Goal: Task Accomplishment & Management: Manage account settings

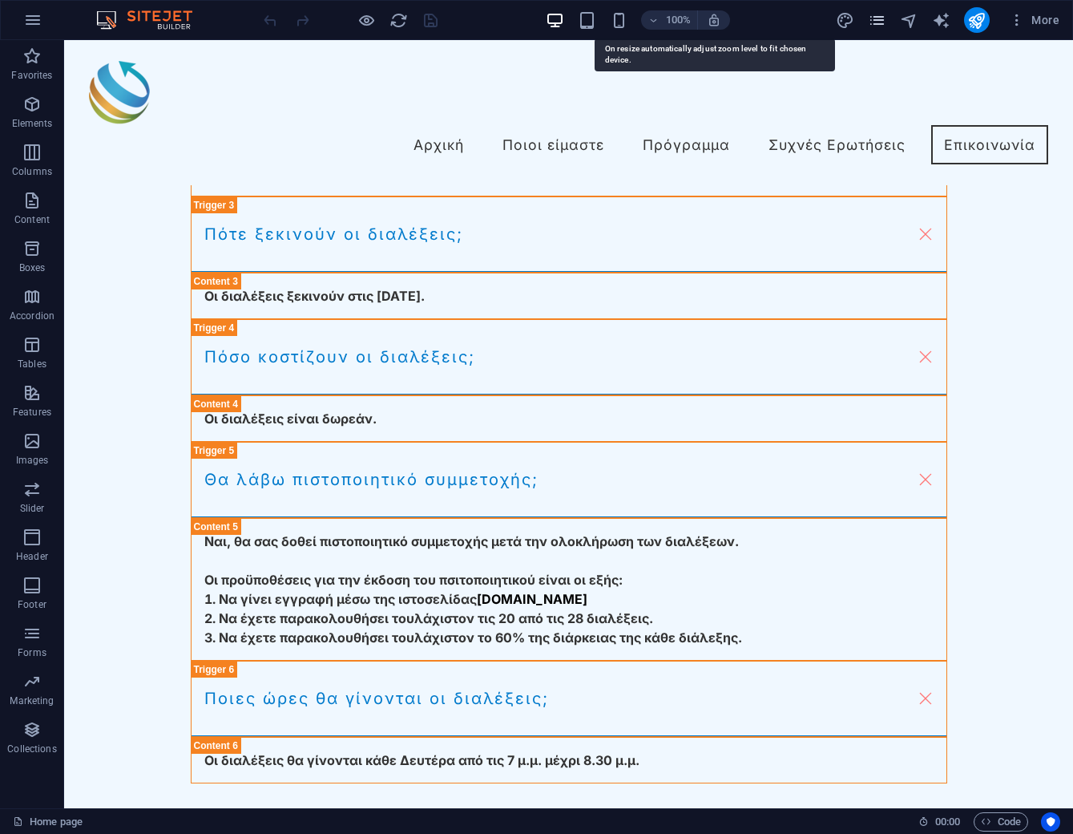
scroll to position [4659, 0]
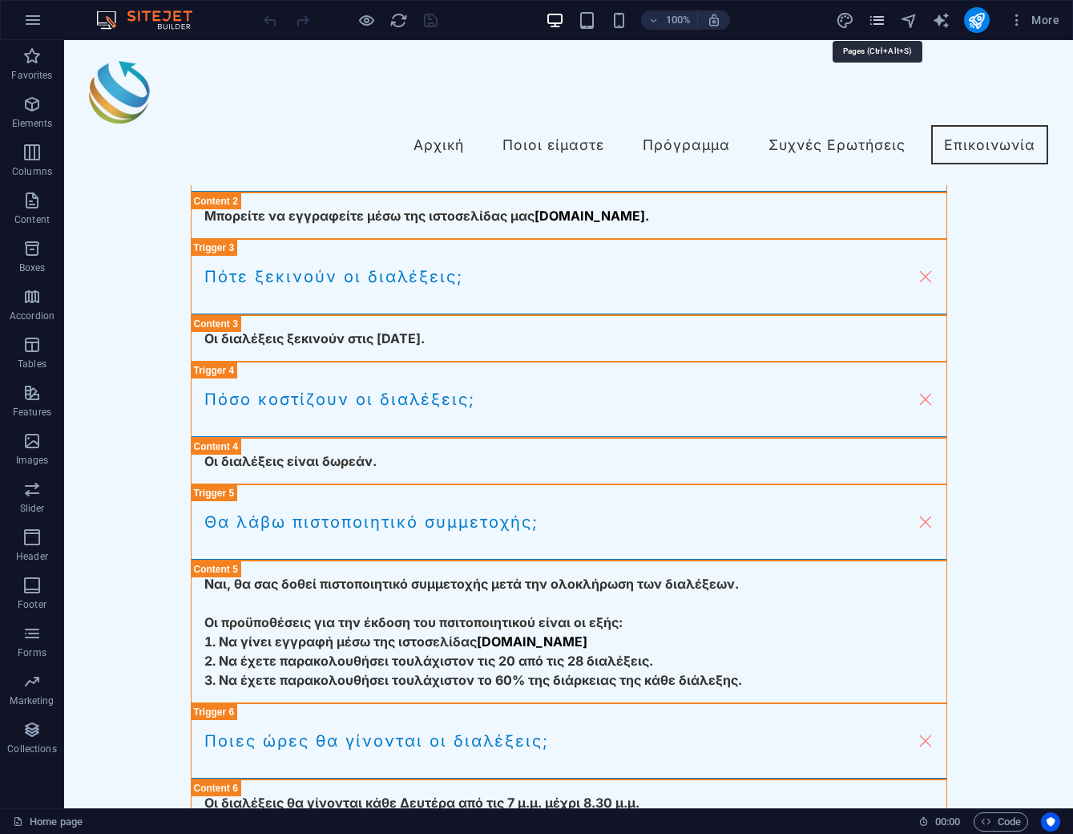
click at [881, 23] on icon "pages" at bounding box center [877, 20] width 18 height 18
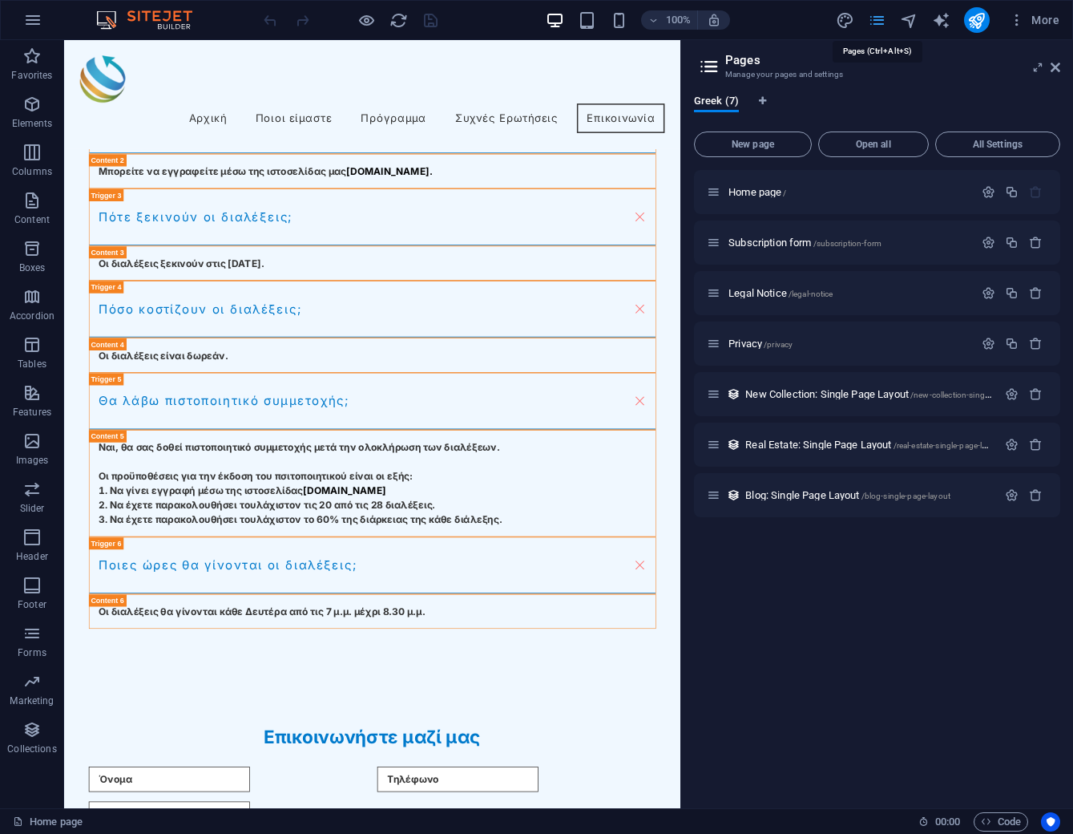
scroll to position [4620, 0]
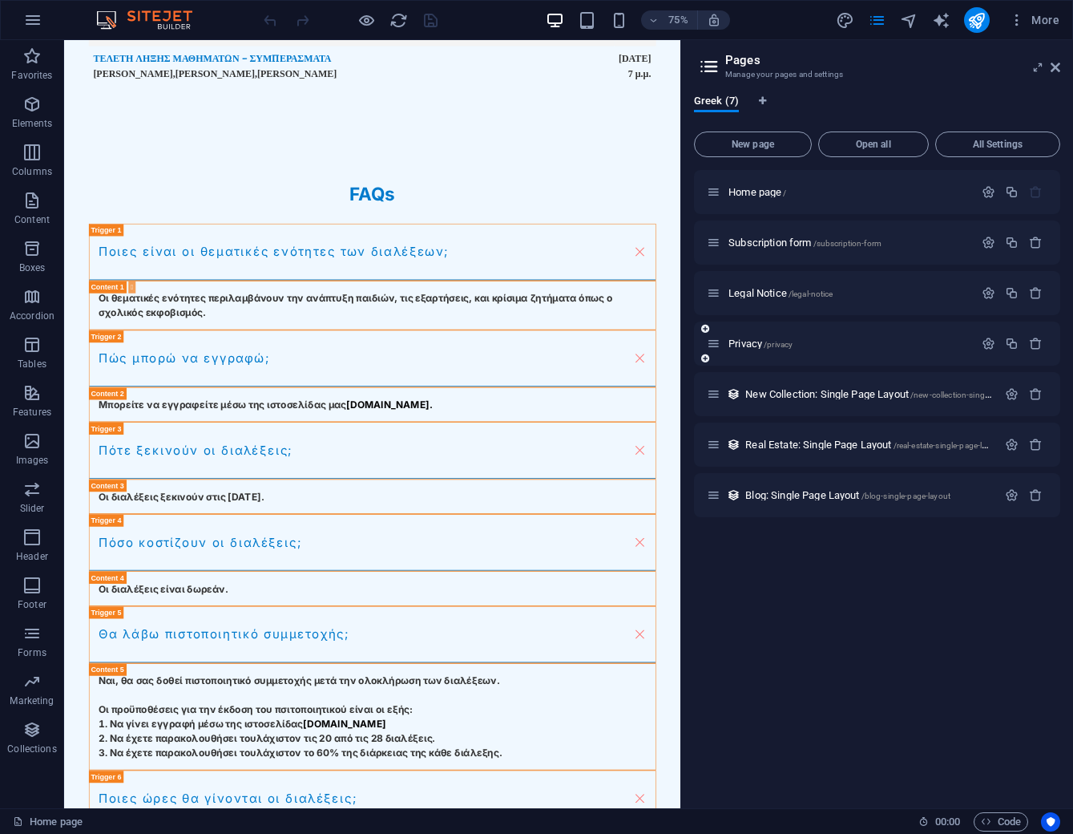
click at [763, 350] on div "Privacy /privacy" at bounding box center [840, 343] width 267 height 18
click at [765, 346] on span "/privacy" at bounding box center [778, 344] width 29 height 9
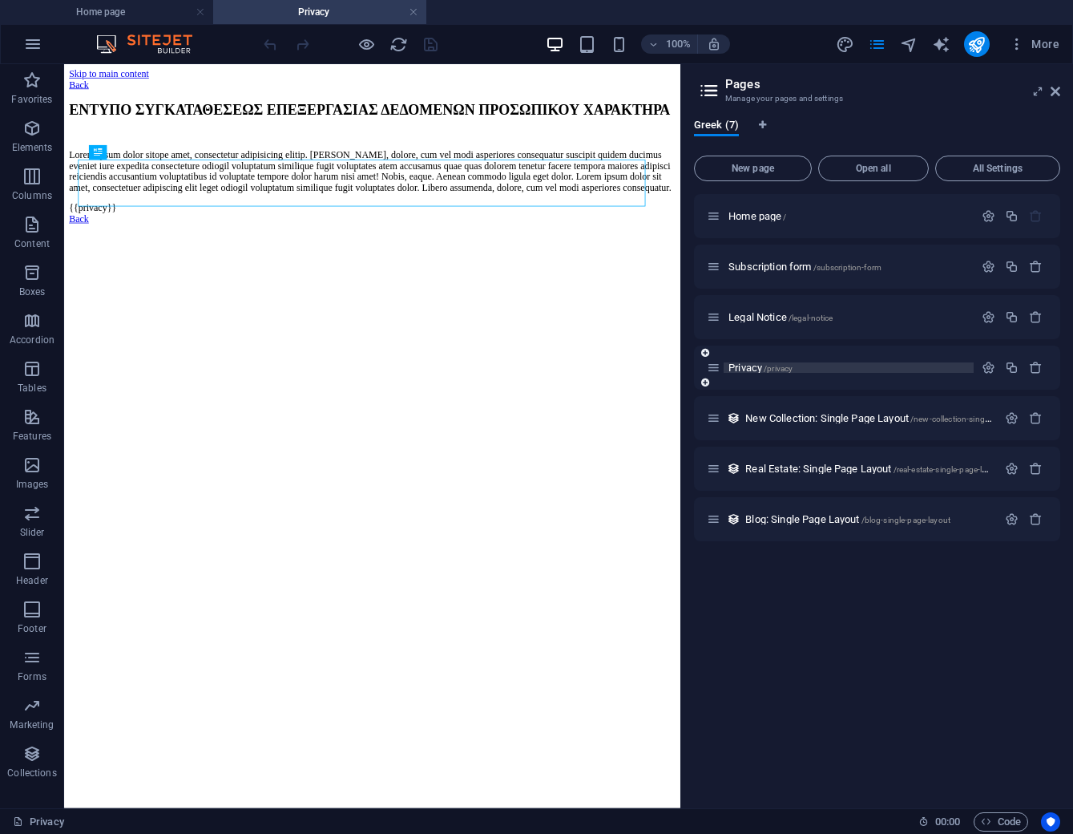
scroll to position [0, 0]
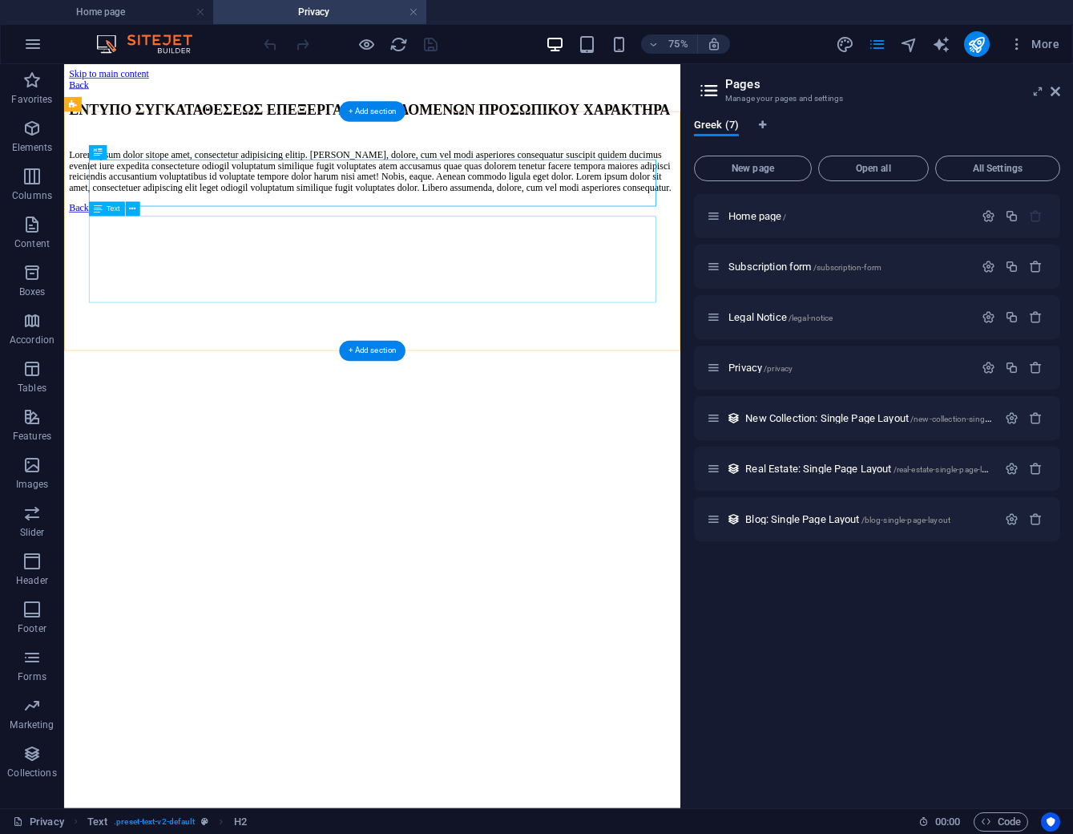
click at [273, 237] on div "Lorem ipsum dolor sitope amet, consectetur adipisicing elitip. [PERSON_NAME], d…" at bounding box center [475, 208] width 809 height 58
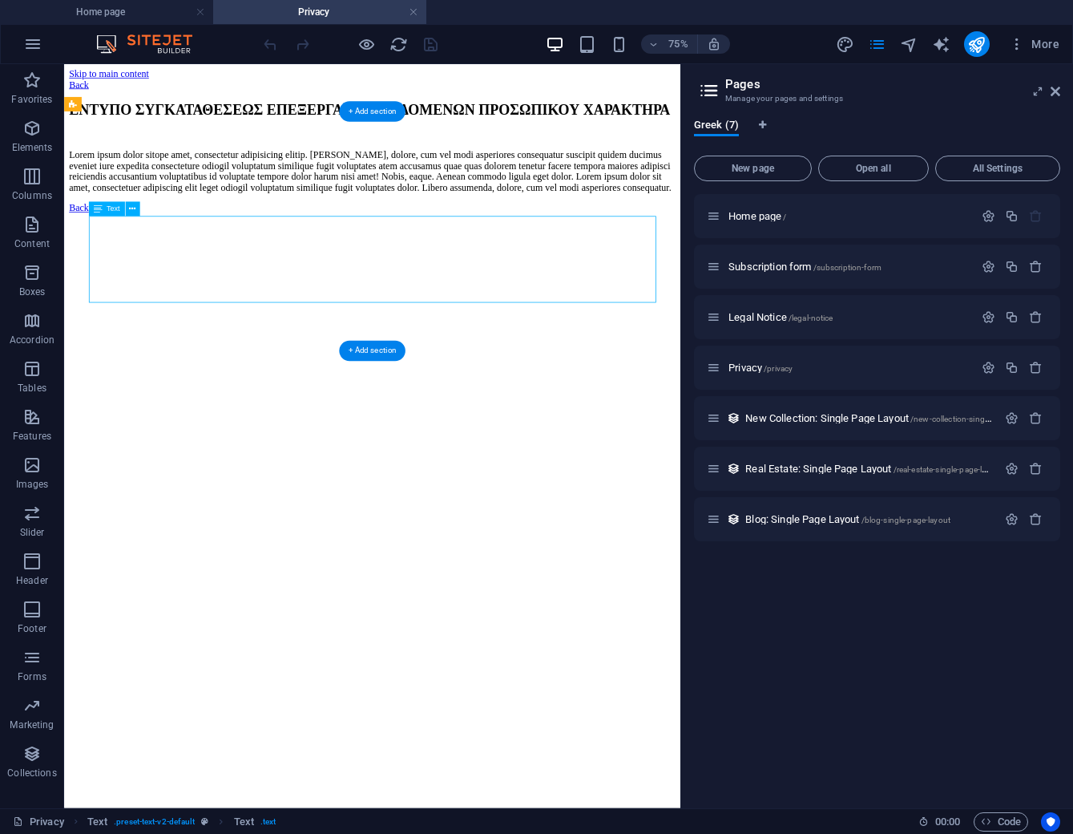
click at [273, 237] on div "Lorem ipsum dolor sitope amet, consectetur adipisicing elitip. [PERSON_NAME], d…" at bounding box center [475, 208] width 809 height 58
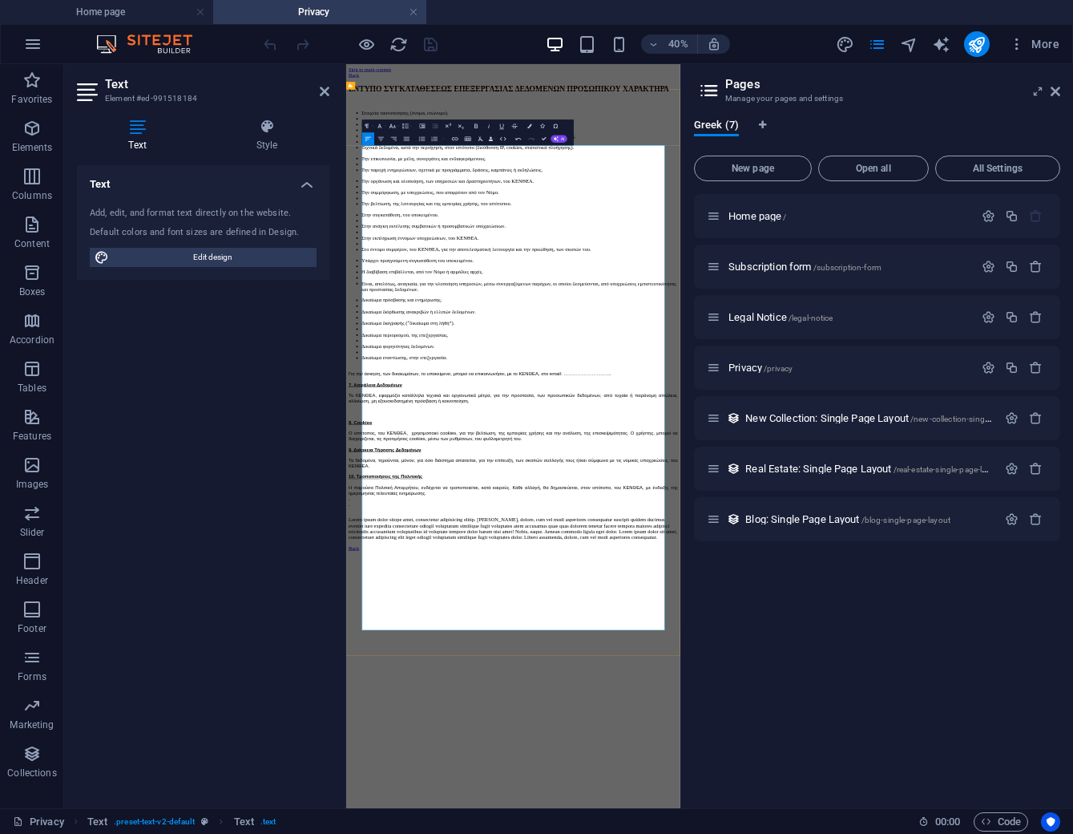
click at [754, 421] on li "Την βελτίωση, της λειτουργίας και της εμπειρίας χρήσης, του ιστότοπου." at bounding box center [780, 413] width 791 height 14
drag, startPoint x: 611, startPoint y: 1467, endPoint x: 377, endPoint y: 1341, distance: 265.8
click at [377, 833] on div "ΕΝΤΥΠΟ ΣΥΓΚΑΤΑΘΕΣΕΩΣ ΕΠΕΞΕΡΓΑΣΙΑΣ ΔΕΔΟΜΕΝΩΝ ΠΡΟΣΩΠΙΚΟΥ ΧΑΡΑΚΤΗΡΑ Στοιχεία ταυτο…" at bounding box center [764, 684] width 823 height 1138
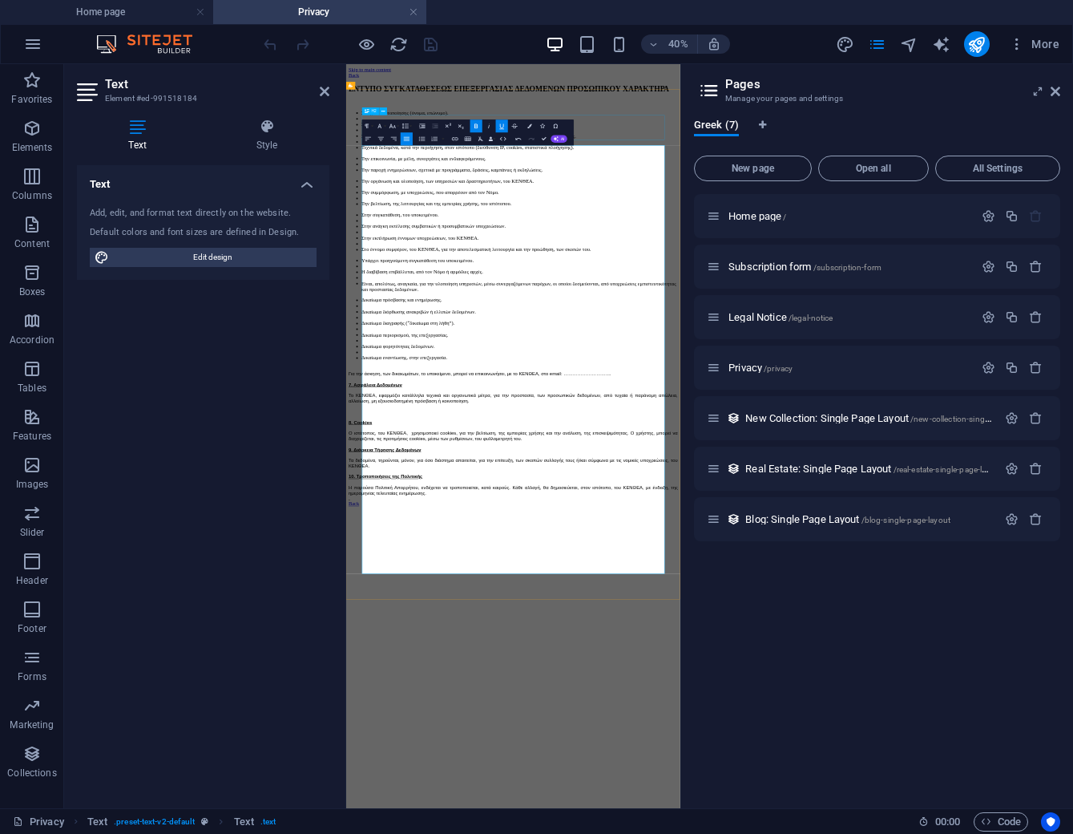
click at [1012, 137] on div "ΕΝΤΥΠΟ ΣΥΓΚΑΤΑΘΕΣΕΩΣ ΕΠΕΞΕΡΓΑΣΙΑΣ ΔΕΔΟΜΕΝΩΝ ΠΡΟΣΩΠΙΚΟΥ ΧΑΡΑΚΤΗΡΑ" at bounding box center [764, 126] width 823 height 22
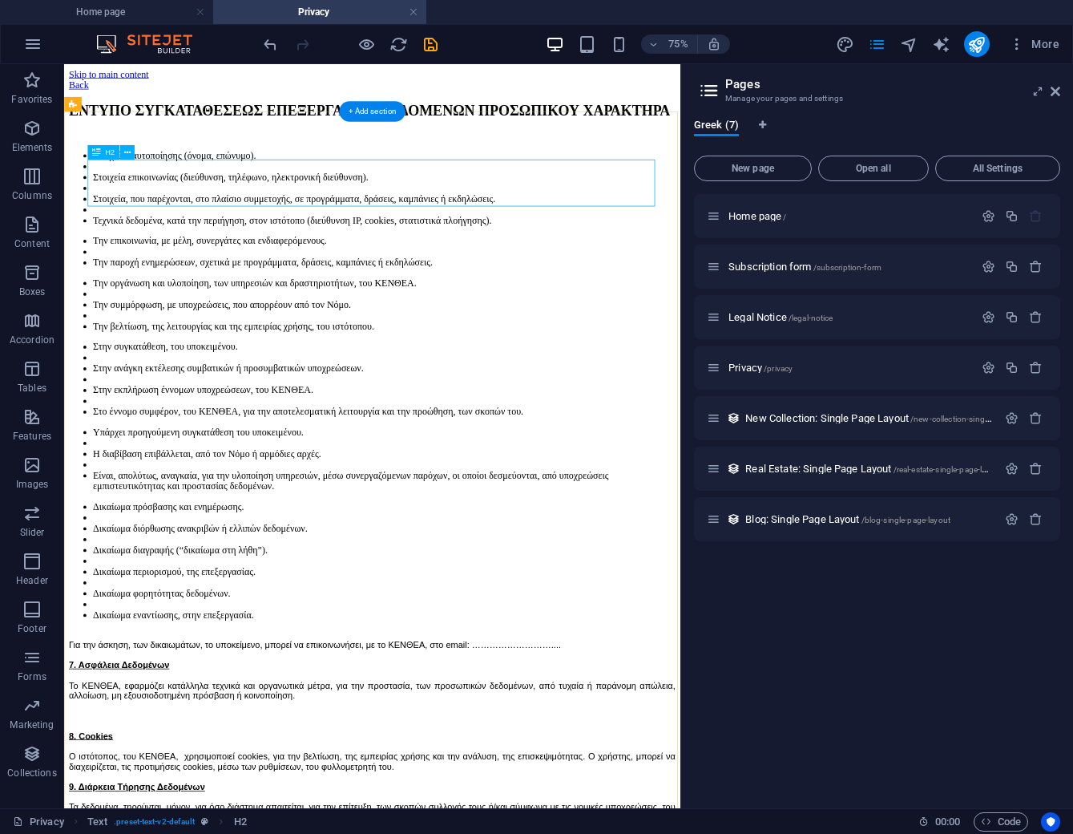
click at [453, 137] on div "ΕΝΤΥΠΟ ΣΥΓΚΑΤΑΘΕΣΕΩΣ ΕΠΕΞΕΡΓΑΣΙΑΣ ΔΕΔΟΜΕΝΩΝ ΠΡΟΣΩΠΙΚΟΥ ΧΑΡΑΚΤΗΡΑ" at bounding box center [475, 126] width 809 height 22
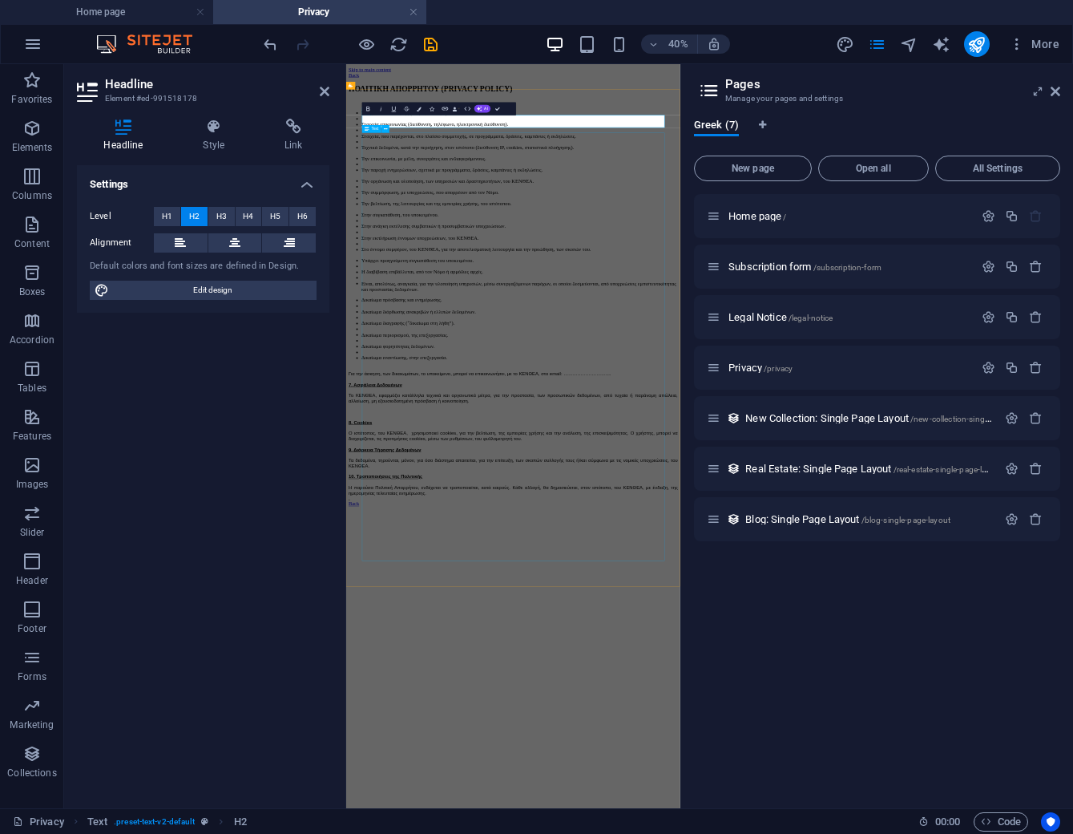
click at [771, 371] on div "Στοιχεία ταυτοποίησης (όνομα, επώνυμο). Στοιχεία επικοινωνίας (διεύθυνση, τηλέφ…" at bounding box center [764, 667] width 823 height 977
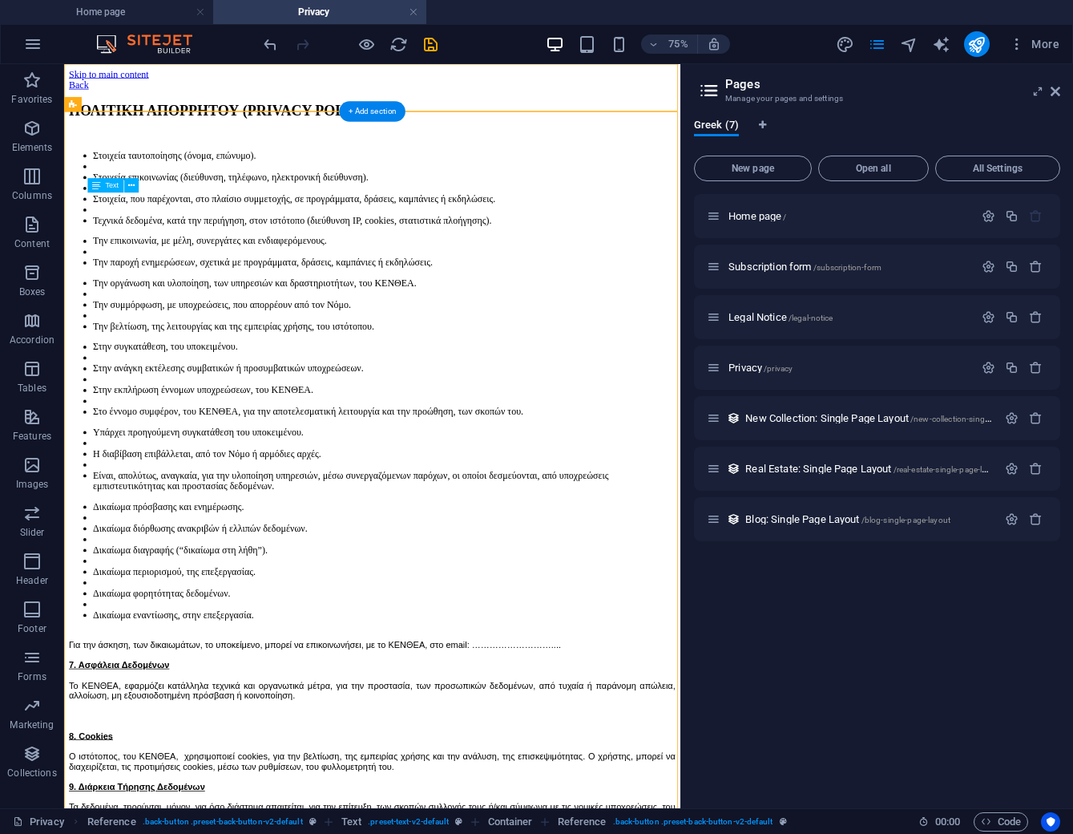
click at [186, 256] on div "Στοιχεία ταυτοποίησης (όνομα, επώνυμο). Στοιχεία επικοινωνίας (διεύθυνση, τηλέφ…" at bounding box center [475, 667] width 809 height 977
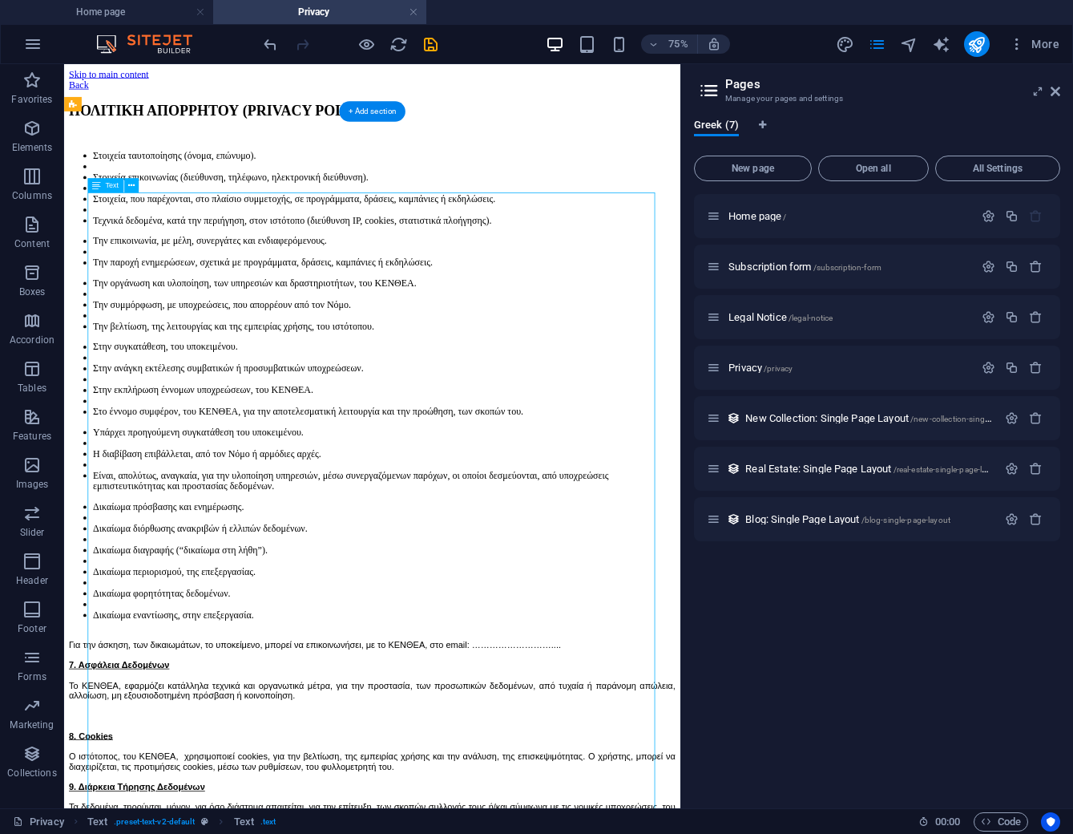
click at [186, 256] on div "Στοιχεία ταυτοποίησης (όνομα, επώνυμο). Στοιχεία επικοινωνίας (διεύθυνση, τηλέφ…" at bounding box center [475, 667] width 809 height 977
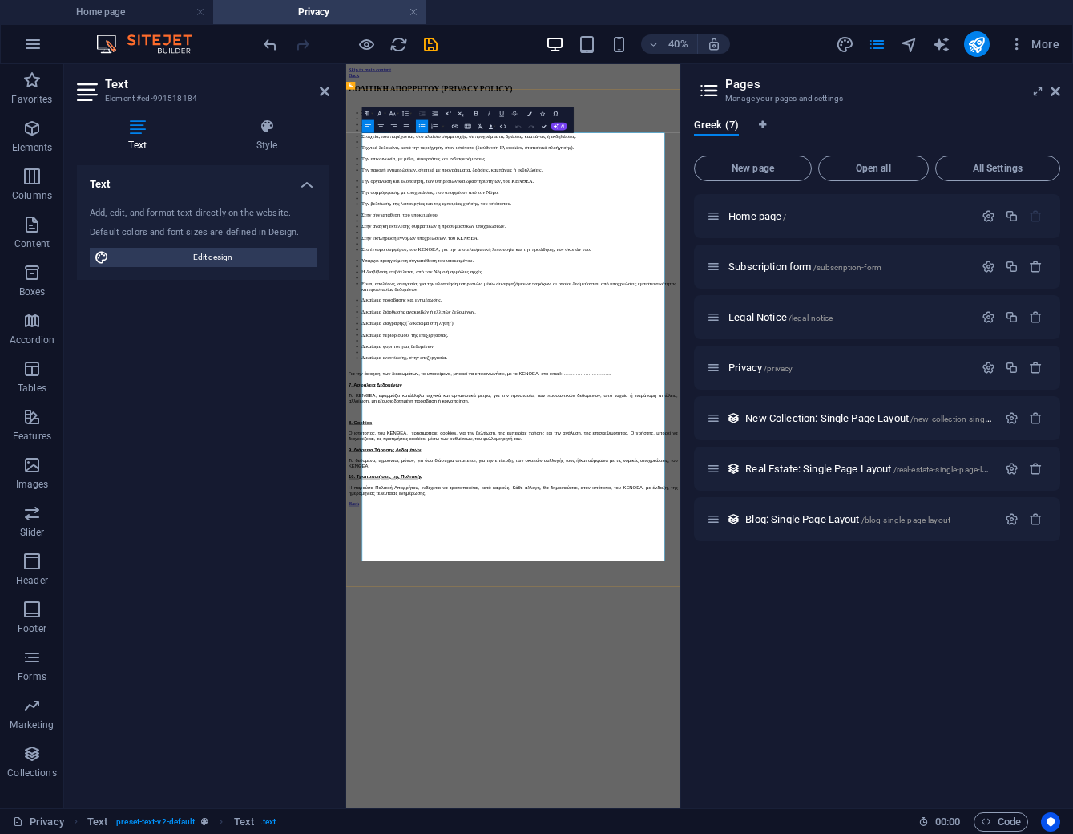
click at [489, 363] on li "Την οργάνωση και υλοποίηση, των υπηρεσιών και δραστηριοτήτων, του ΚΕΝΘΕΑ." at bounding box center [780, 356] width 791 height 14
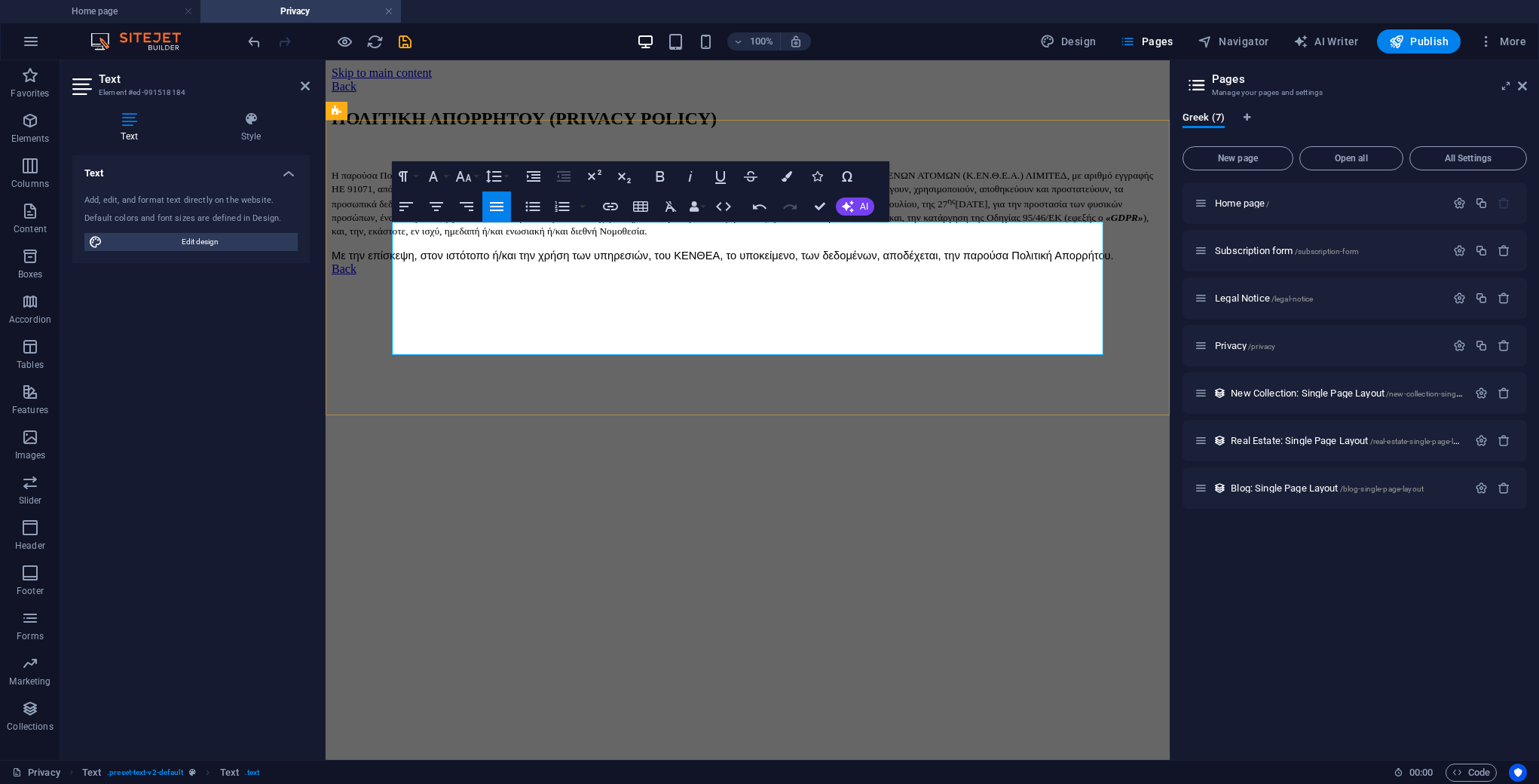
click at [575, 238] on p "Η παρούσα Πολιτική Απορρήτου, περιγράφει, τον τρόπο, με τον οποίο, οι κ.κ. ΚΕΝΤ…" at bounding box center [747, 203] width 832 height 70
click at [432, 238] on p "Η παρούσα Πολιτική Απορρήτου, περιγράφει, τον τρόπο, με τον οποίο, οι κ.κ. ΚΕΝΤ…" at bounding box center [747, 203] width 832 height 70
click at [488, 210] on span "συλλέγουν, χρησιμοποιούν, αποθηκεύουν και προστατεύουν, τα προσωπικά δεδομένα, …" at bounding box center [728, 196] width 793 height 26
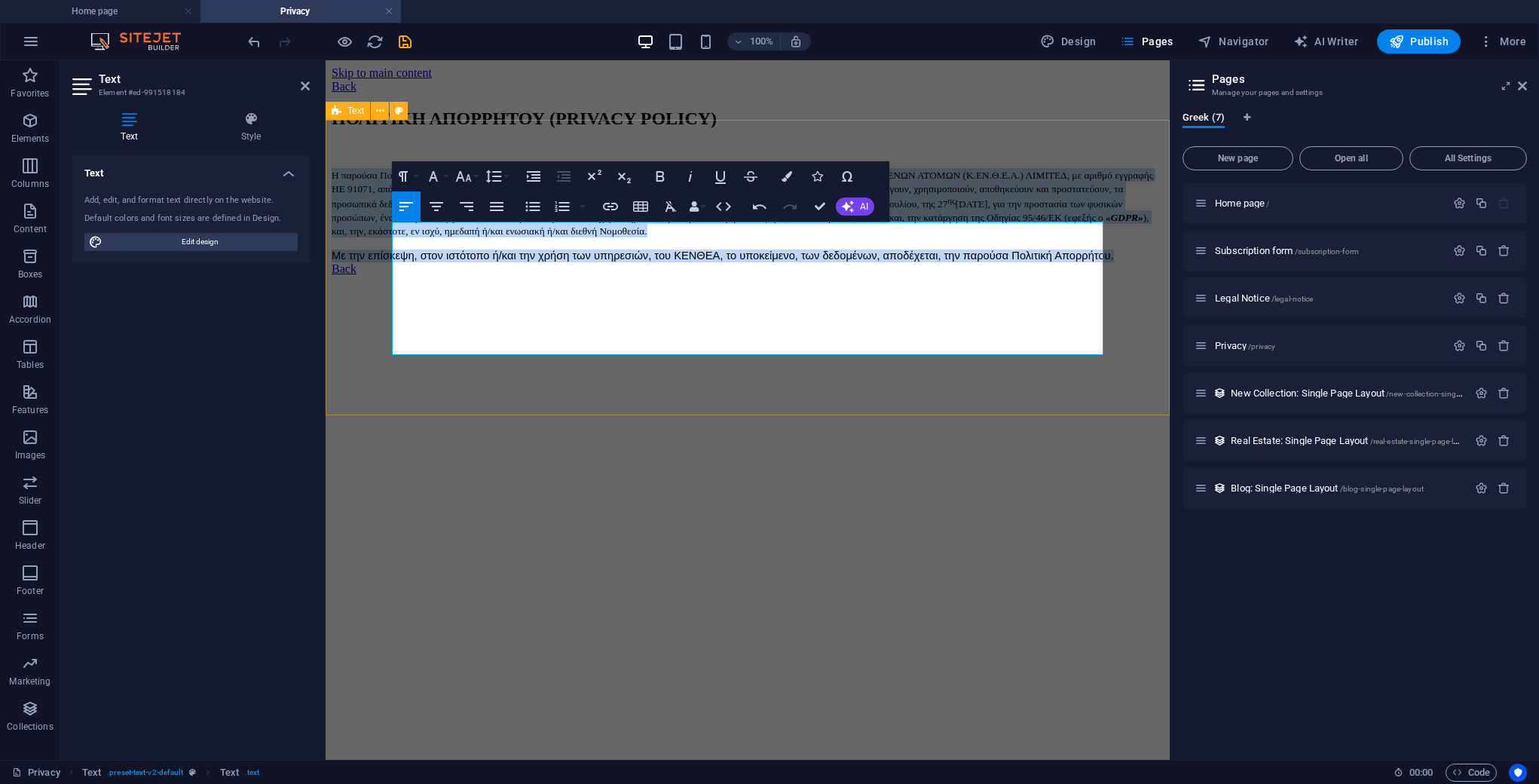
drag, startPoint x: 564, startPoint y: 349, endPoint x: 372, endPoint y: 234, distance: 223.8
click at [372, 234] on div "ΠΟΛΙΤΙΚΗ ΑΠΟΡΡΗΤΟΥ (PRIVACY POLICY) Η παρούσα Πολιτική Απορρήτου, περιγράφει, τ…" at bounding box center [747, 185] width 832 height 154
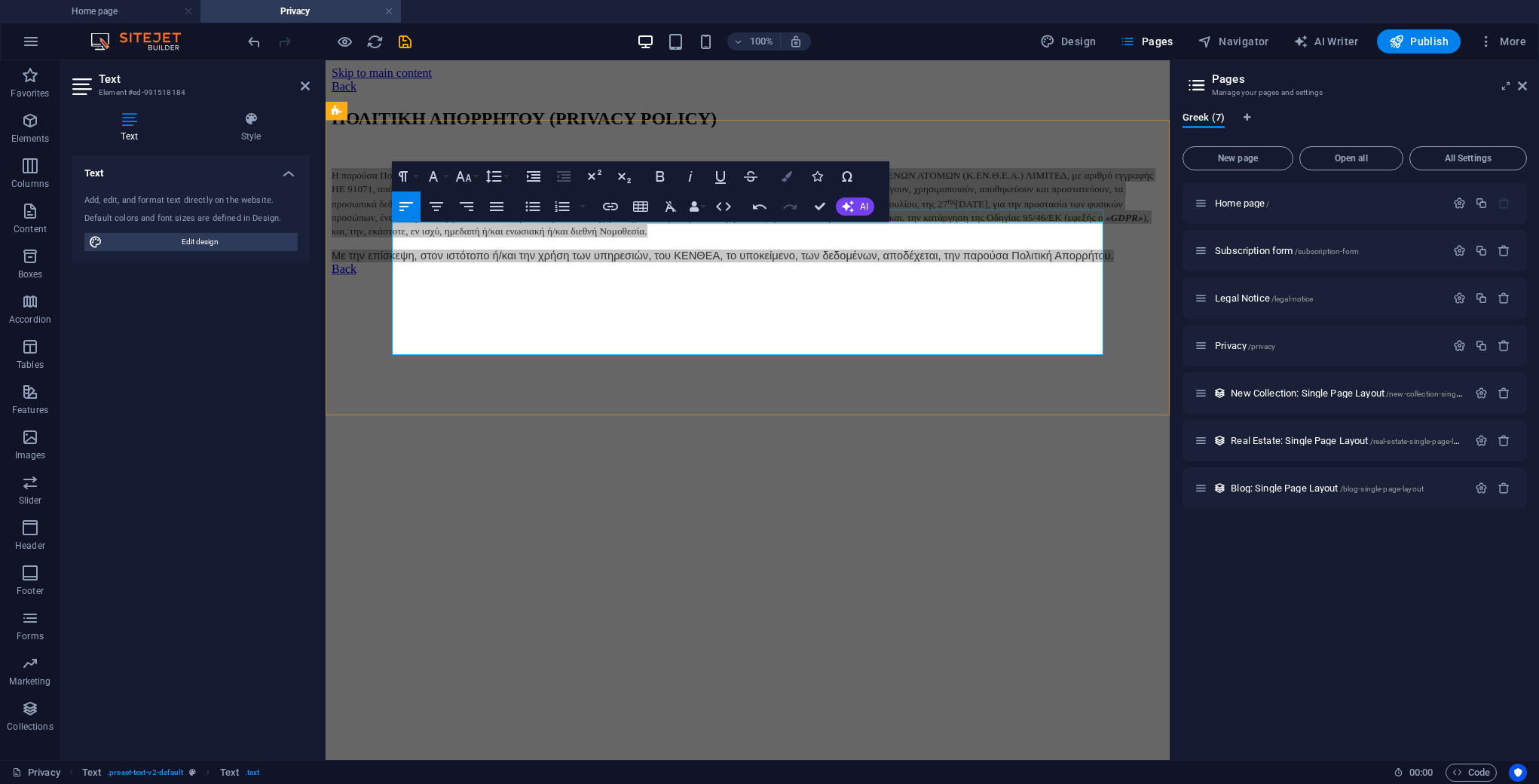
click at [783, 176] on icon "button" at bounding box center [786, 176] width 10 height 10
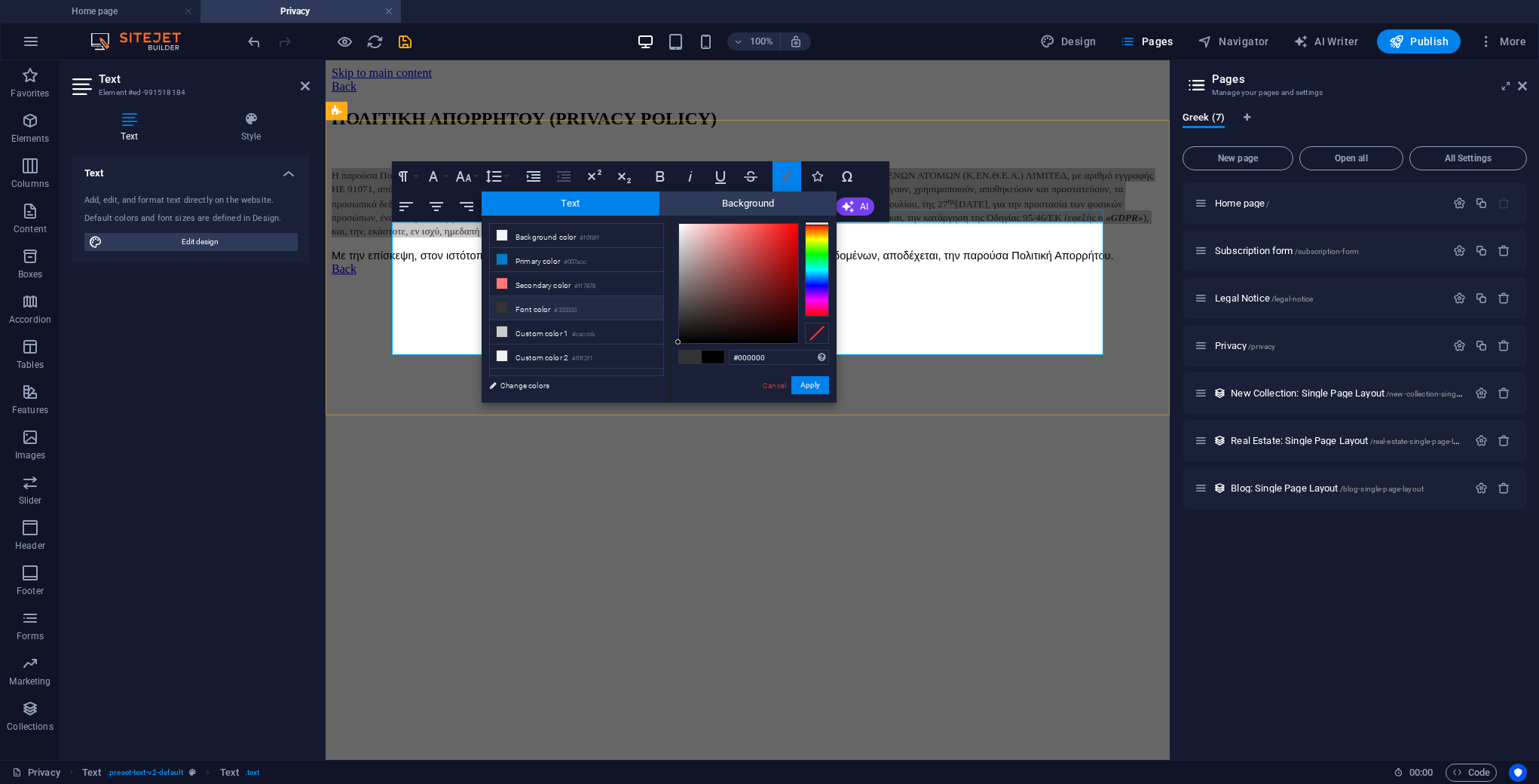
click at [783, 176] on icon "button" at bounding box center [786, 176] width 10 height 10
click at [720, 138] on div "ΠΟΛΙΤΙΚΗ ΑΠΟΡΡΗΤΟΥ (PRIVACY POLICY) Η παρούσα Πολιτική Απορρήτου, περιγράφει, τ…" at bounding box center [747, 185] width 832 height 154
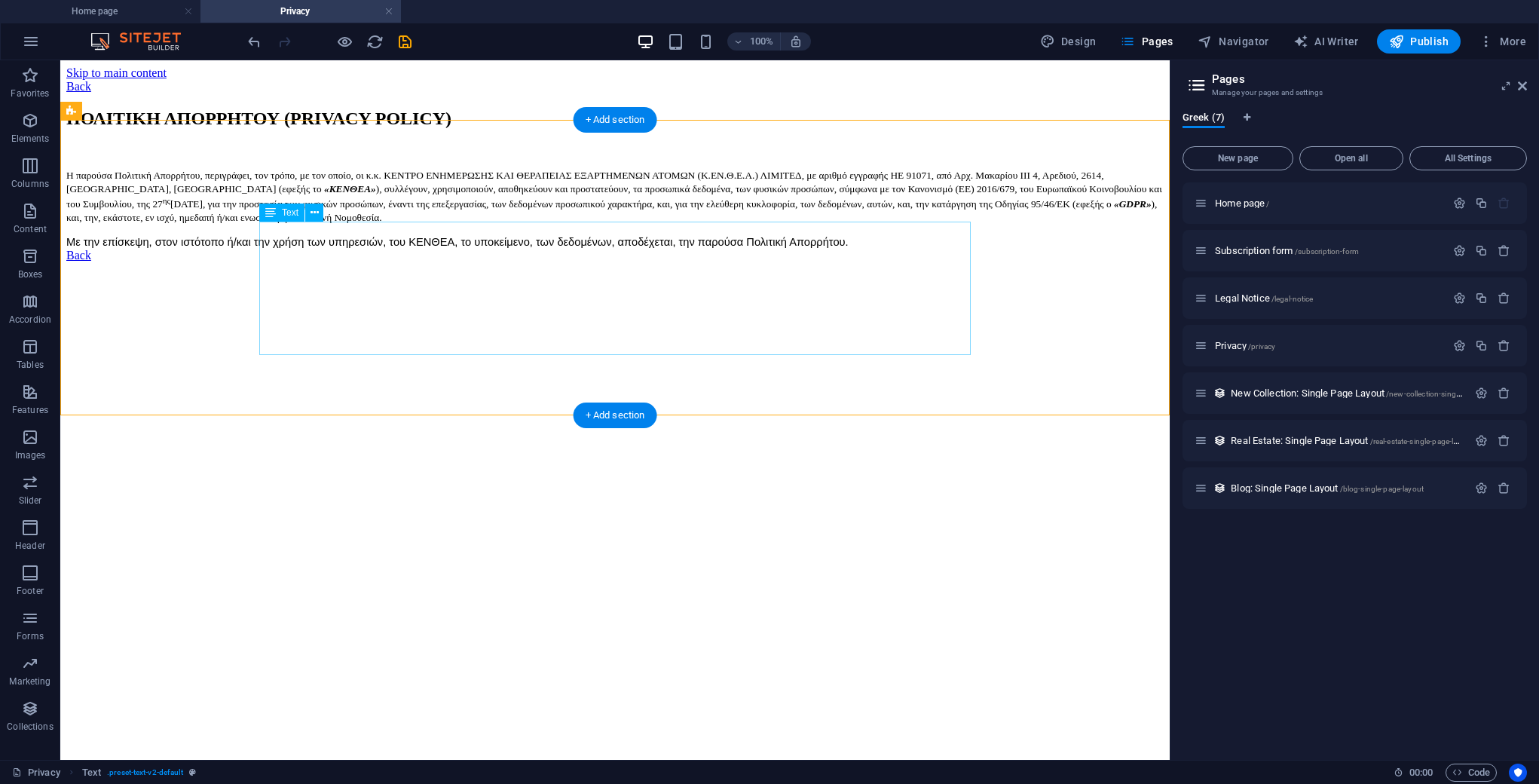
click at [433, 249] on div "Η παρούσα Πολιτική Απορρήτου, περιγράφει, τον τρόπο, με τον οποίο, οι κ.κ. ΚΕΝΤ…" at bounding box center [615, 209] width 1097 height 81
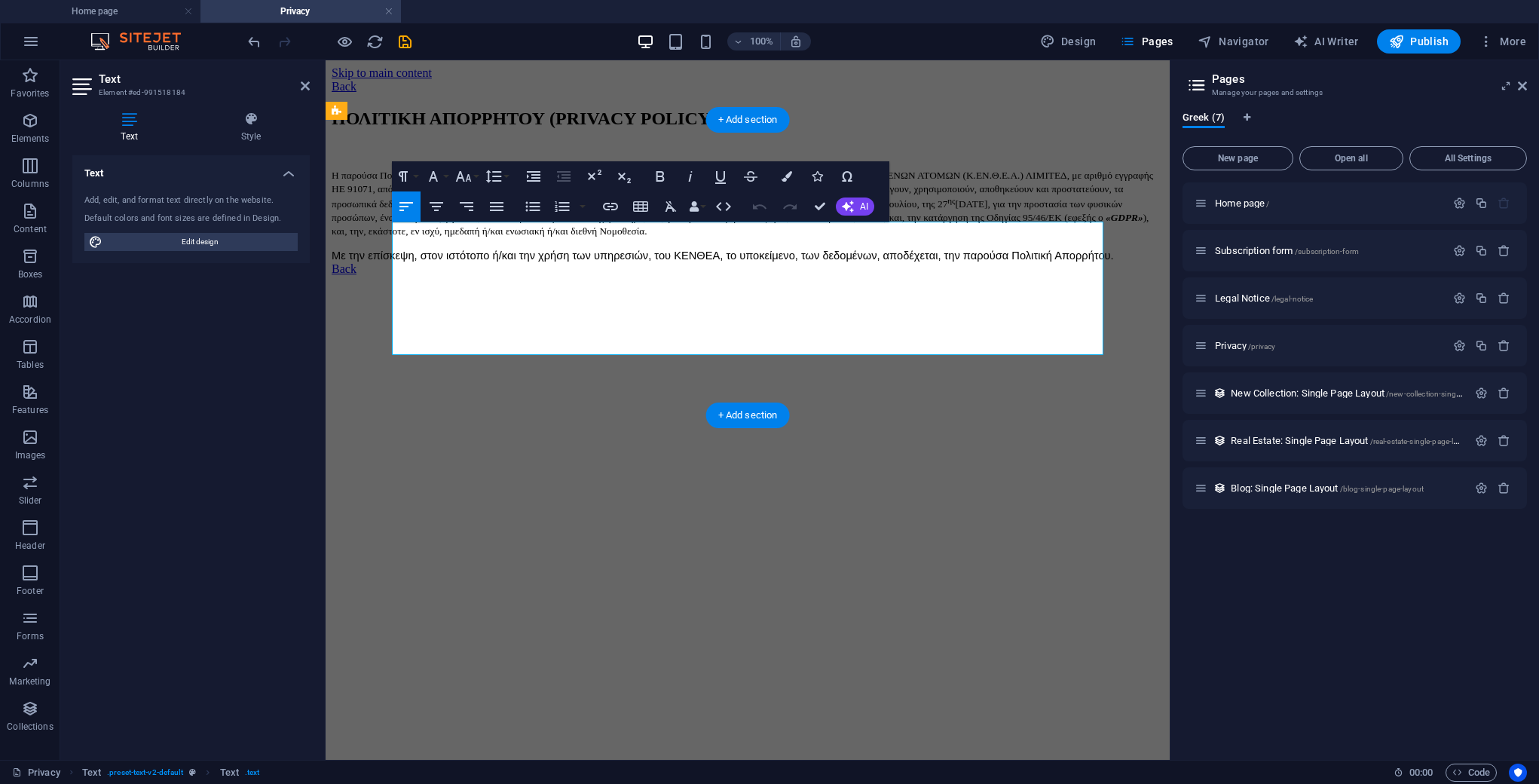
click at [551, 262] on p "Με την επίσκεψη, στον ιστότοπο ή/και την χρήση των υπηρεσιών, του ΚΕΝΘΕΑ, το υπ…" at bounding box center [747, 256] width 832 height 13
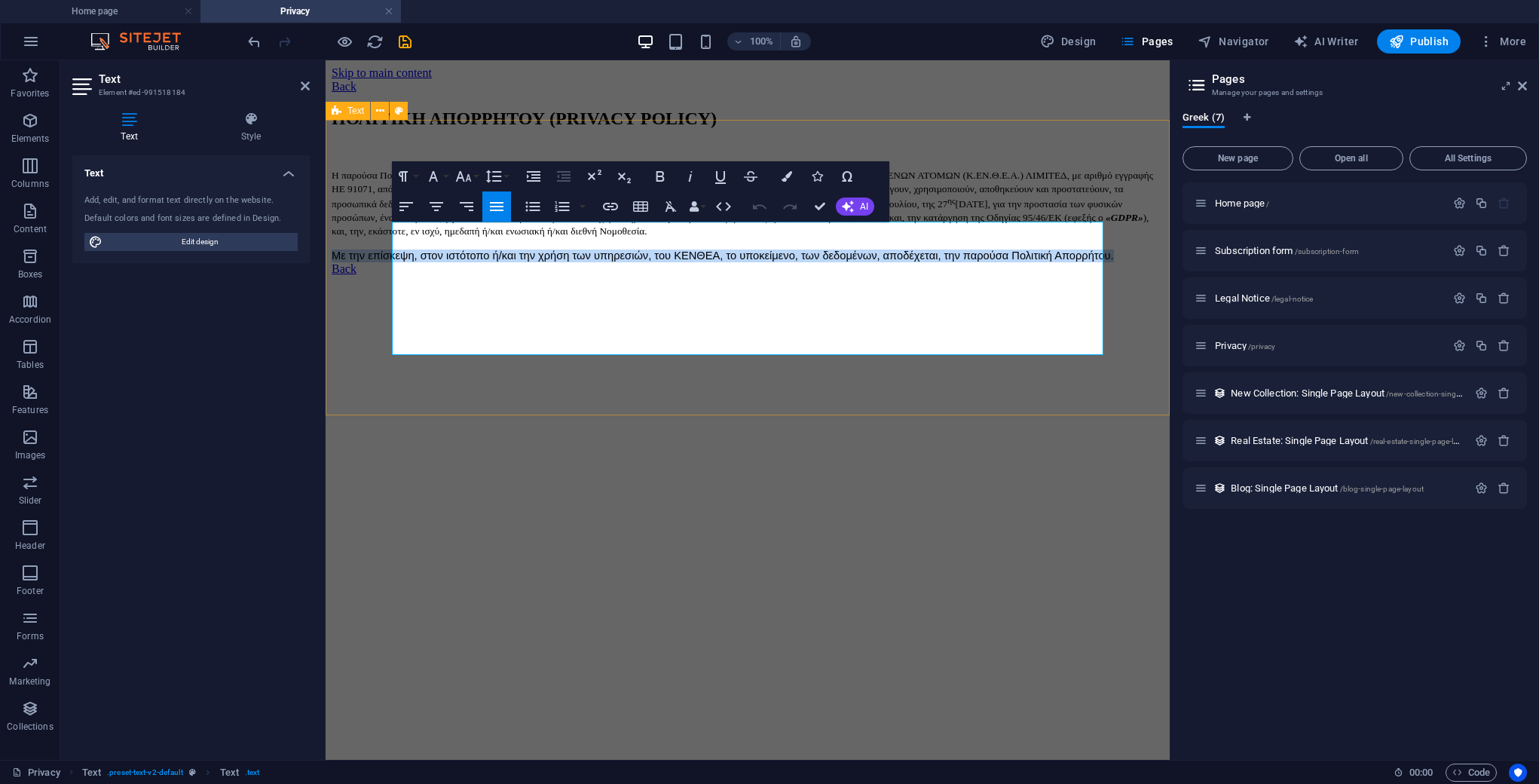
drag, startPoint x: 563, startPoint y: 344, endPoint x: 383, endPoint y: 336, distance: 180.2
click at [384, 262] on div "ΠΟΛΙΤΙΚΗ ΑΠΟΡΡΗΤΟΥ (PRIVACY POLICY) Η παρούσα Πολιτική Απορρήτου, περιγράφει, τ…" at bounding box center [747, 185] width 832 height 154
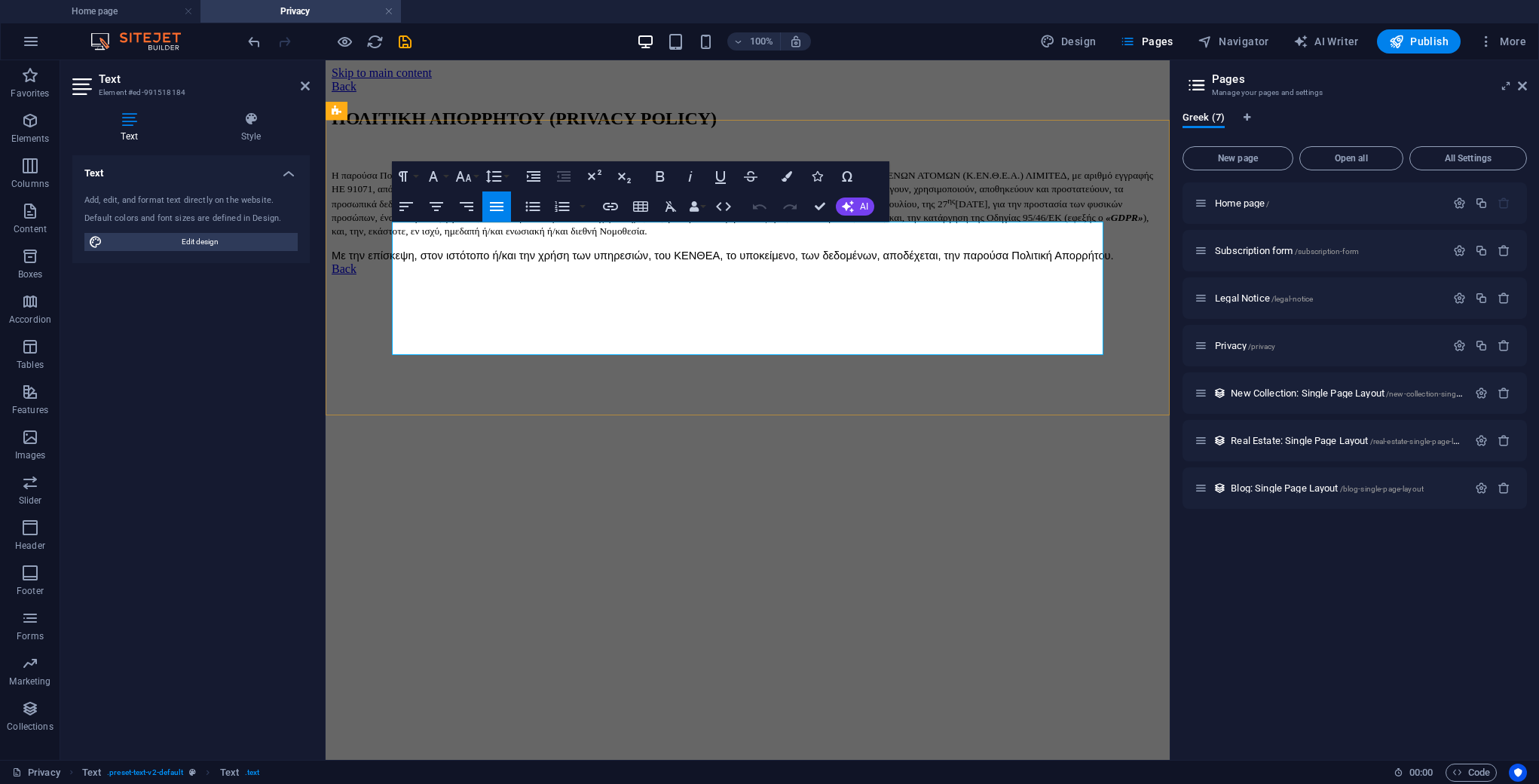
click at [701, 238] on p "Η παρούσα Πολιτική Απορρήτου, περιγράφει, τον τρόπο, με τον οποίο, οι κ.κ. ΚΕΝΤ…" at bounding box center [747, 203] width 832 height 70
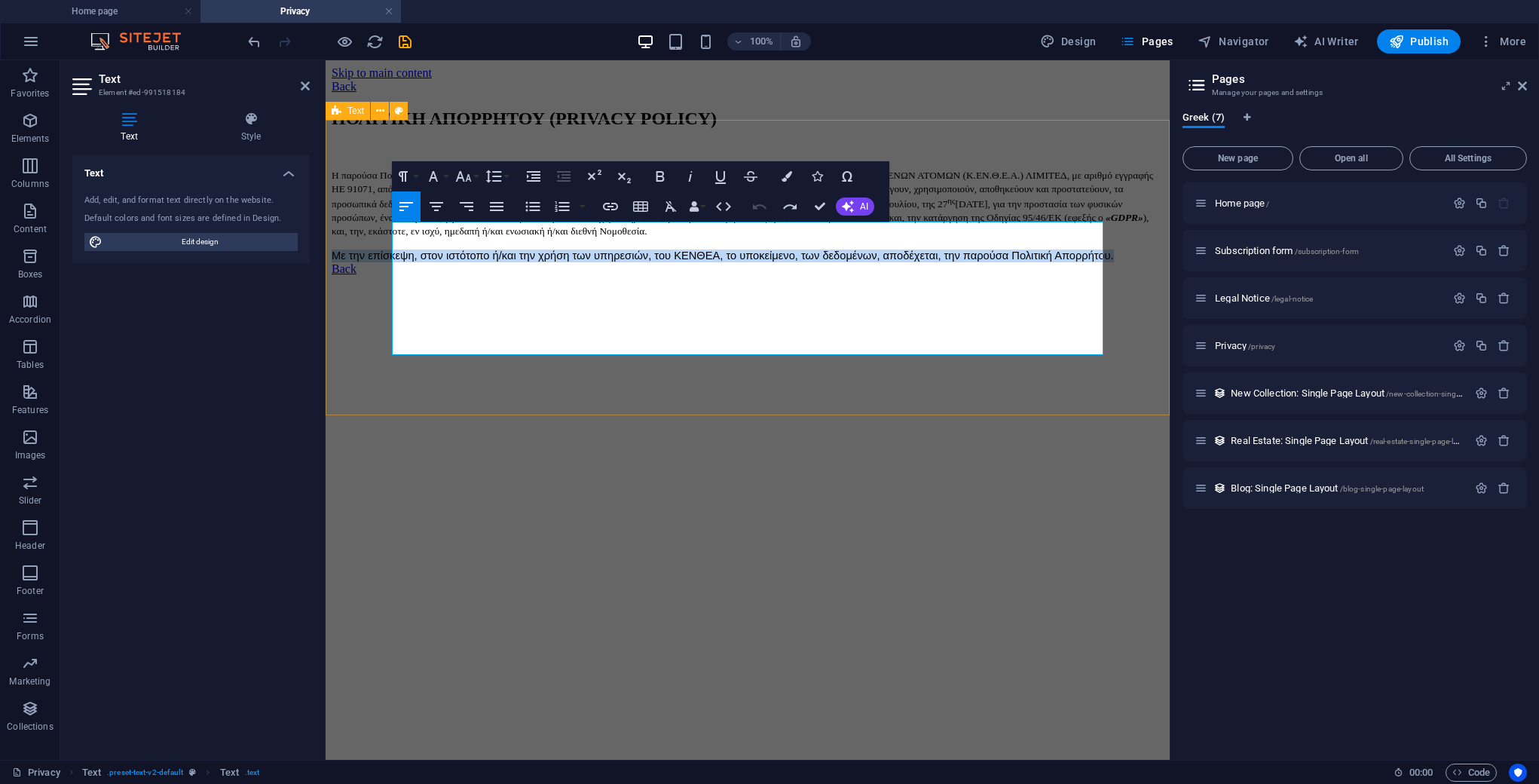
drag, startPoint x: 564, startPoint y: 348, endPoint x: 378, endPoint y: 337, distance: 186.3
click at [382, 262] on div "ΠΟΛΙΤΙΚΗ ΑΠΟΡΡΗΤΟΥ (PRIVACY POLICY) Η παρούσα Πολιτική Απορρήτου, περιγράφει, τ…" at bounding box center [747, 185] width 832 height 154
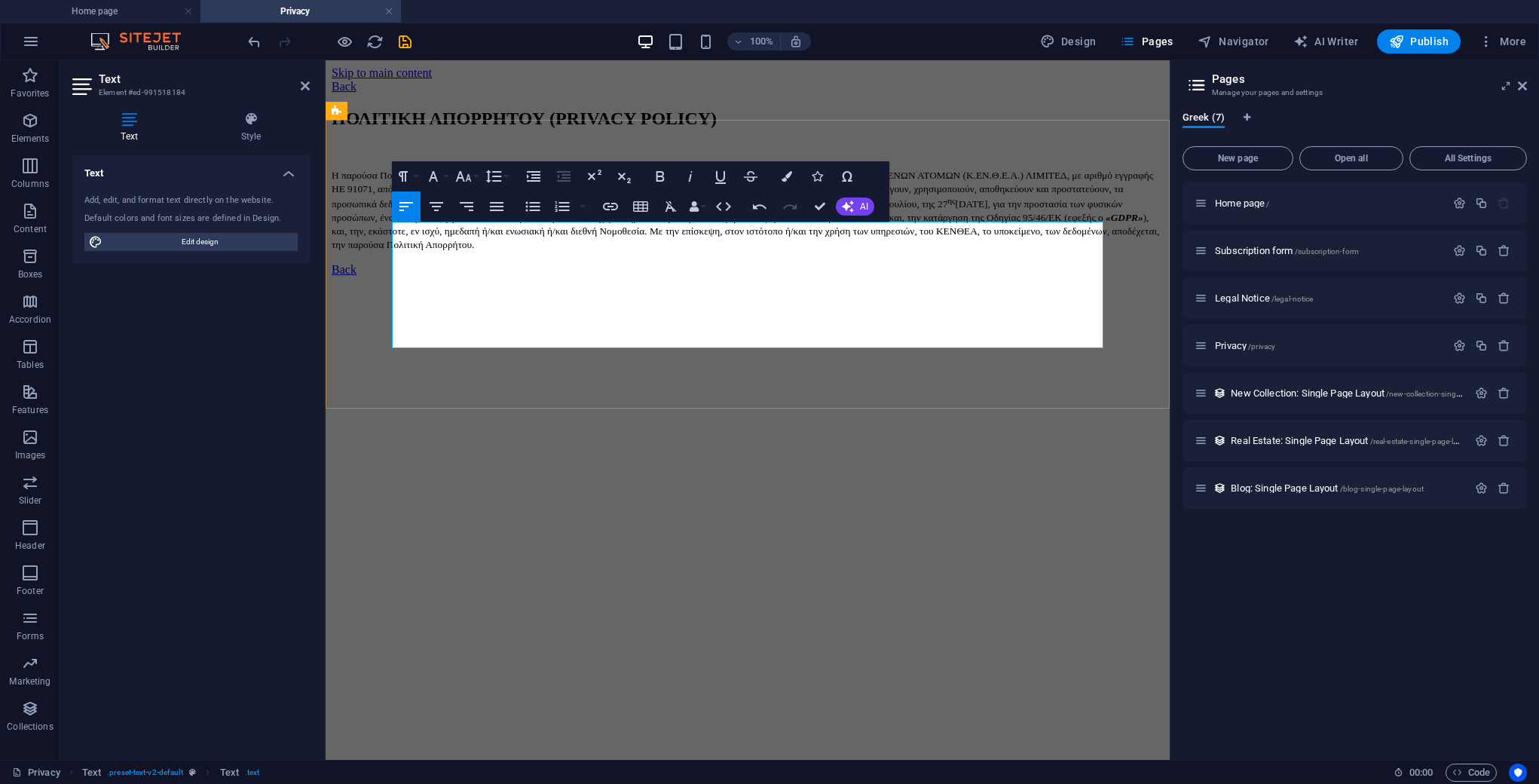
scroll to position [1406, 2]
click at [699, 250] on span "σύμφωνα με τον Κανονισμό (ΕΕ) 2016/679, του Ευρωπαϊκού Κοινοβουλίου και του Συμ…" at bounding box center [746, 224] width 827 height 52
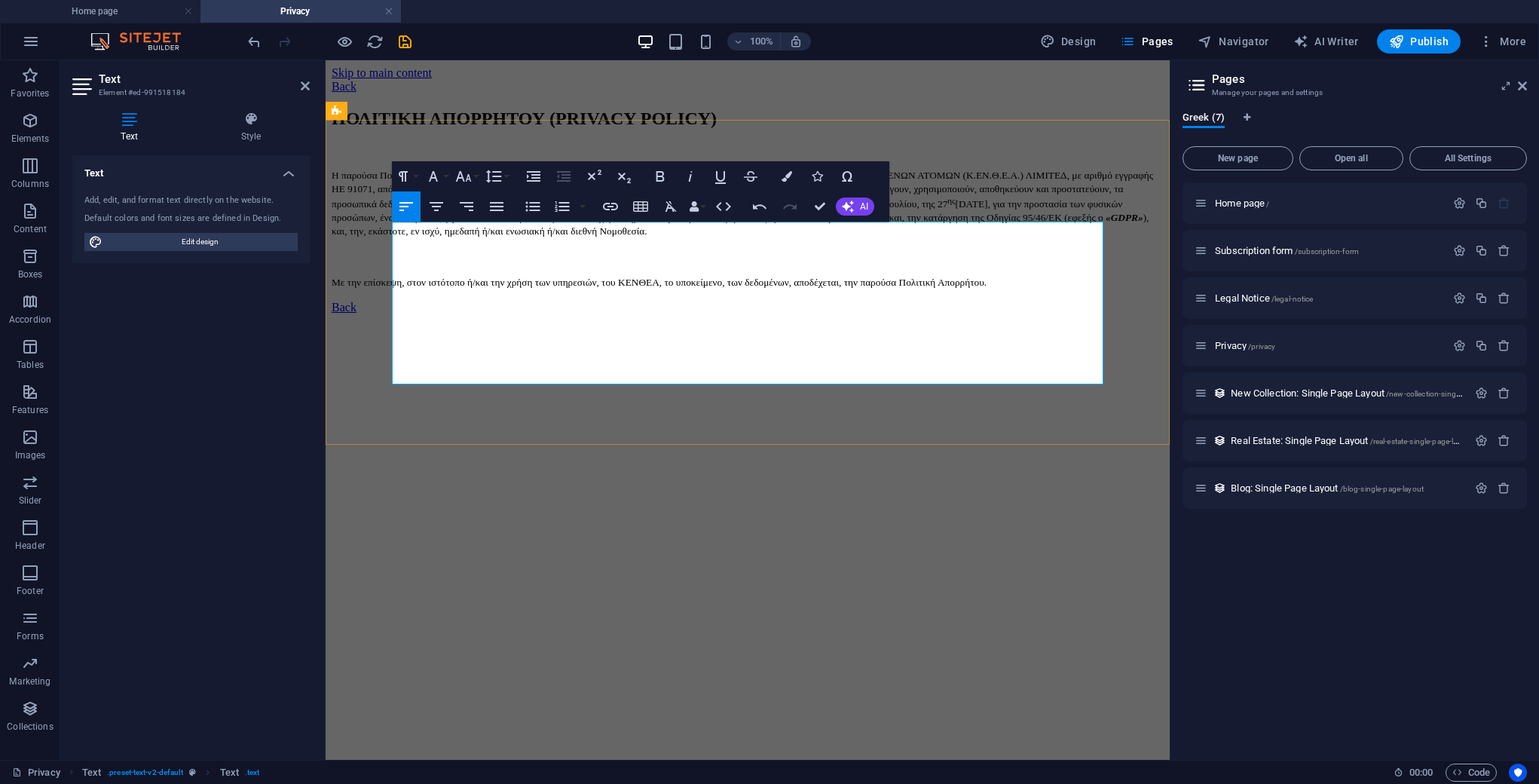
click at [480, 289] on p "Με την επίσκεψη, στον ιστότοπο ή/και την χρήση των υπηρεσιών, του ΚΕΝΘΕΑ, το υπ…" at bounding box center [747, 282] width 832 height 13
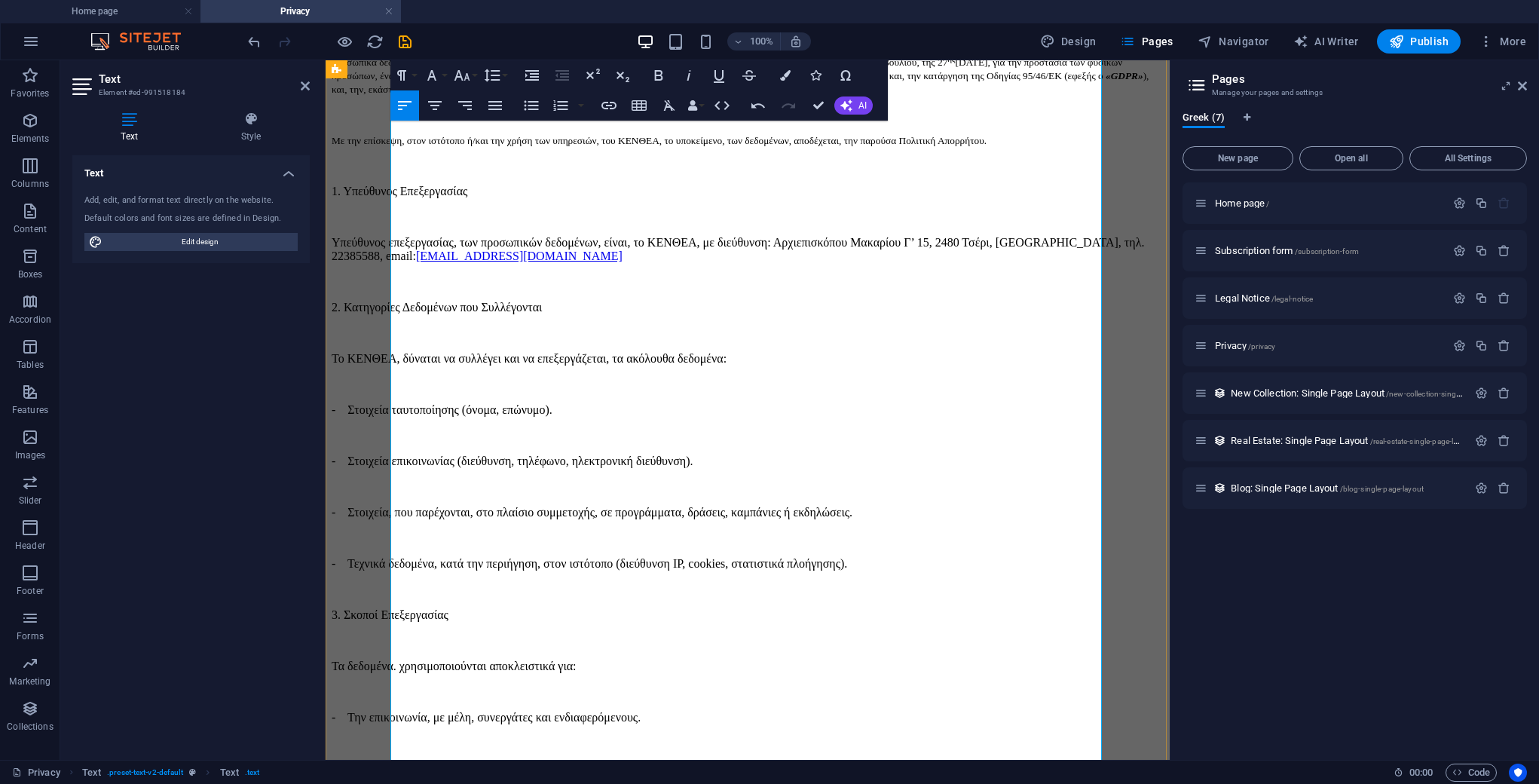
scroll to position [0, 0]
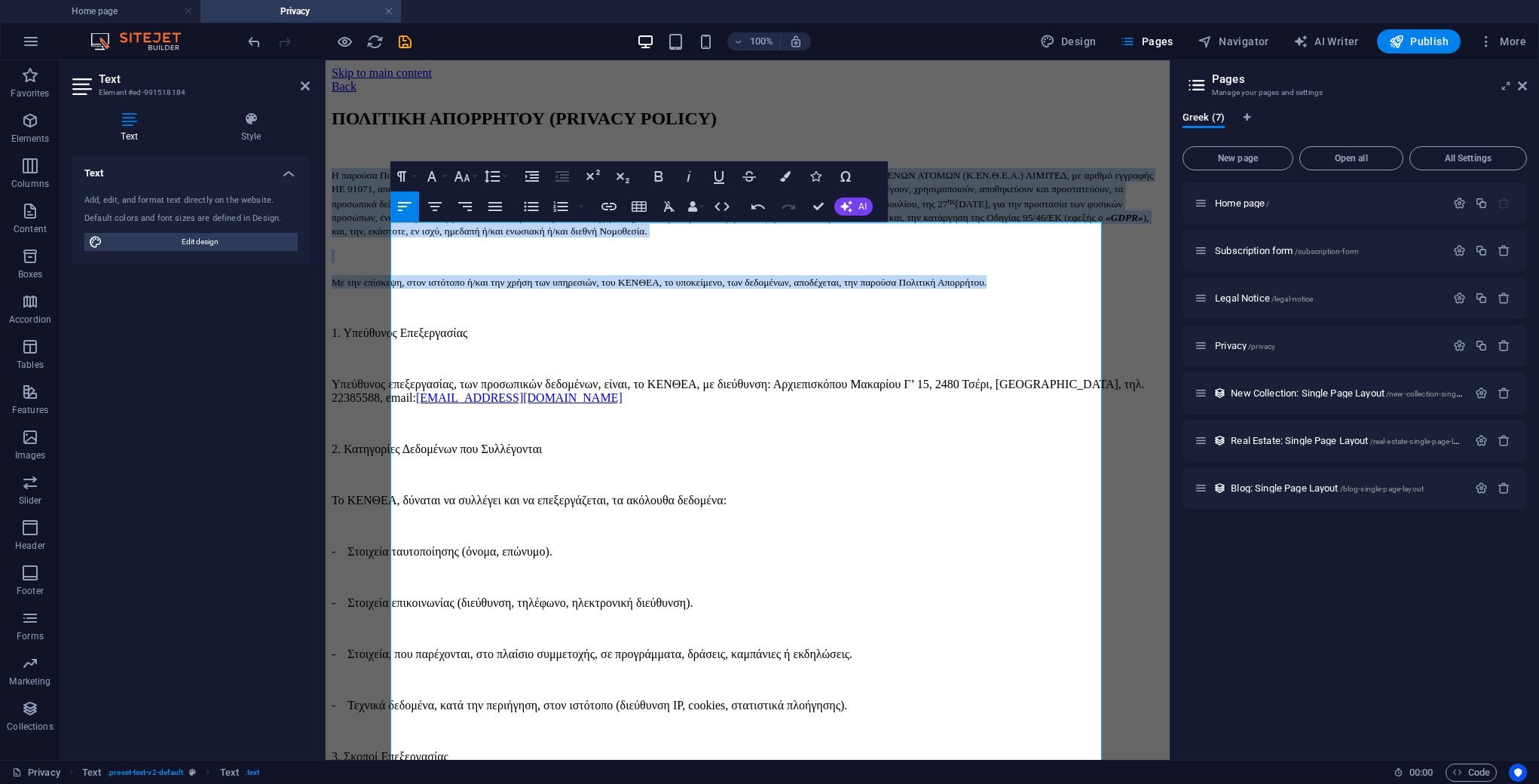
drag, startPoint x: 454, startPoint y: 377, endPoint x: 305, endPoint y: 208, distance: 225.3
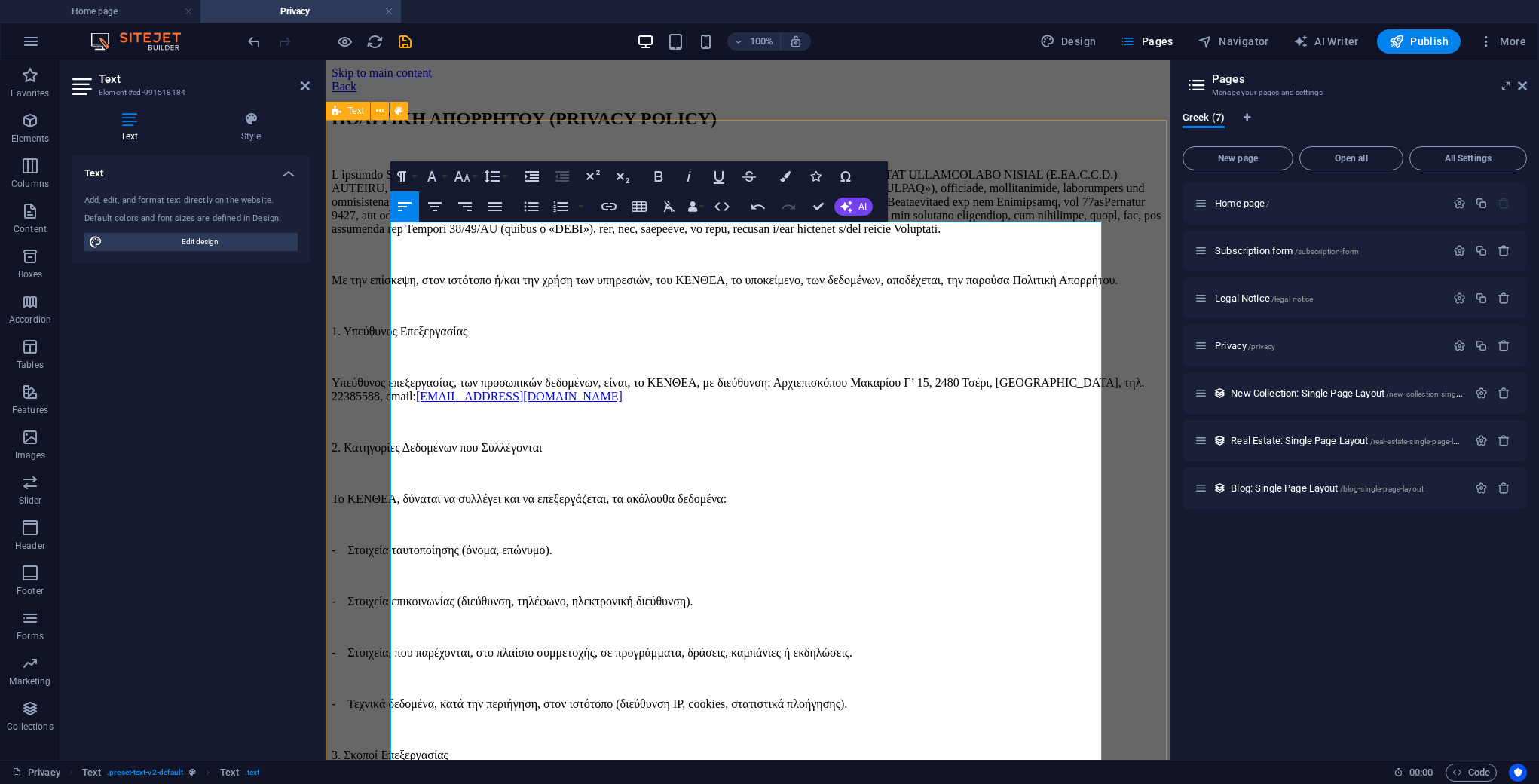
scroll to position [12233, 2]
click at [540, 287] on p "Με την επίσκεψη, στον ιστότοπο ή/και την χρήση των υπηρεσιών, του ΚΕΝΘΕΑ, το υπ…" at bounding box center [747, 280] width 832 height 13
click at [435, 180] on icon "button" at bounding box center [432, 176] width 9 height 10
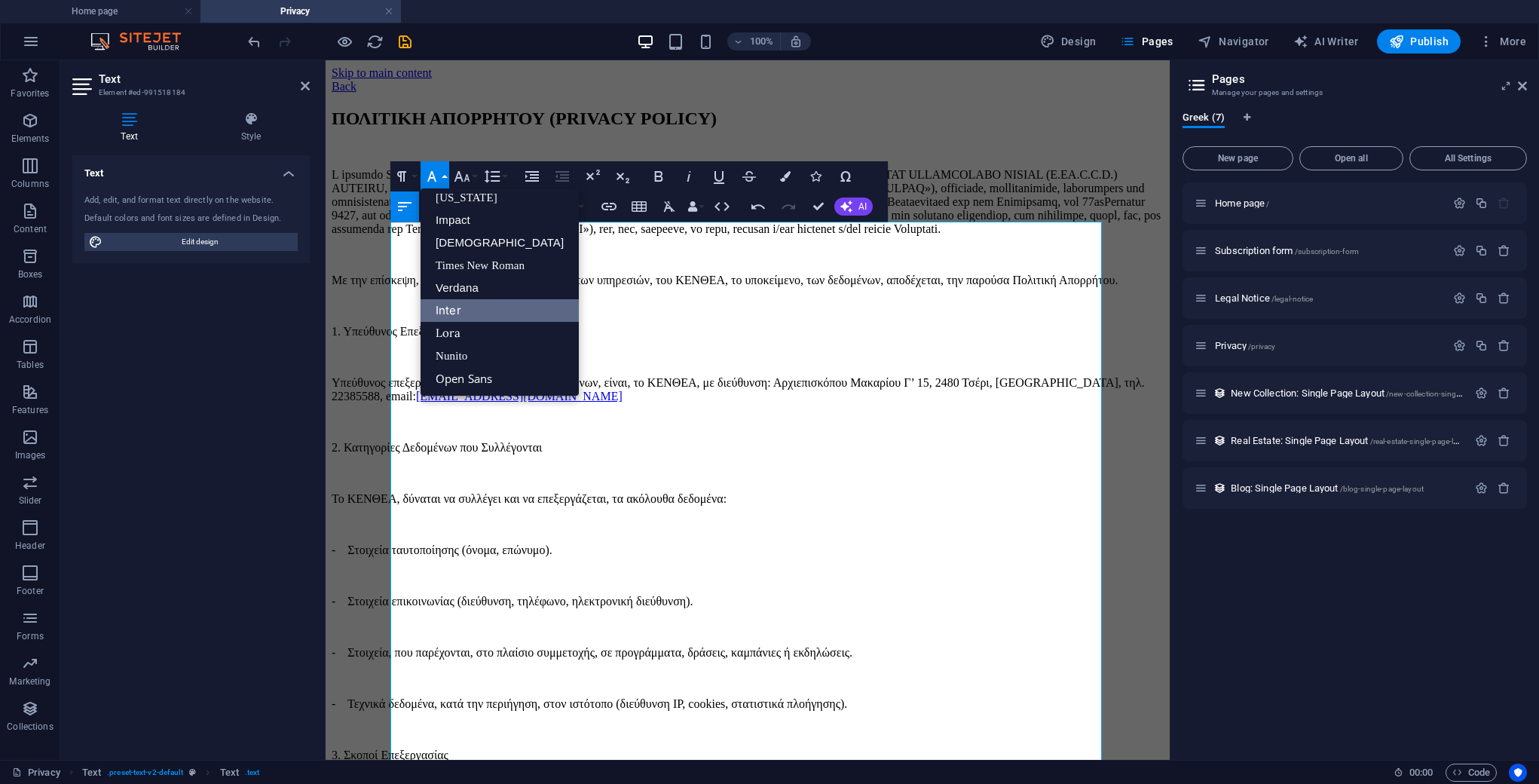
scroll to position [31, 0]
click at [701, 261] on p at bounding box center [747, 255] width 832 height 13
click at [733, 313] on p "​" at bounding box center [747, 306] width 832 height 13
click at [653, 236] on p at bounding box center [747, 202] width 832 height 68
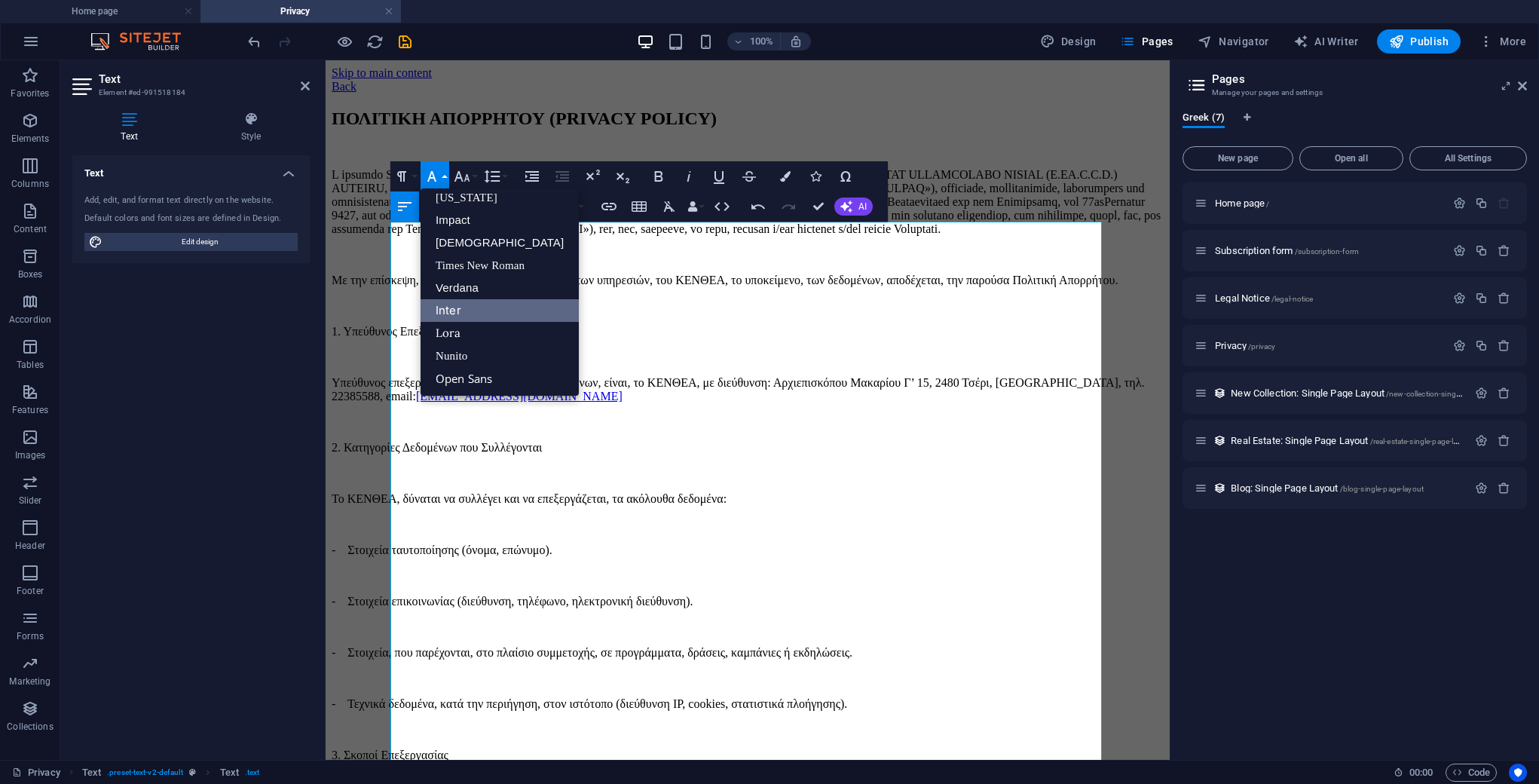
click at [671, 236] on p at bounding box center [747, 202] width 832 height 68
click at [396, 338] on p "1. Υπεύθυνος Επεξεργασίας" at bounding box center [747, 332] width 832 height 13
click at [437, 174] on icon "button" at bounding box center [432, 176] width 18 height 18
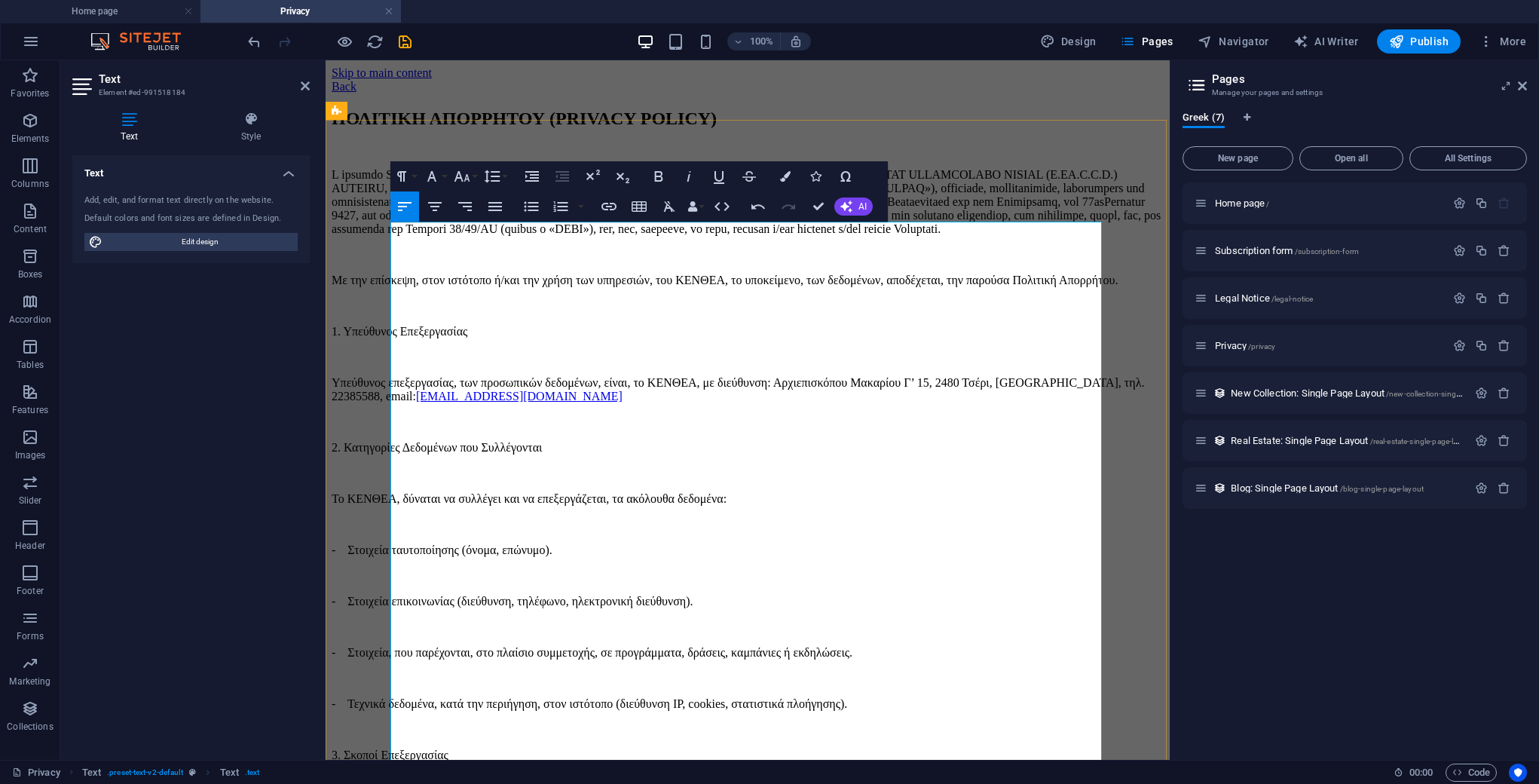
click at [509, 236] on p at bounding box center [747, 202] width 832 height 68
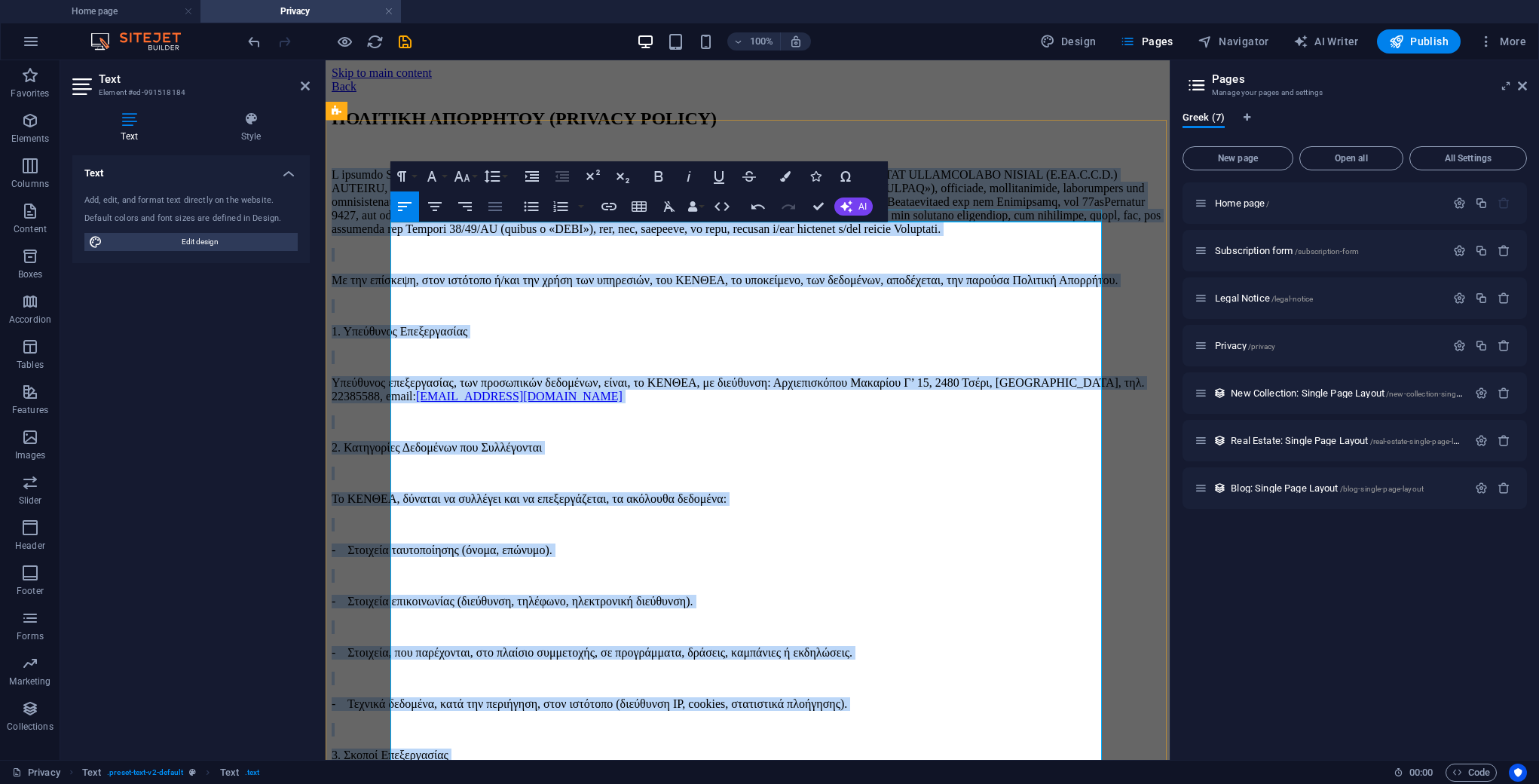
click at [496, 204] on icon "button" at bounding box center [495, 206] width 18 height 18
click at [557, 261] on p at bounding box center [747, 255] width 832 height 13
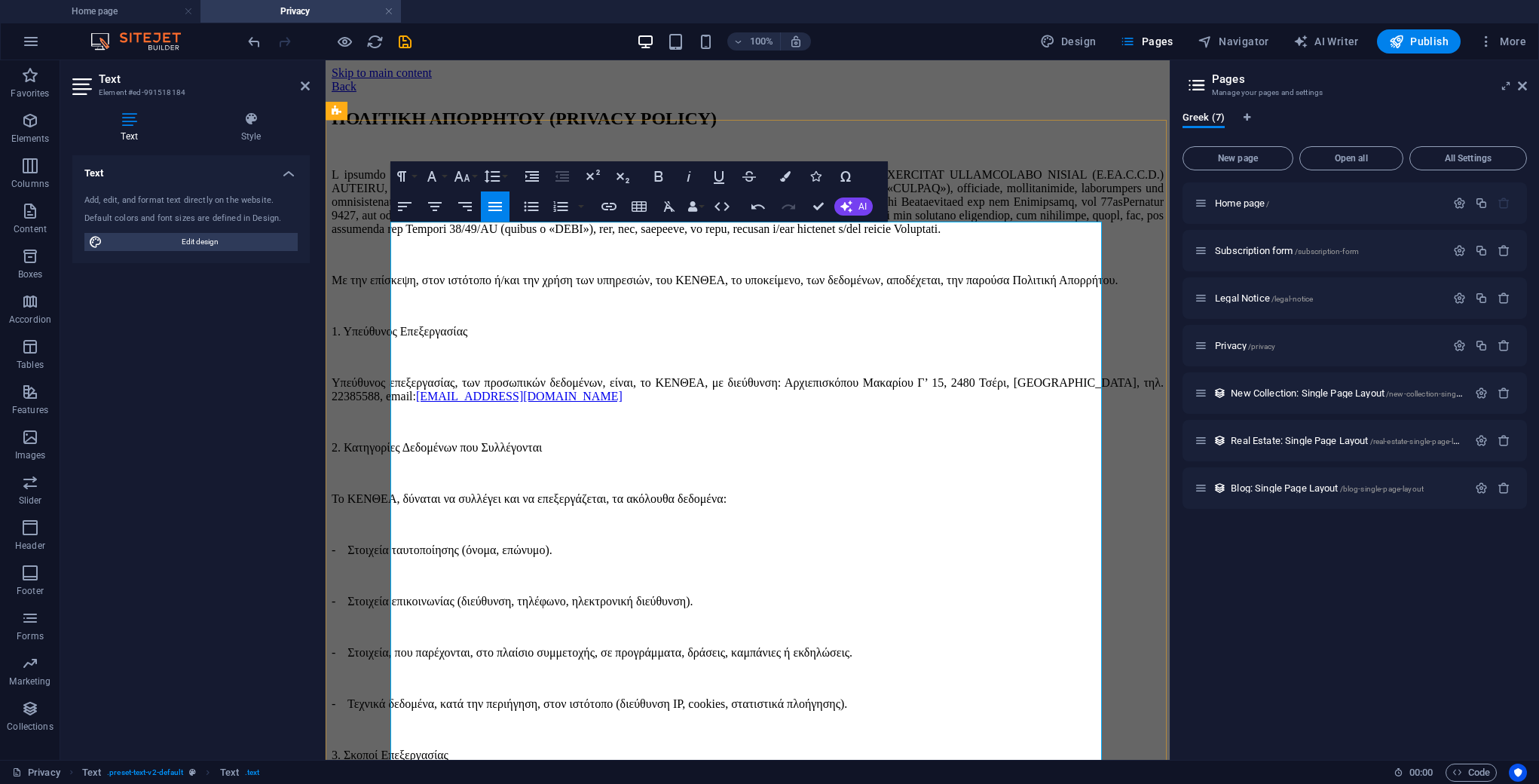
drag, startPoint x: 401, startPoint y: 447, endPoint x: 410, endPoint y: 448, distance: 9.1
click at [403, 338] on p "1. Υπεύθυνος Επεξεργασίας" at bounding box center [747, 332] width 832 height 13
click at [563, 209] on icon "button" at bounding box center [560, 206] width 18 height 18
drag, startPoint x: 406, startPoint y: 540, endPoint x: 375, endPoint y: 539, distance: 31.0
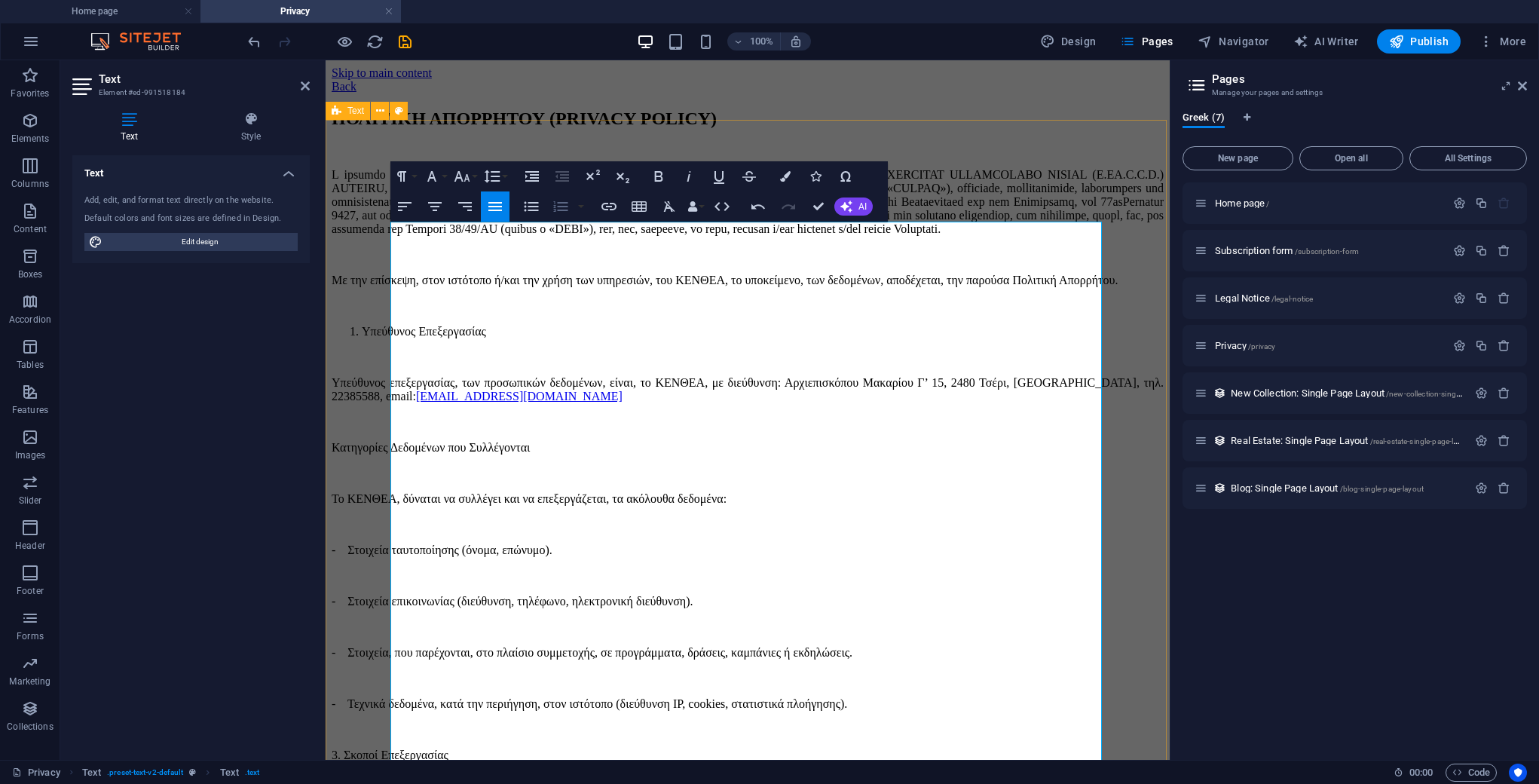
click at [557, 209] on icon "button" at bounding box center [560, 206] width 18 height 18
click at [573, 338] on li "Υπεύθυνος Επεξεργασίας" at bounding box center [762, 332] width 802 height 13
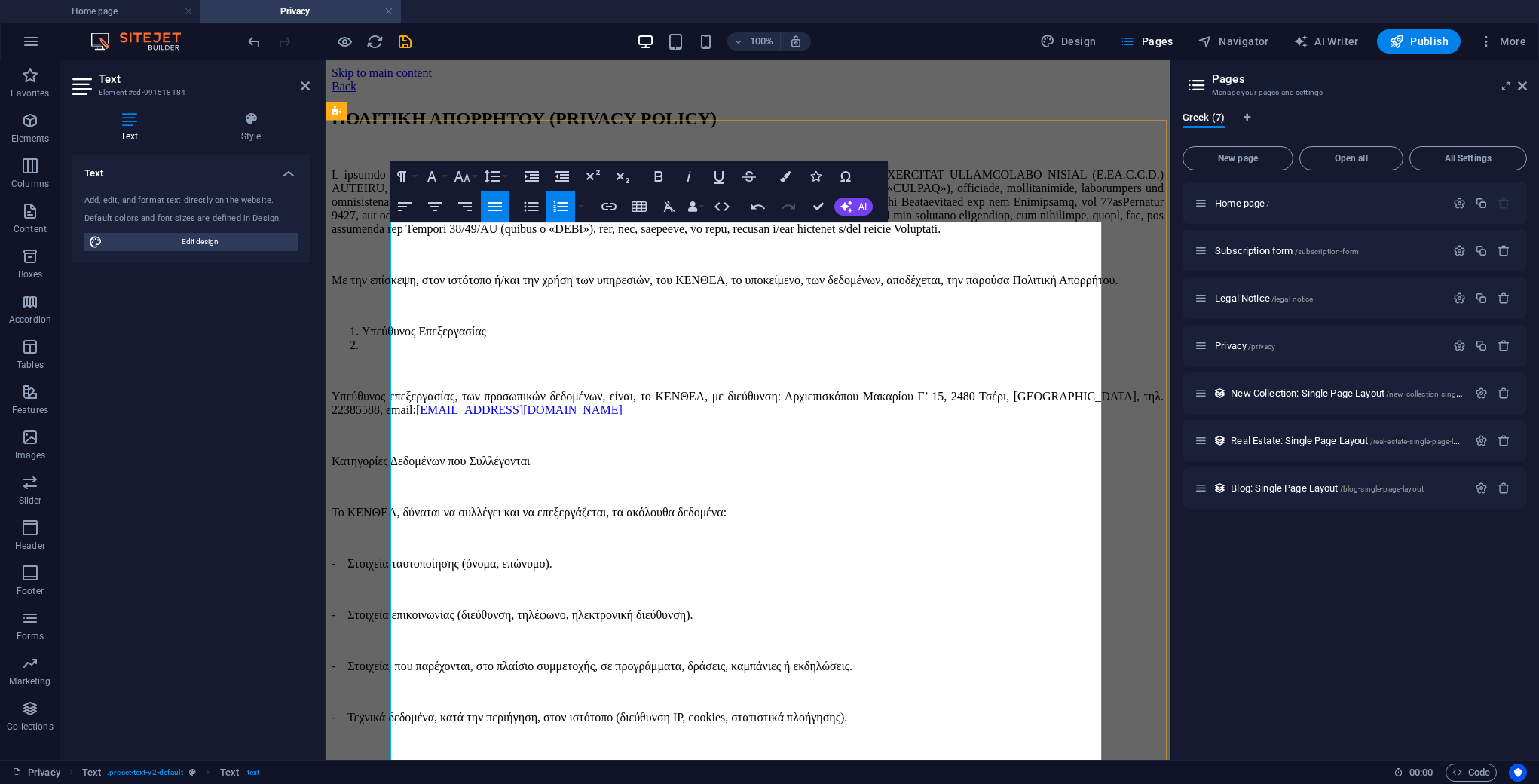
click at [572, 338] on li "Υπεύθυνος Επεξεργασίας" at bounding box center [762, 332] width 802 height 13
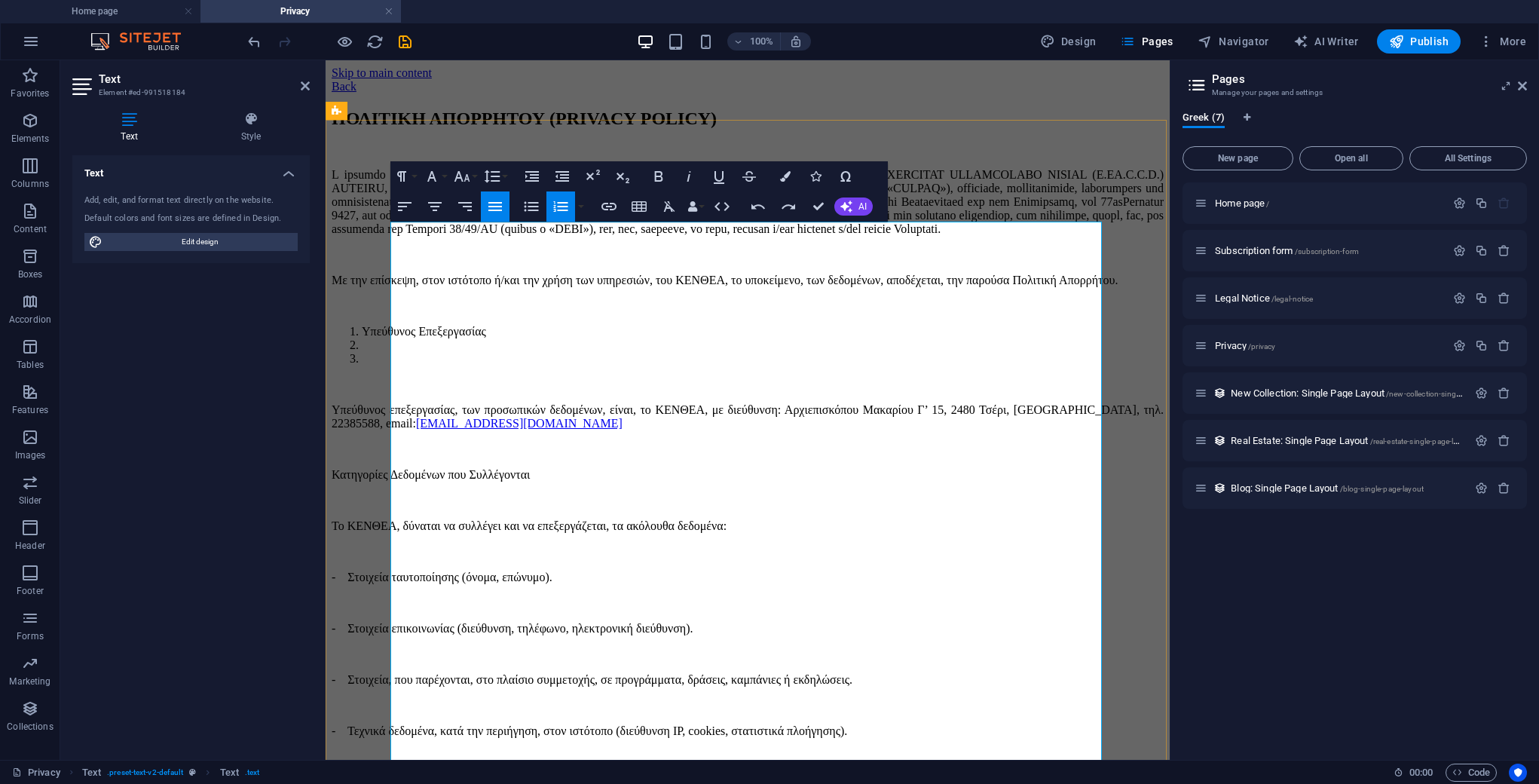
click at [411, 352] on li at bounding box center [762, 345] width 802 height 13
drag, startPoint x: 420, startPoint y: 465, endPoint x: 382, endPoint y: 466, distance: 38.0
click at [432, 352] on li at bounding box center [762, 345] width 802 height 13
click at [488, 481] on p "Κατηγορίες Δεδομένων που Συλλέγονται" at bounding box center [747, 475] width 832 height 13
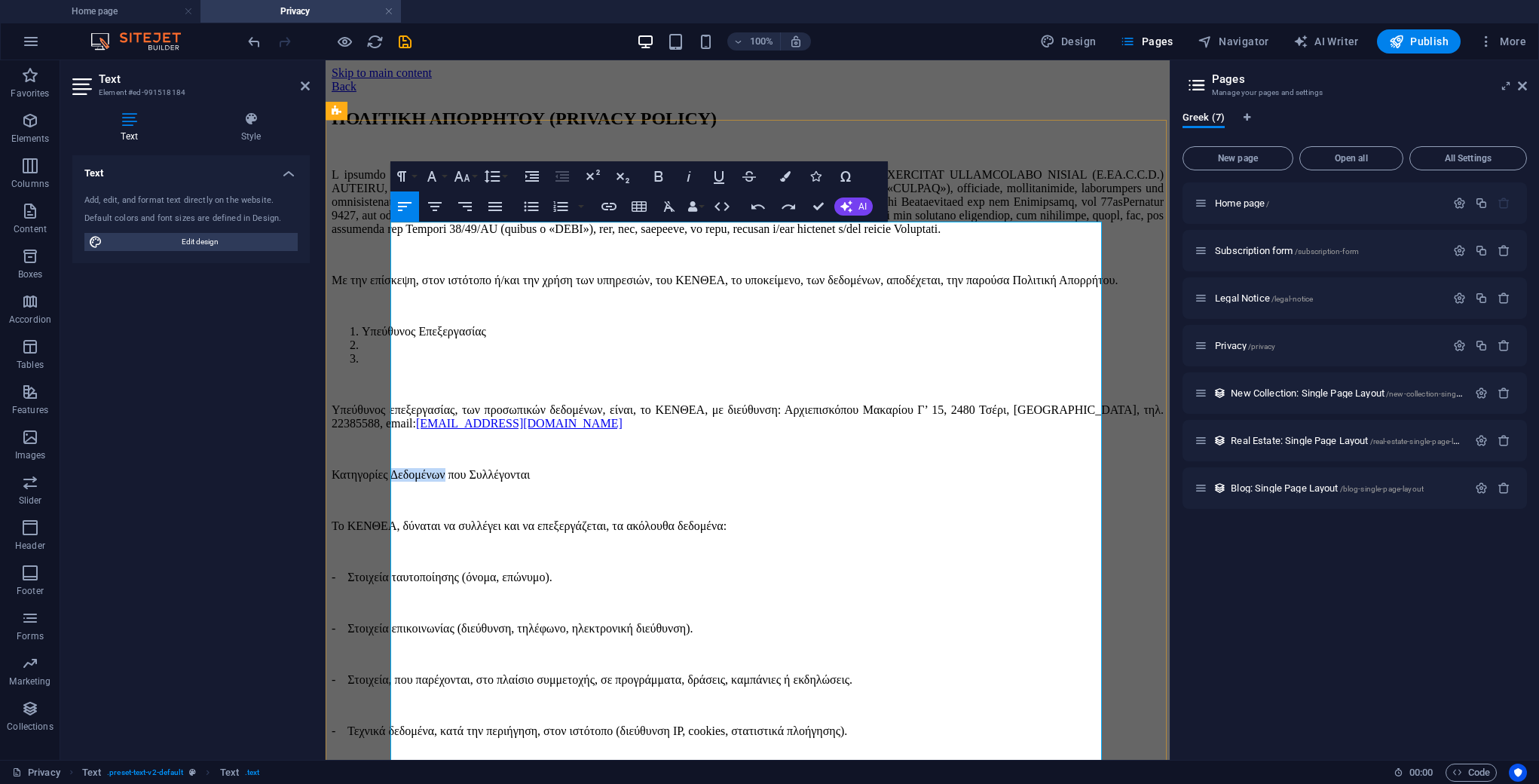
click at [488, 481] on p "Κατηγορίες Δεδομένων που Συλλέγονται" at bounding box center [747, 475] width 832 height 13
copy p "Κατηγορίες Δεδομένων που Συλλέγονται"
click at [439, 352] on li at bounding box center [762, 345] width 802 height 13
click at [393, 366] on ol "Υπεύθυνος Επεξεργασίας Κατηγορίες Δεδομένων που Συλλέγονται" at bounding box center [747, 345] width 832 height 40
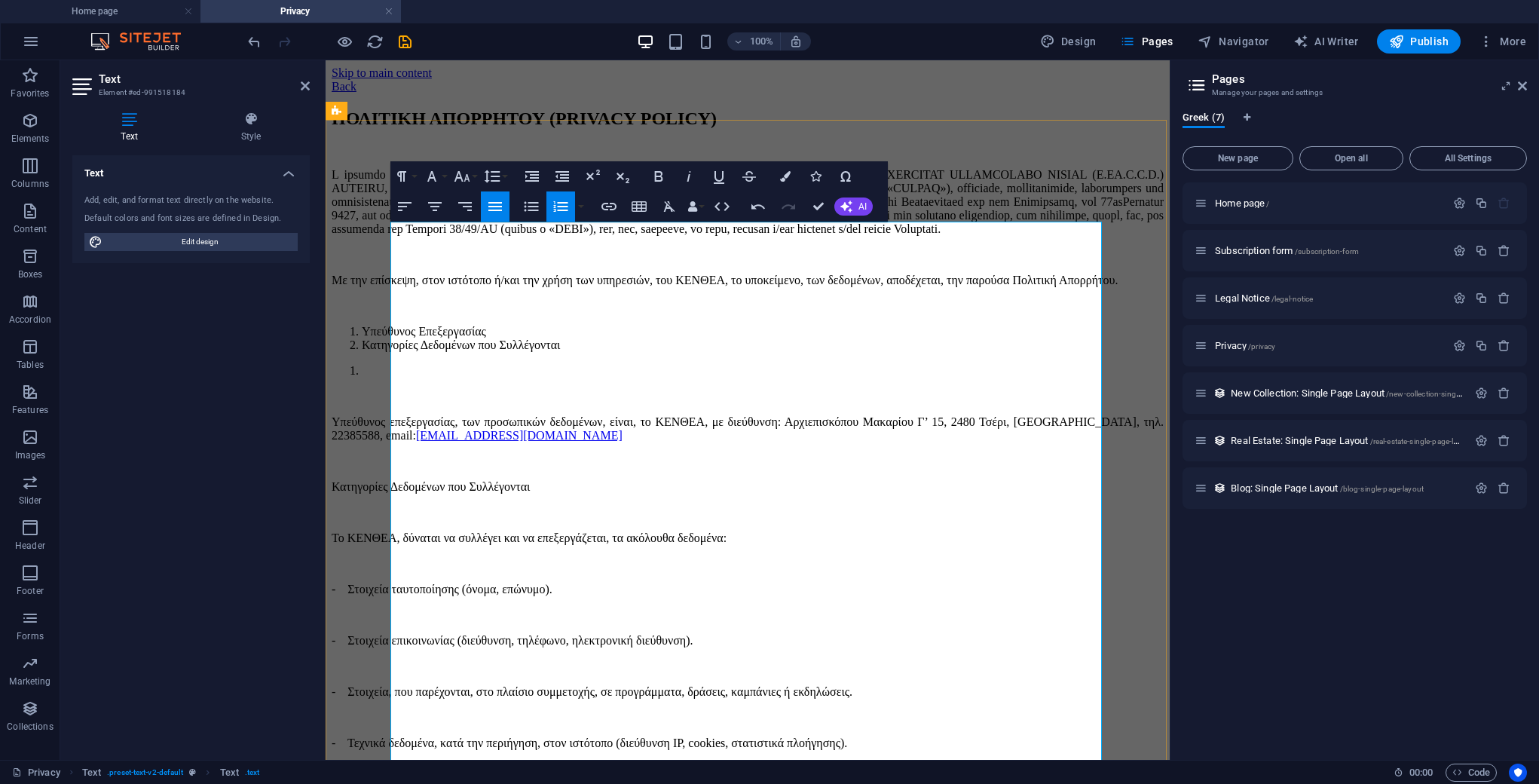
click at [572, 338] on li "Υπεύθυνος Επεξεργασίας" at bounding box center [762, 332] width 802 height 13
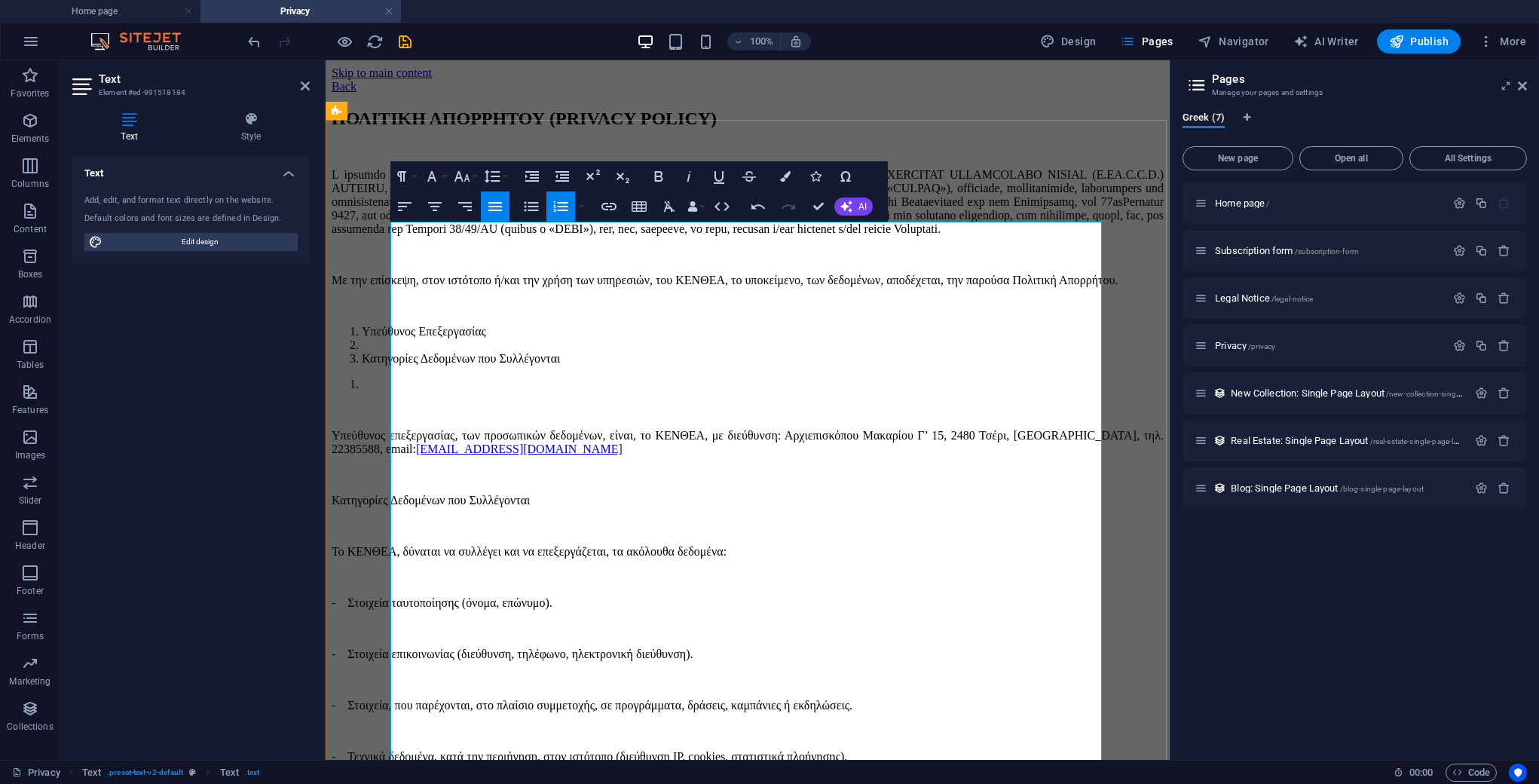
click at [561, 352] on li at bounding box center [762, 345] width 802 height 13
click at [558, 352] on li at bounding box center [762, 345] width 802 height 13
click at [476, 352] on li at bounding box center [762, 345] width 802 height 13
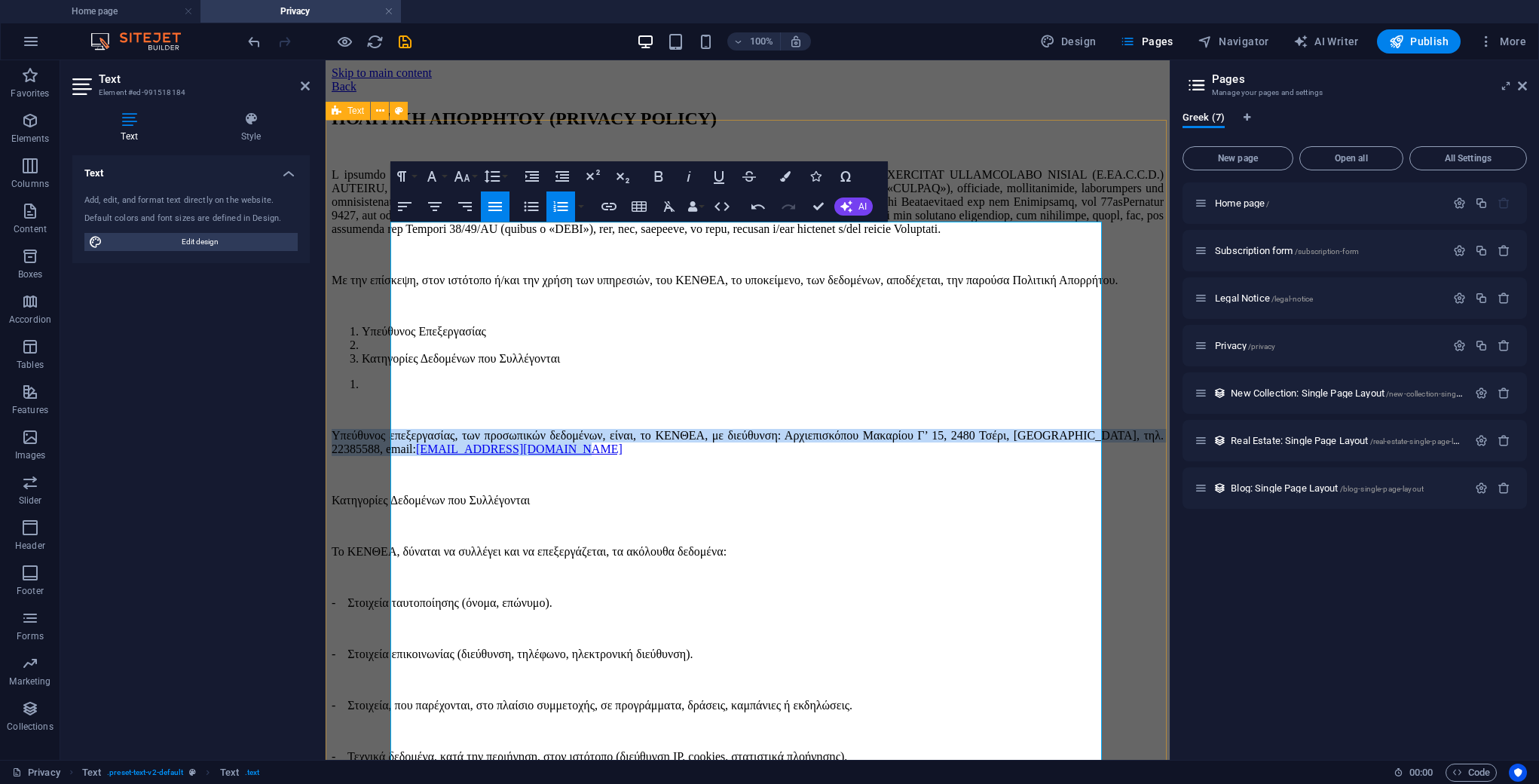
drag, startPoint x: 860, startPoint y: 560, endPoint x: 385, endPoint y: 535, distance: 475.7
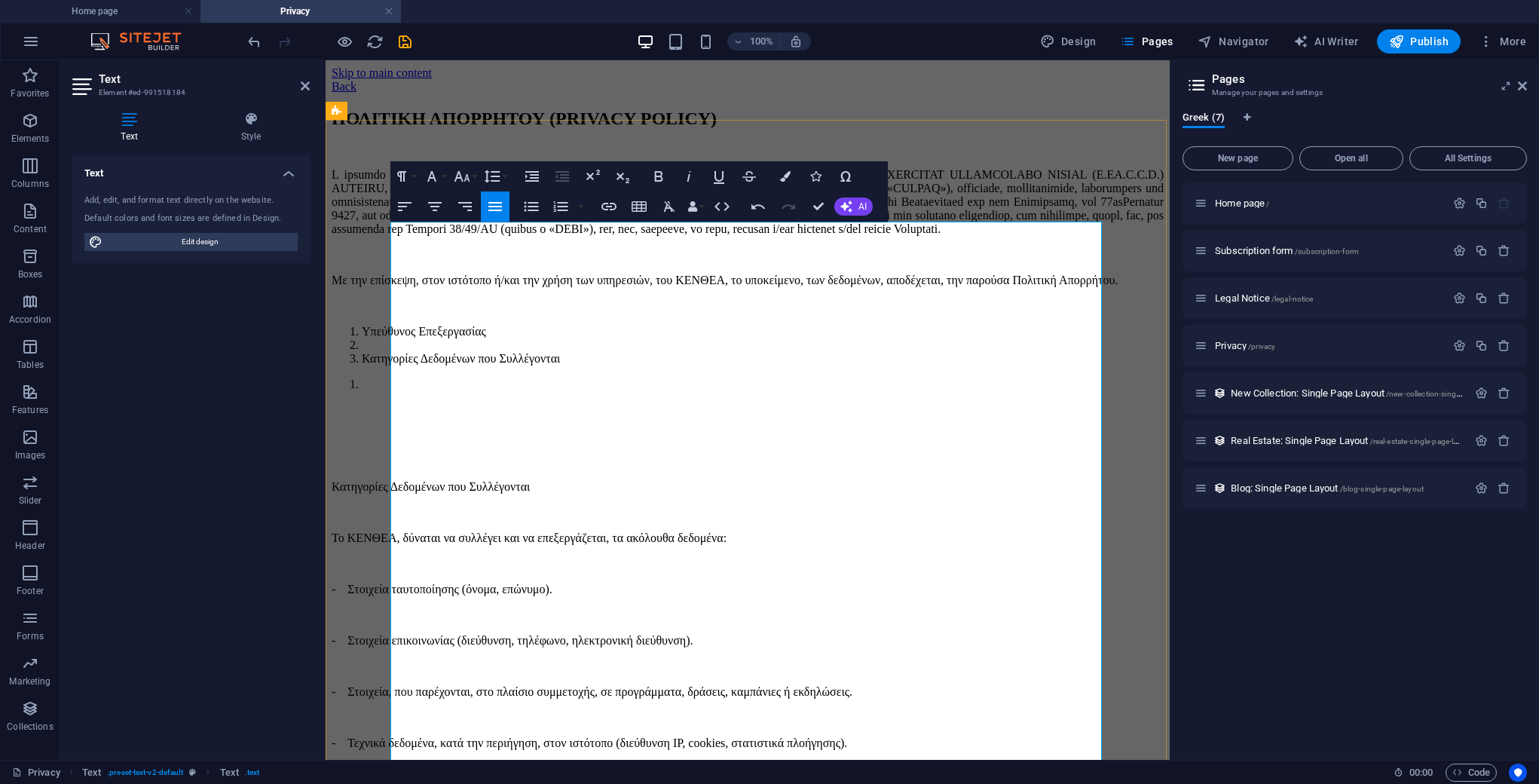
click at [432, 352] on li at bounding box center [762, 345] width 802 height 13
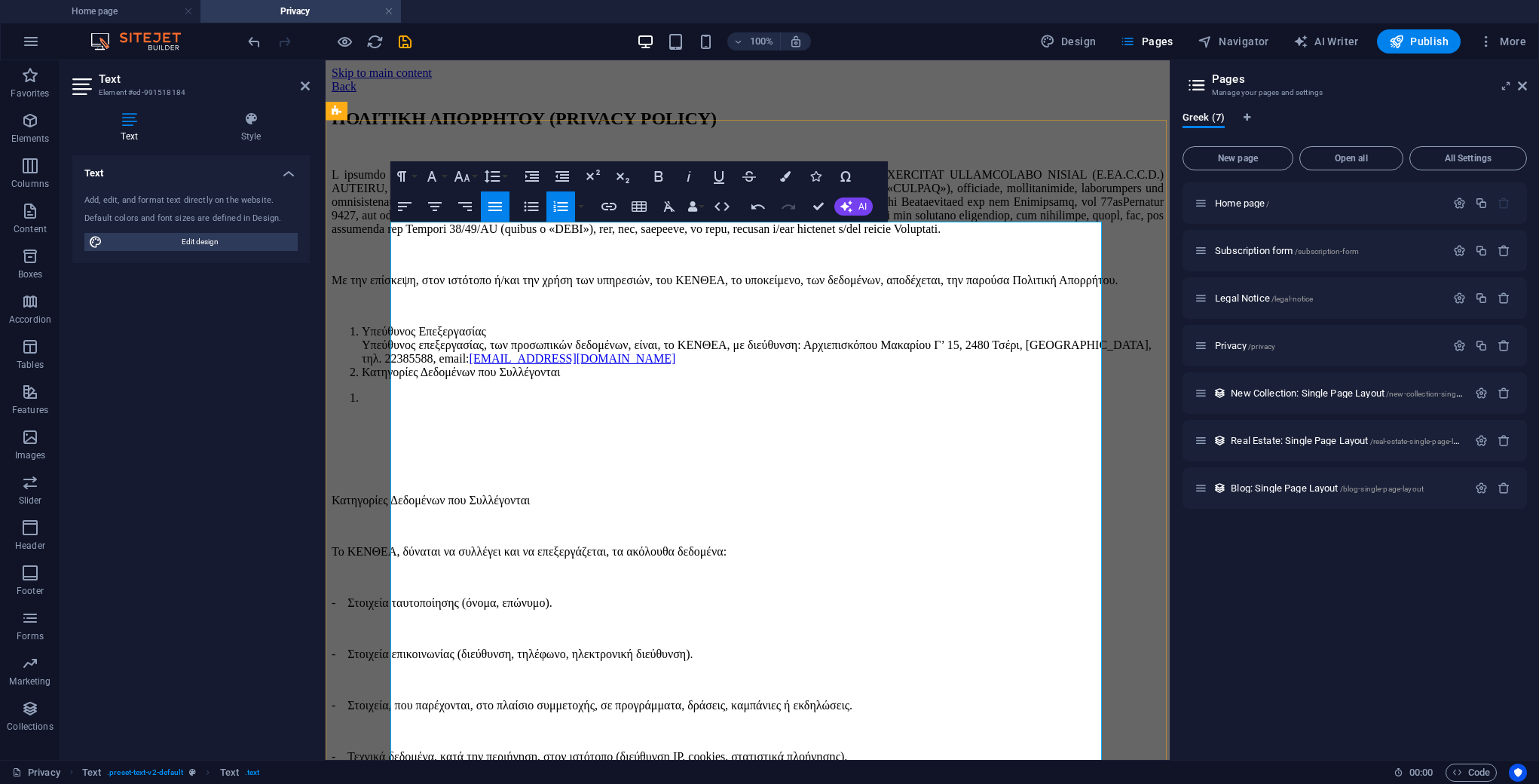
click at [869, 379] on ol "Υπεύθυνος Επεξεργασίας Υπεύθυνος επεξεργασίας, των προσωπικών δεδομένων, είναι,…" at bounding box center [747, 353] width 832 height 55
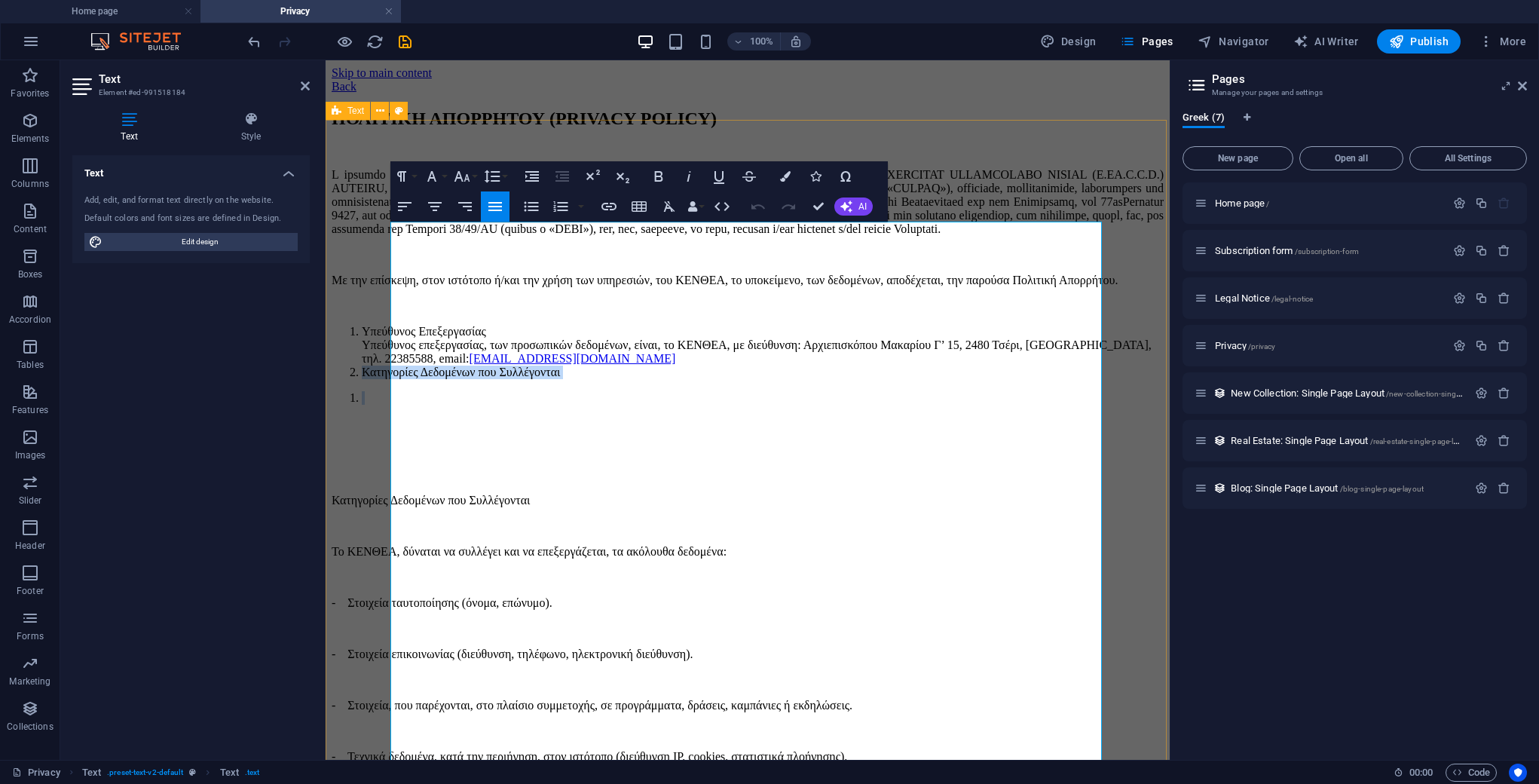
drag, startPoint x: 402, startPoint y: 516, endPoint x: 382, endPoint y: 504, distance: 23.3
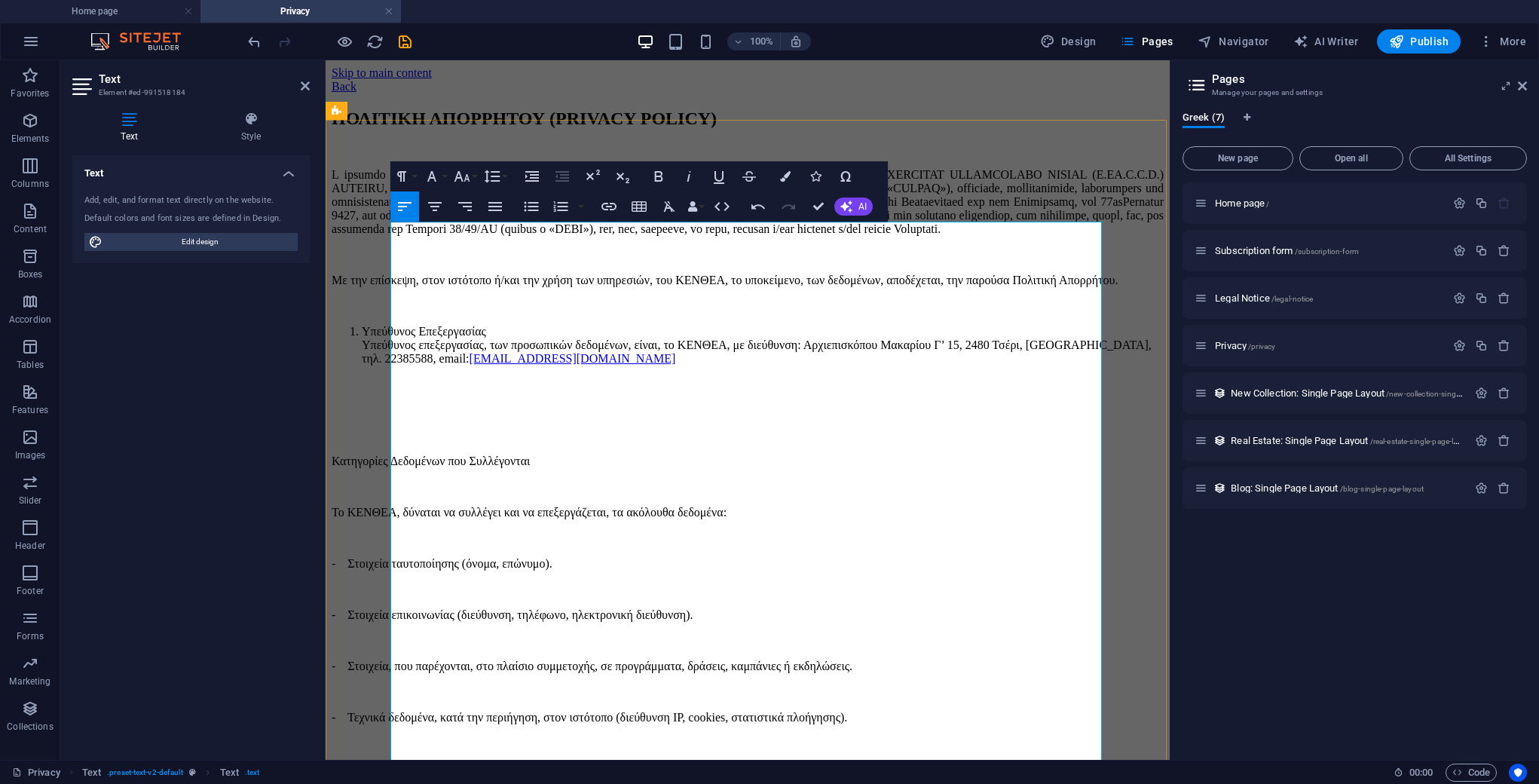
click at [413, 443] on p at bounding box center [747, 435] width 832 height 13
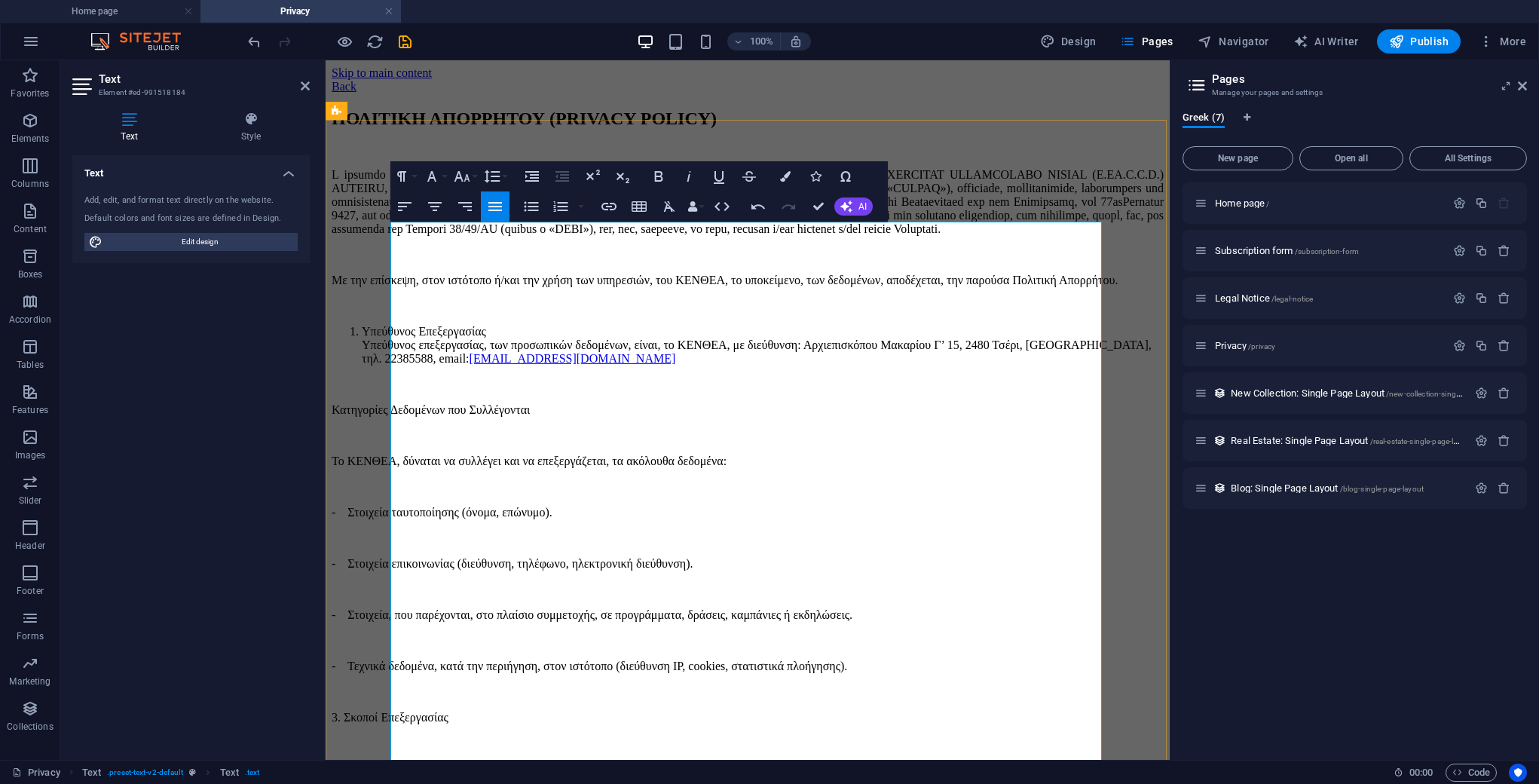
click at [393, 416] on p "Κατηγορίες Δεδομένων που Συλλέγονται" at bounding box center [747, 410] width 832 height 13
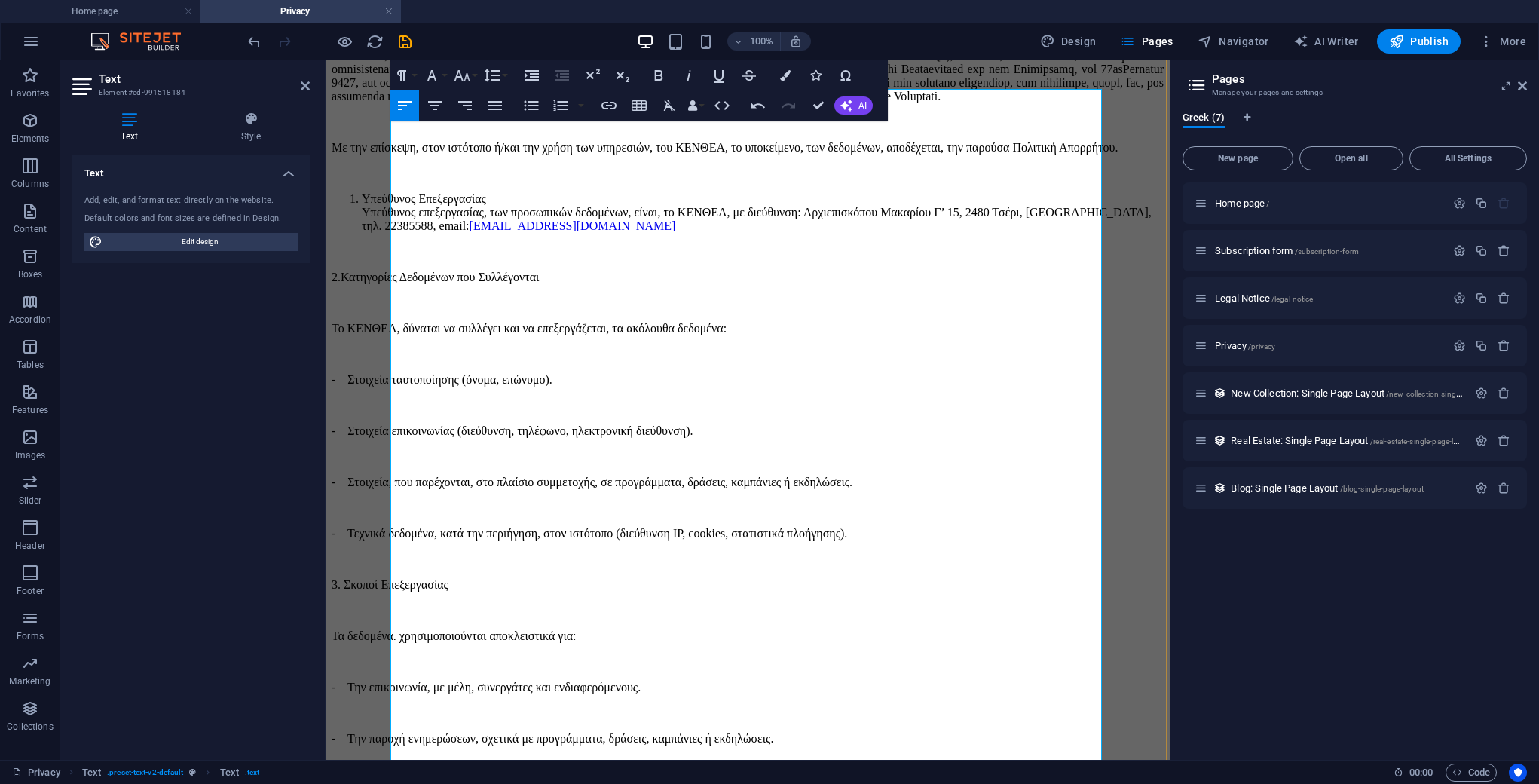
scroll to position [158, 0]
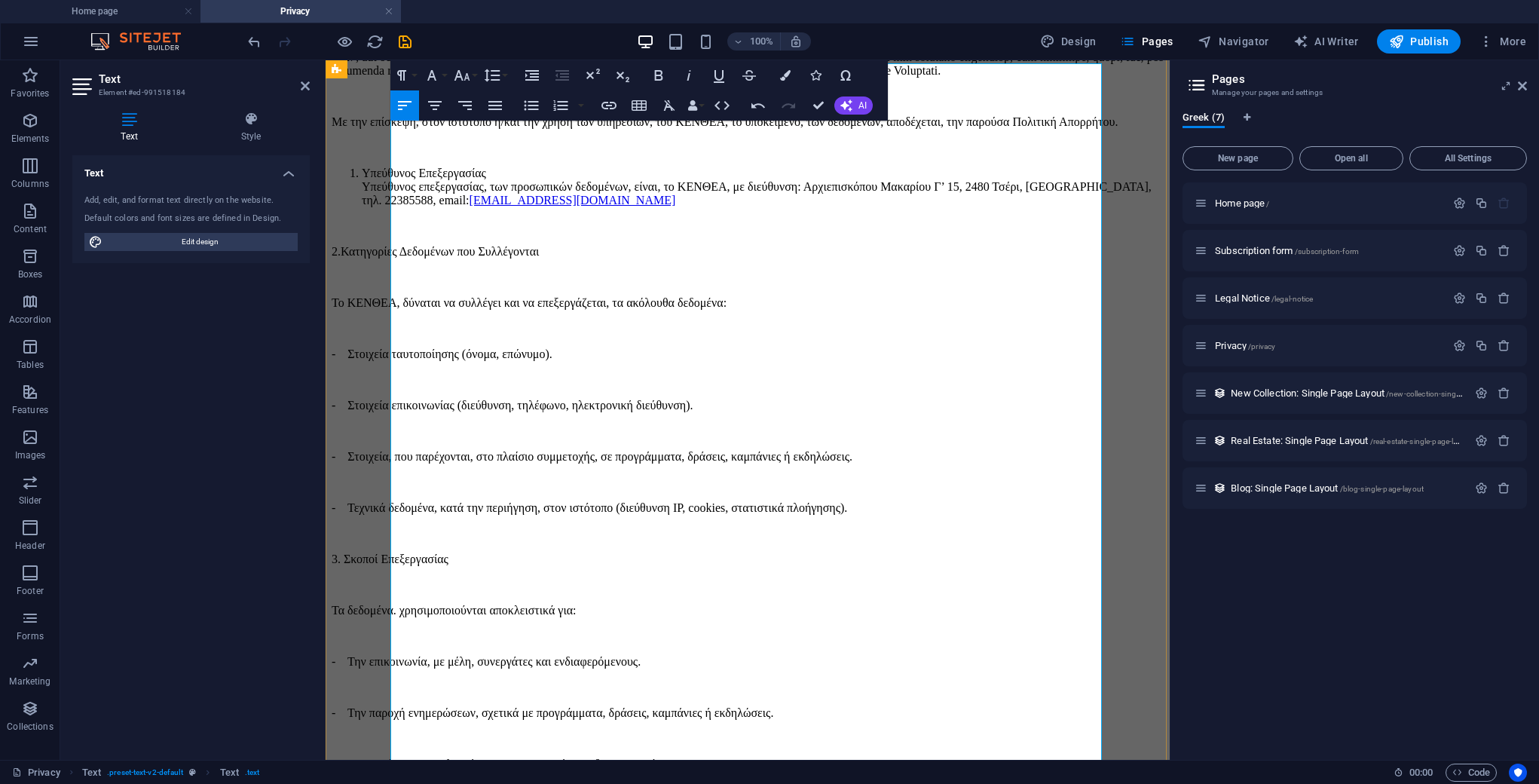
click at [1009, 515] on p "- Τεχνικά δεδομένα, κατά την περιήγηση, στον ιστότοπο (διεύθυνση IP, cookies, σ…" at bounding box center [747, 508] width 832 height 13
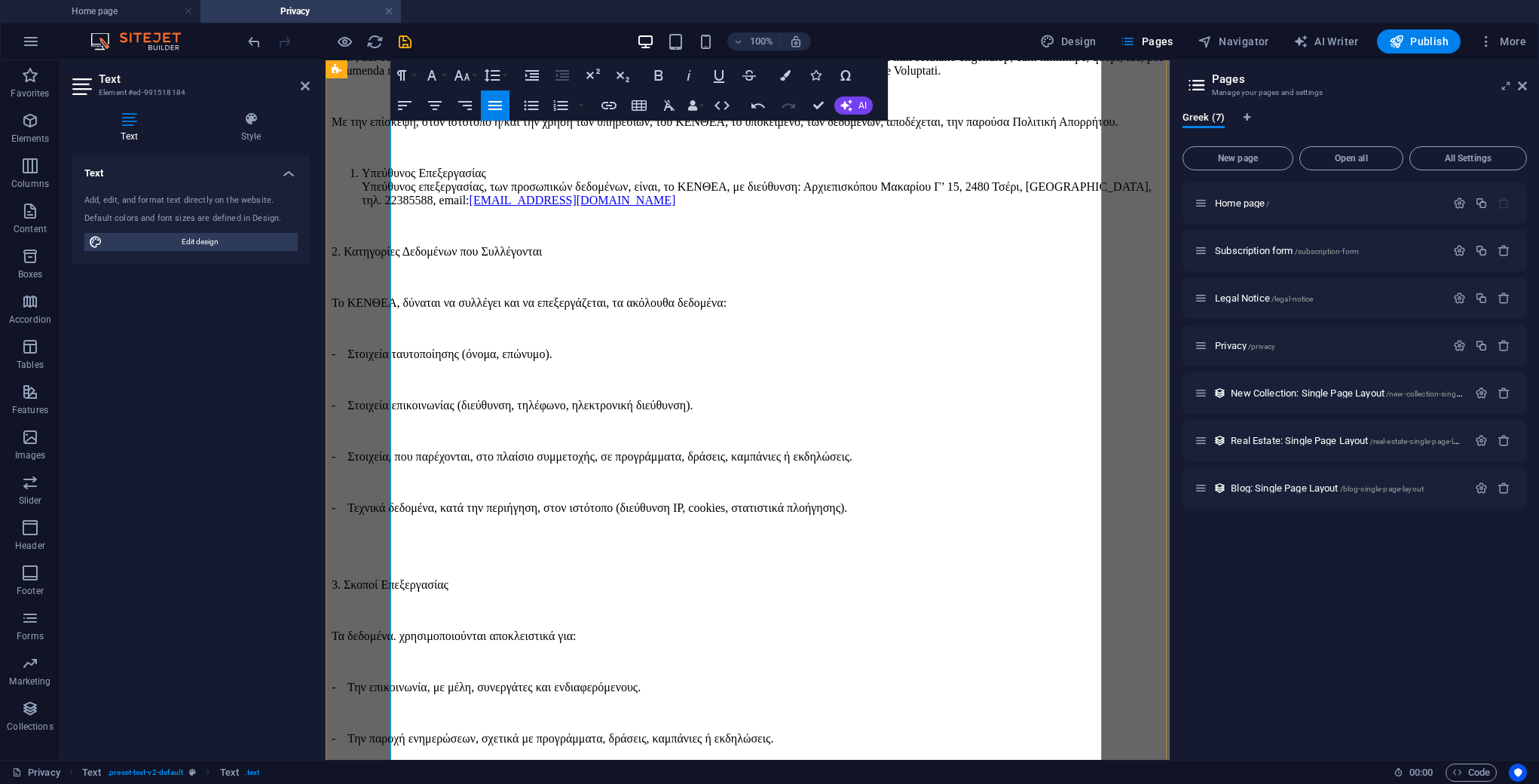
scroll to position [190, 0]
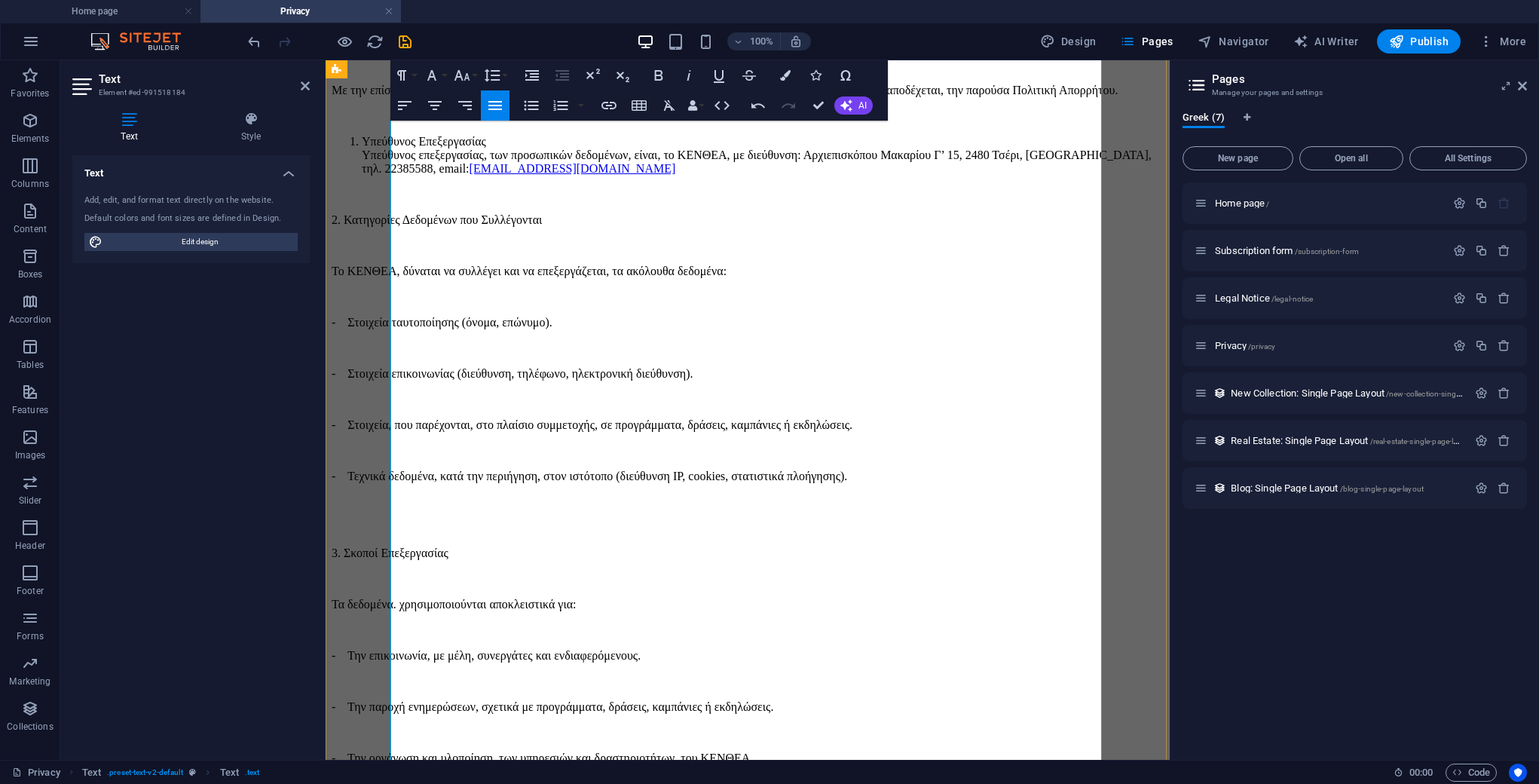
click at [408, 534] on p at bounding box center [747, 527] width 832 height 13
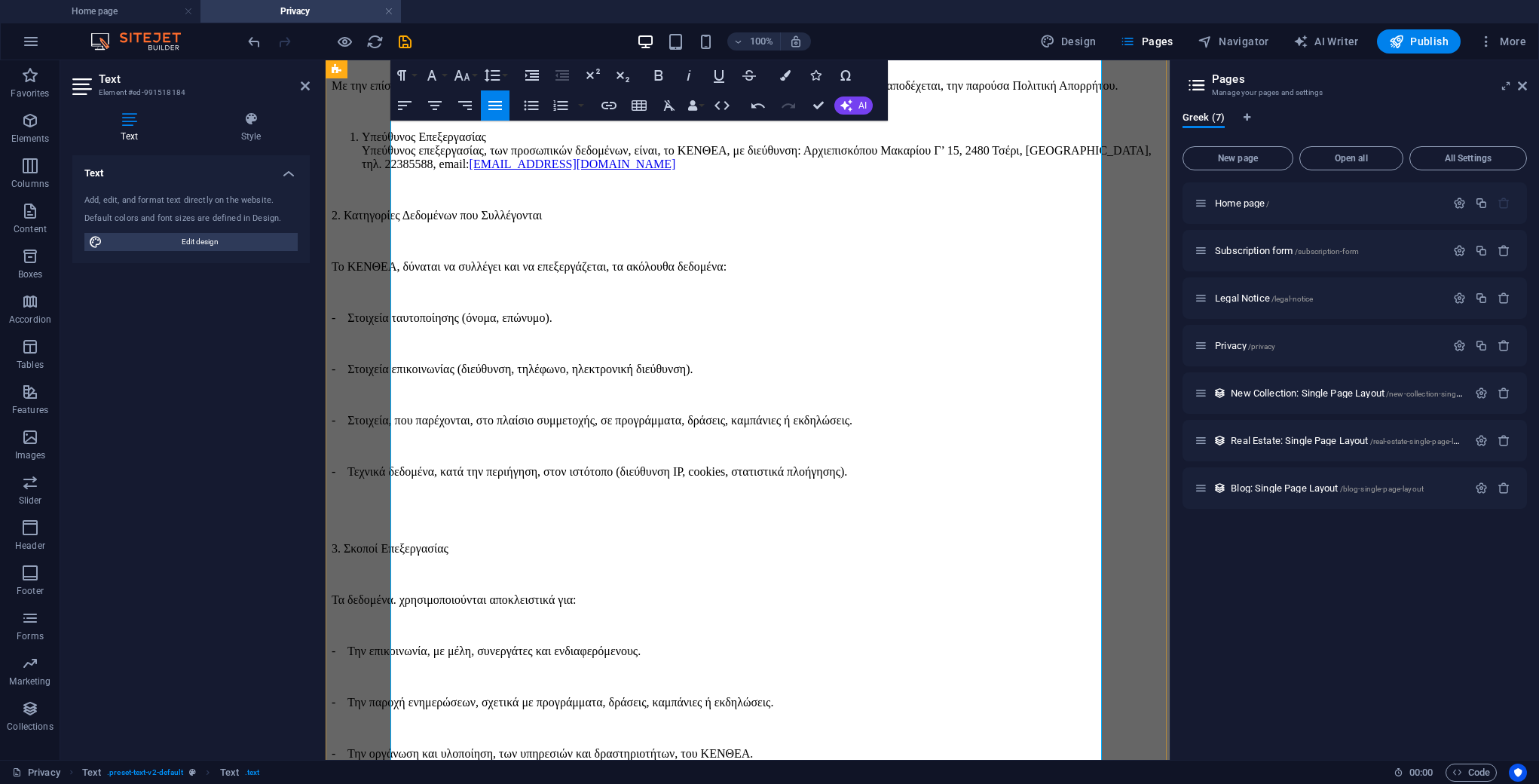
scroll to position [177, 0]
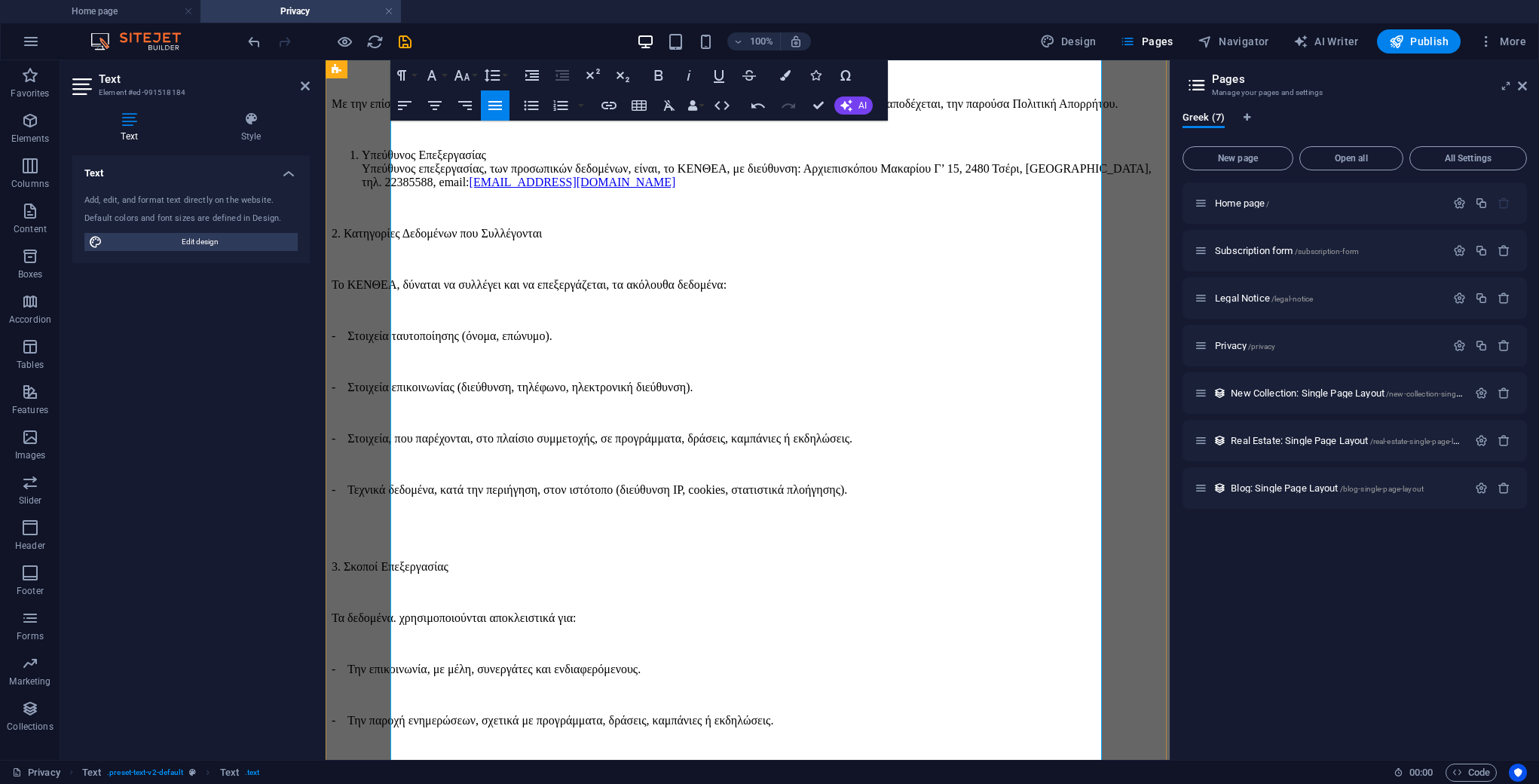
click at [454, 214] on p at bounding box center [747, 208] width 832 height 13
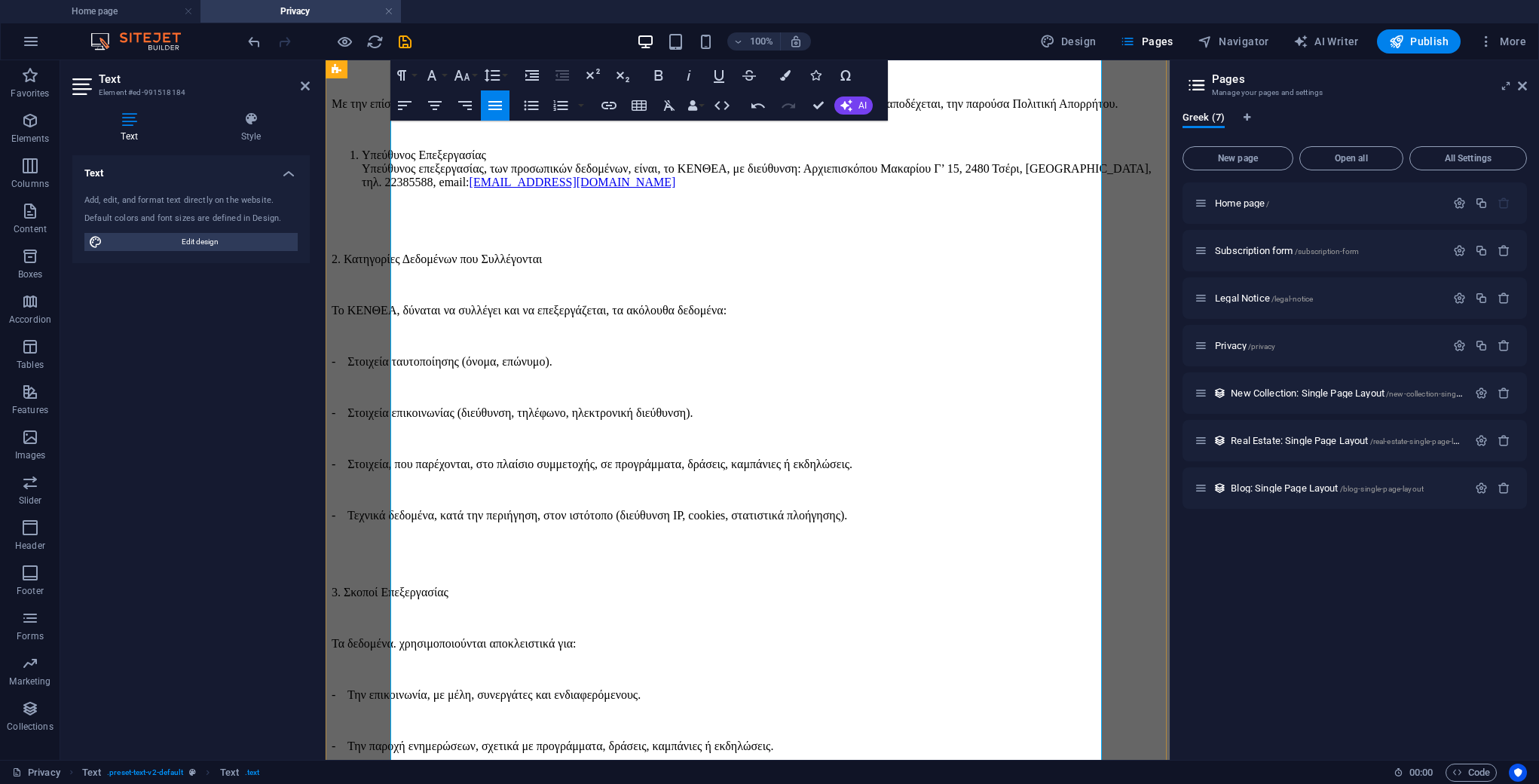
click at [448, 162] on li "Υπεύθυνος Επεξεργασίας" at bounding box center [762, 155] width 802 height 13
click at [496, 266] on p "2. Κατηγορίες Δεδομένων που Συλλέγονται" at bounding box center [747, 259] width 832 height 13
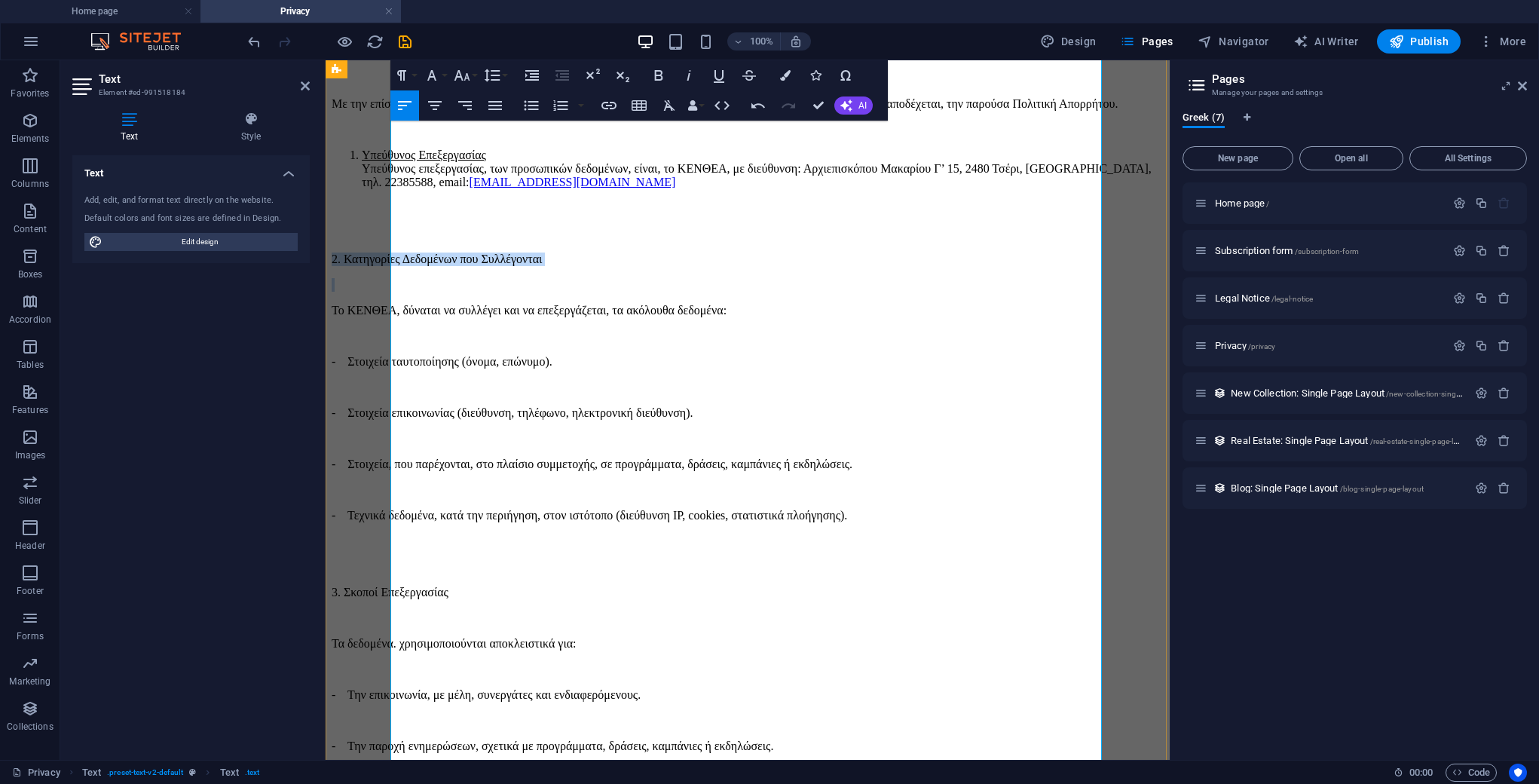
click at [496, 266] on p "2. Κατηγορίες Δεδομένων που Συλλέγονται" at bounding box center [747, 259] width 832 height 13
click at [488, 573] on p at bounding box center [747, 567] width 832 height 13
click at [490, 593] on p "3. Σκοποί Επεξεργασίας" at bounding box center [747, 592] width 832 height 13
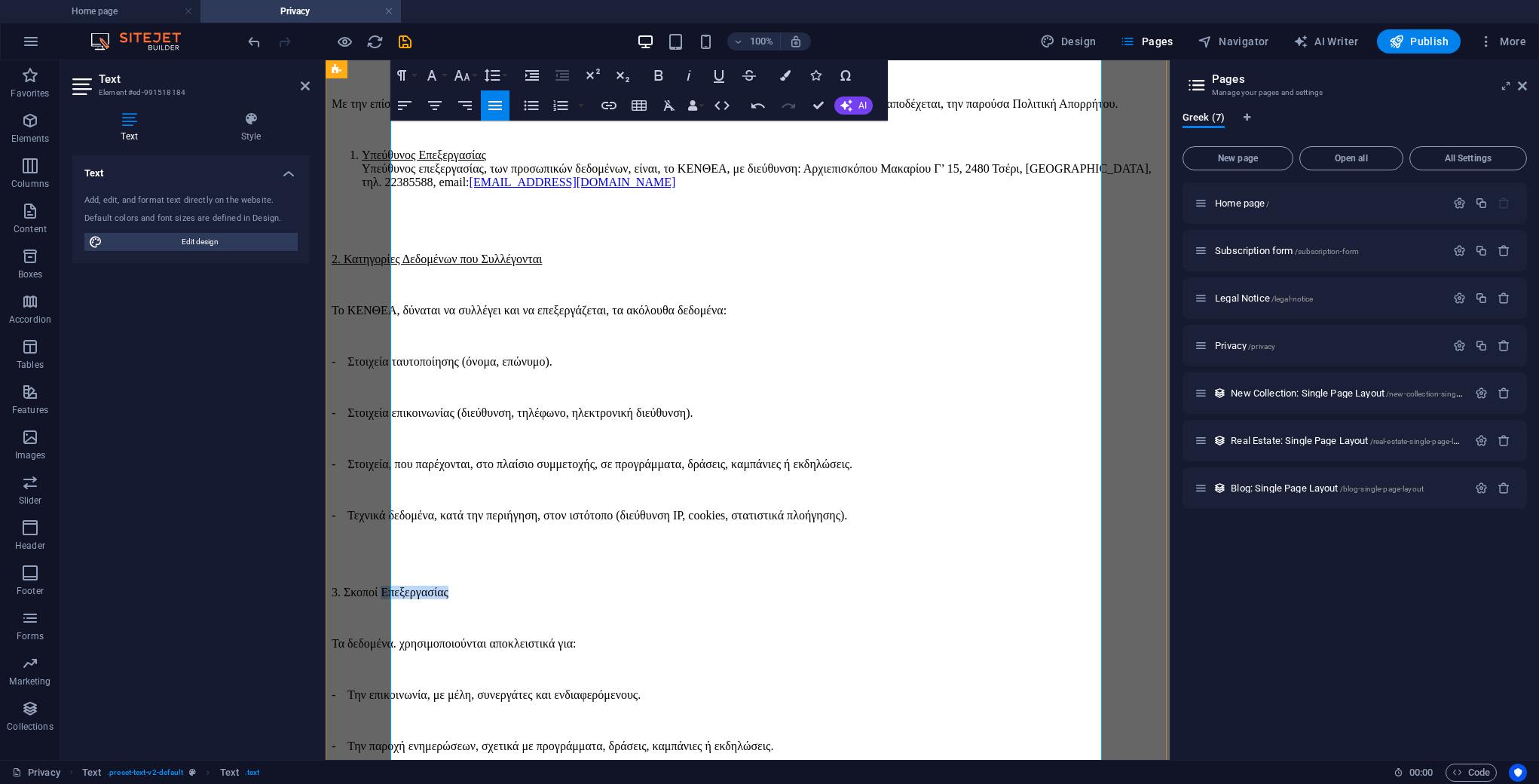
click at [490, 593] on p "3. Σκοποί Επεξεργασίας" at bounding box center [747, 592] width 832 height 13
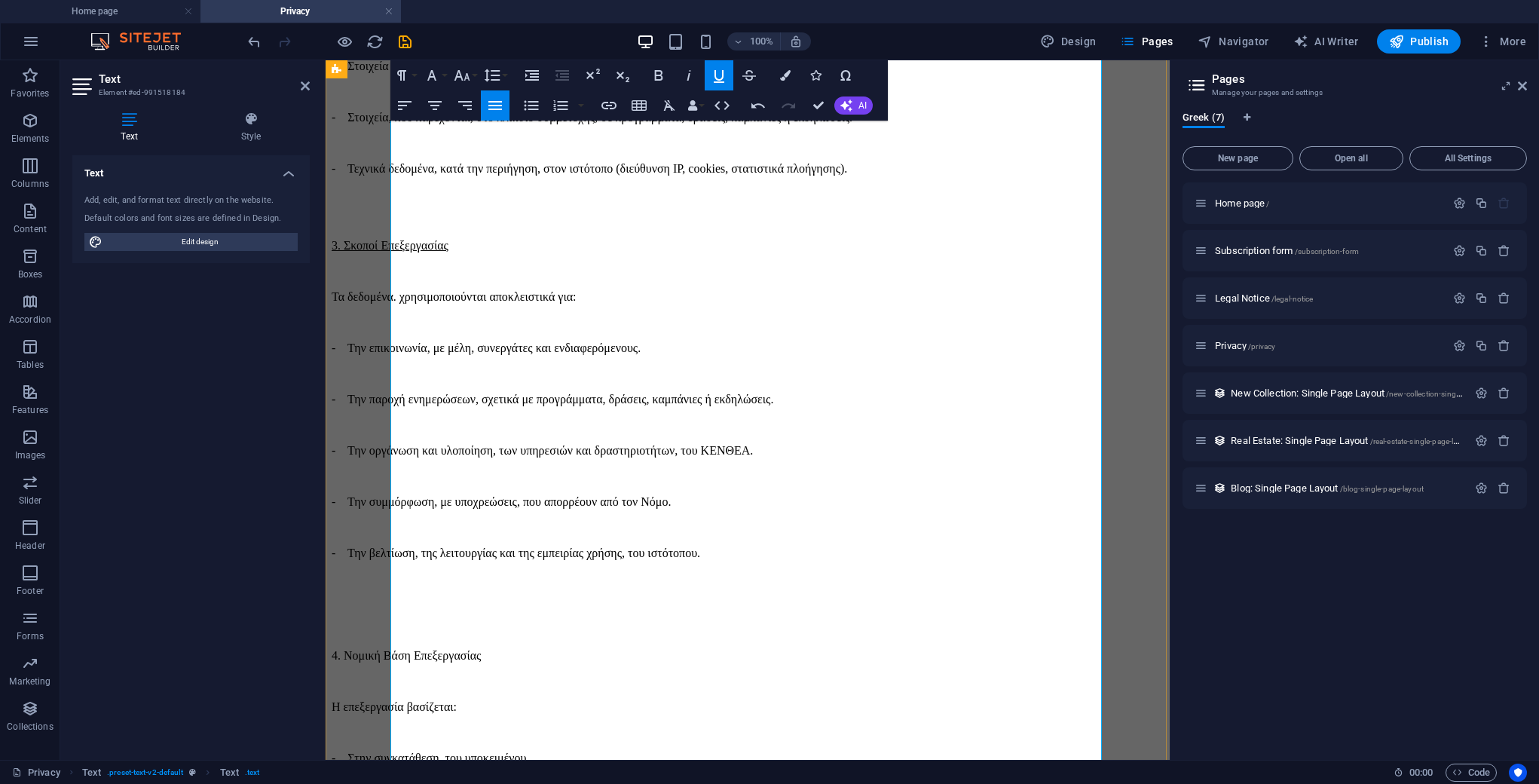
scroll to position [527, 0]
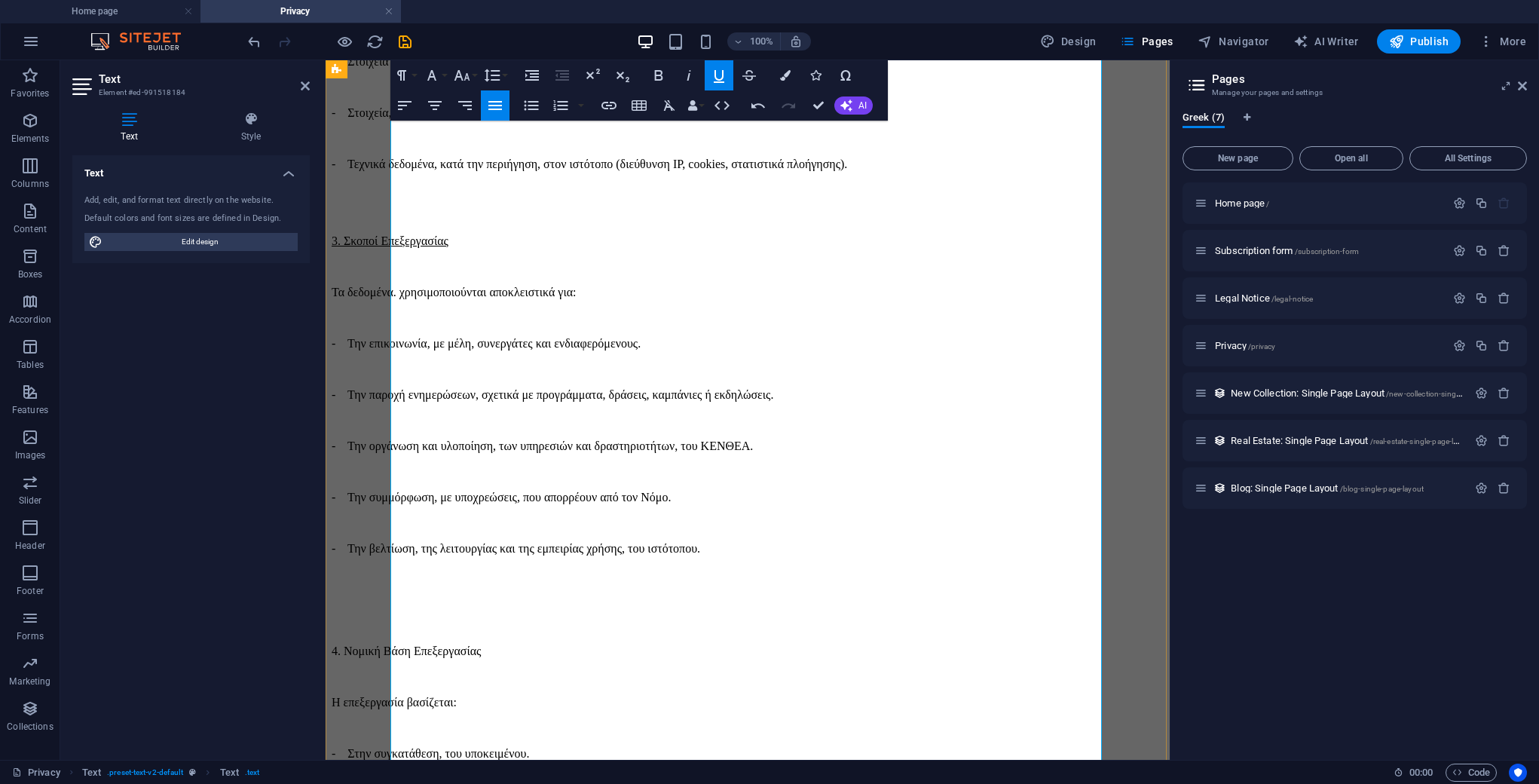
click at [495, 644] on p "4. Νομική Βάση Επεξεργασίας" at bounding box center [747, 651] width 832 height 13
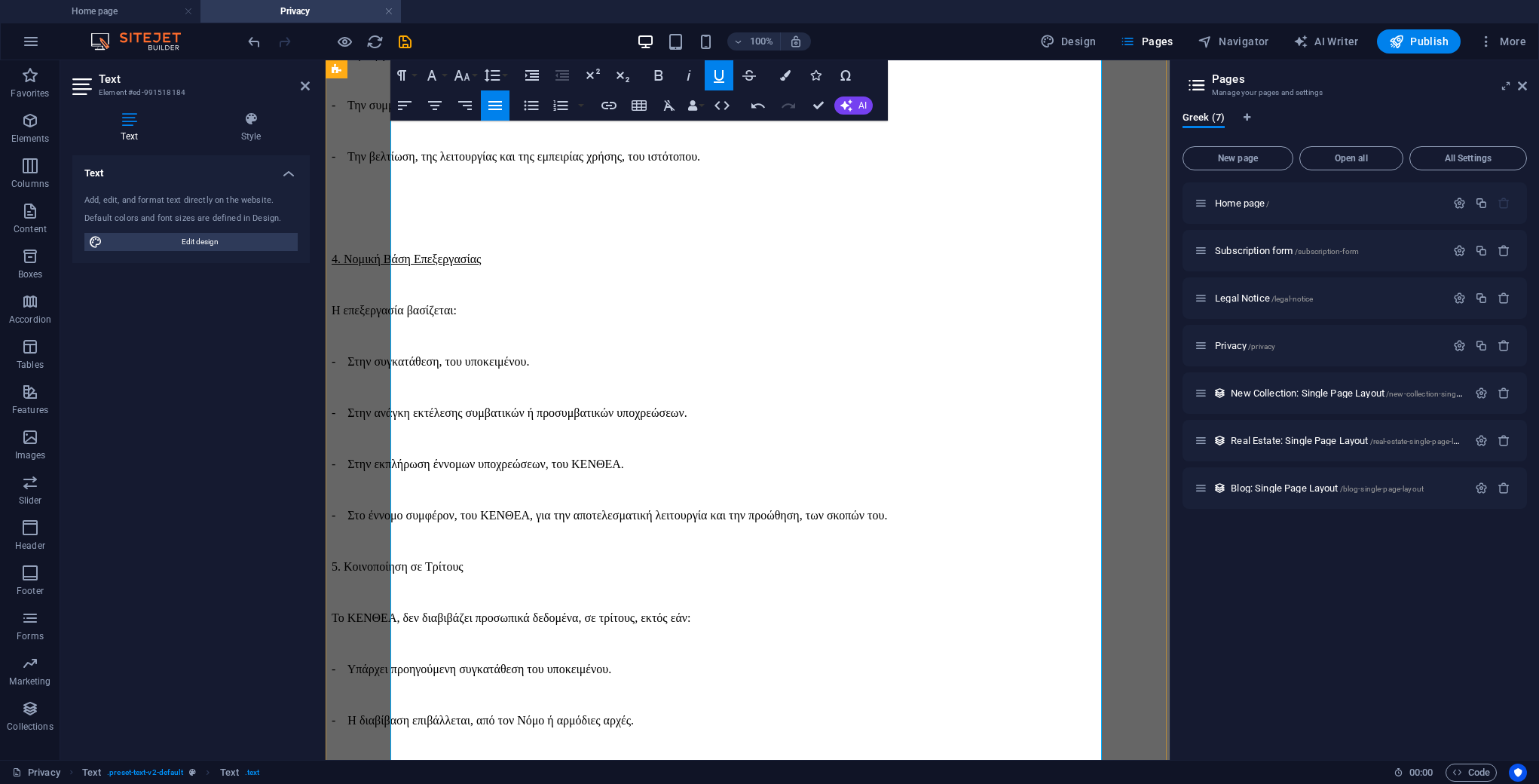
scroll to position [921, 0]
click at [1009, 508] on p "- Στο έννομο συμφέρον, του ΚΕΝΘΕΑ, για την αποτελεσματική λειτουργία και την πρ…" at bounding box center [747, 514] width 832 height 13
click at [493, 610] on p "5. Κοινοποίηση σε Τρίτους" at bounding box center [747, 617] width 832 height 13
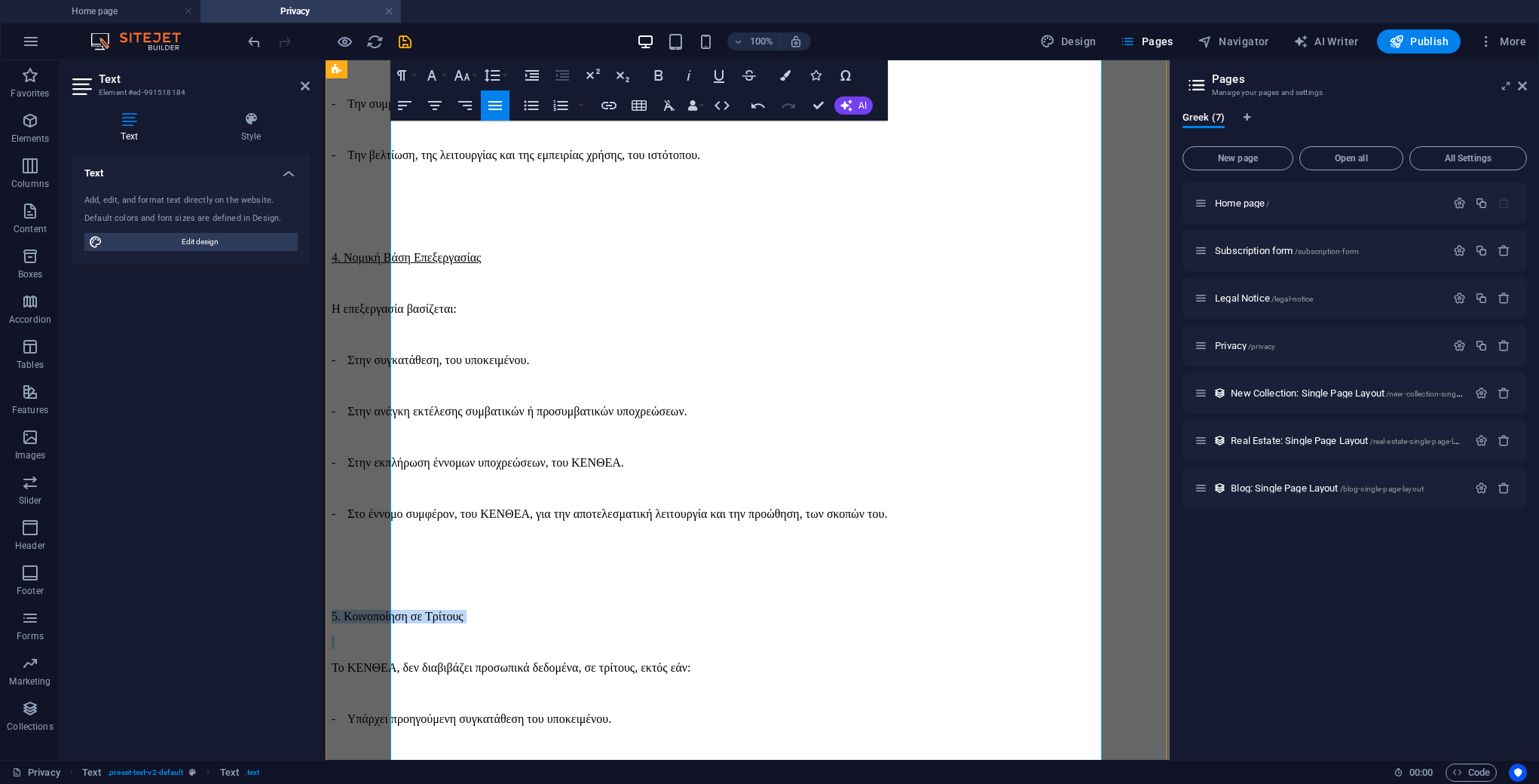
scroll to position [921, 0]
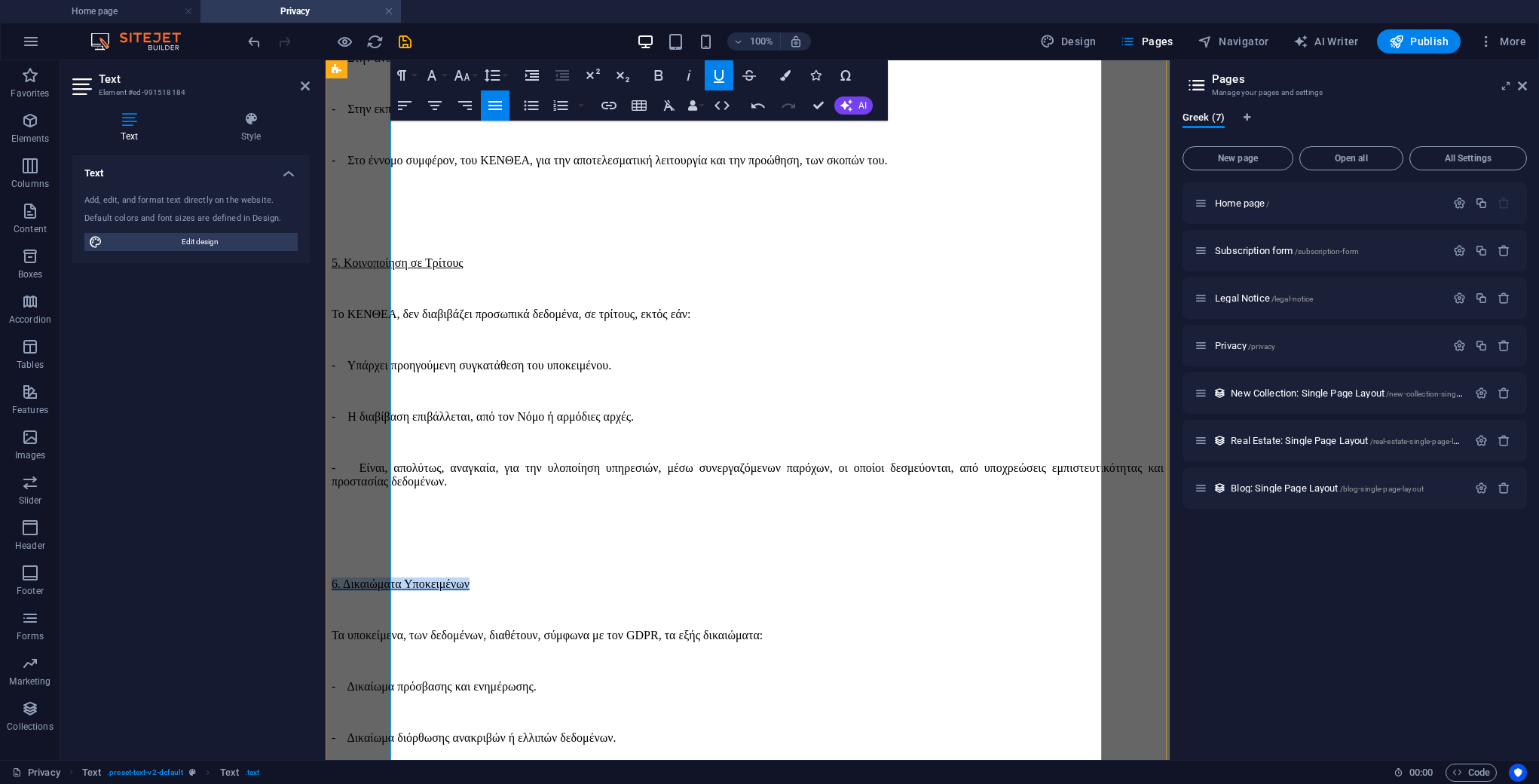
scroll to position [1276, 0]
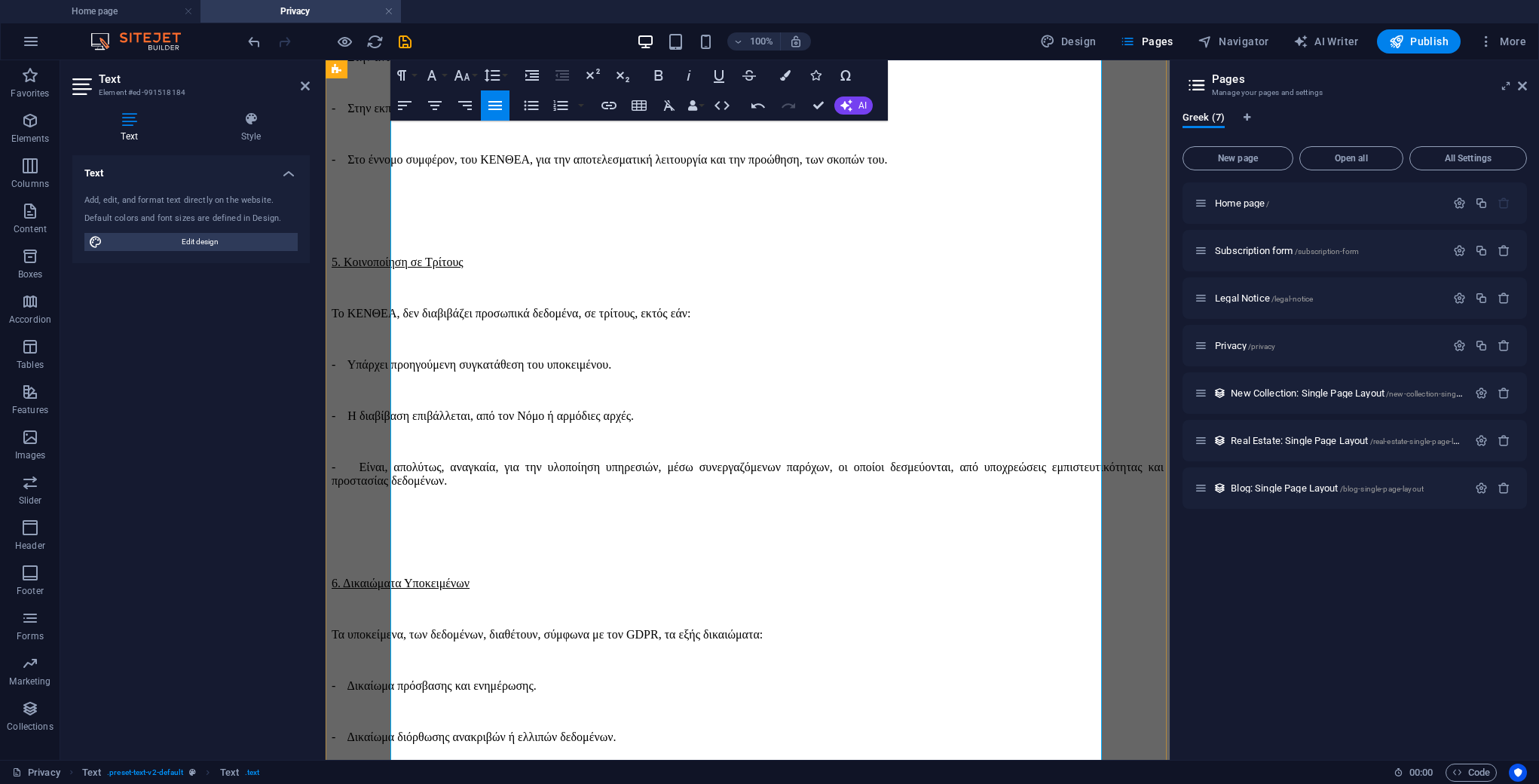
drag, startPoint x: 534, startPoint y: 584, endPoint x: 391, endPoint y: 586, distance: 143.0
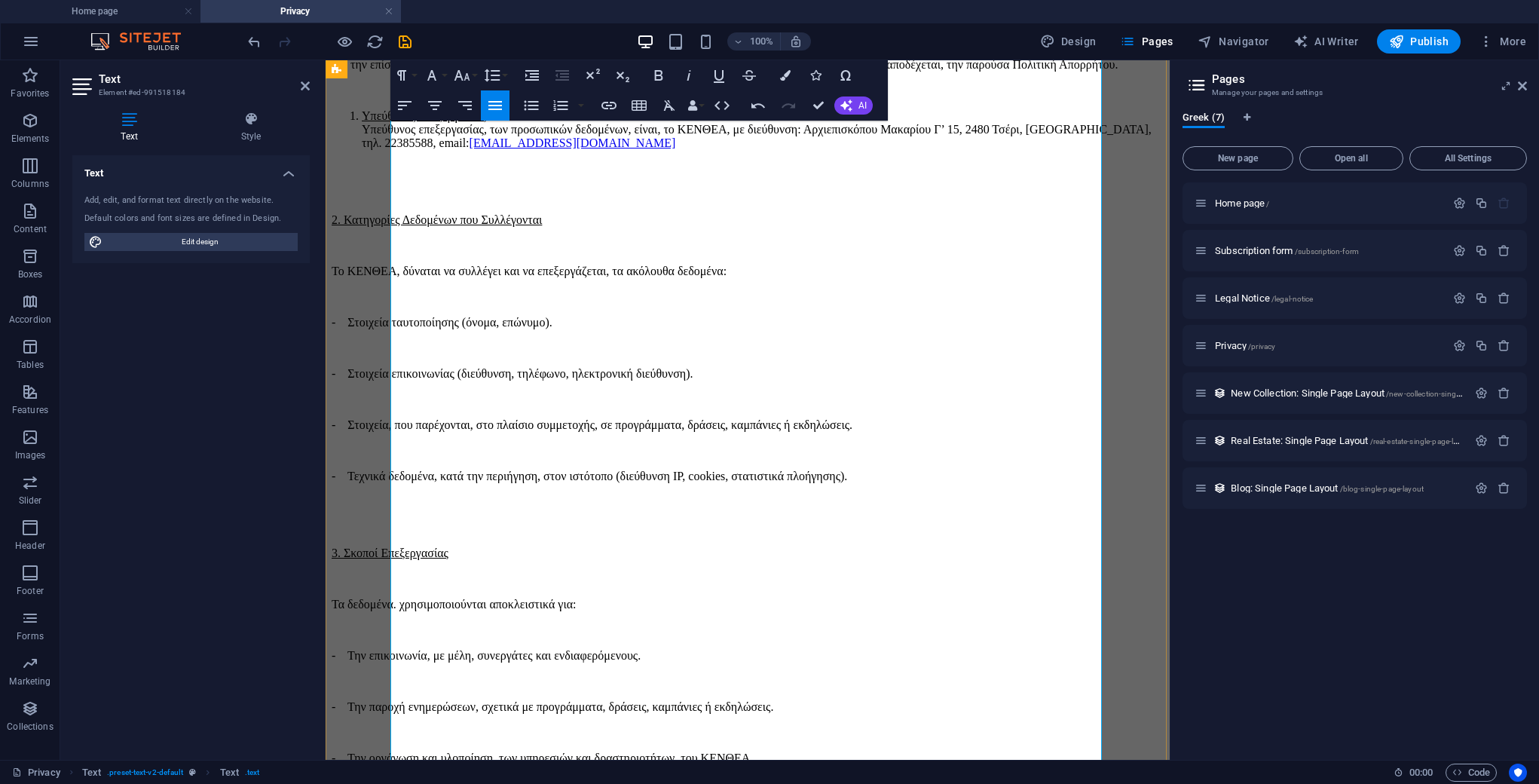
scroll to position [214, 0]
drag, startPoint x: 684, startPoint y: 270, endPoint x: 842, endPoint y: 276, distance: 158.1
click at [676, 150] on link "[EMAIL_ADDRESS][DOMAIN_NAME]" at bounding box center [573, 145] width 207 height 13
copy ol "Υπεύθυνος επεξεργασίας, των προσωπικών δεδομένων, είναι, το ΚΕΝΘΕΑ, με διεύθυνσ…"
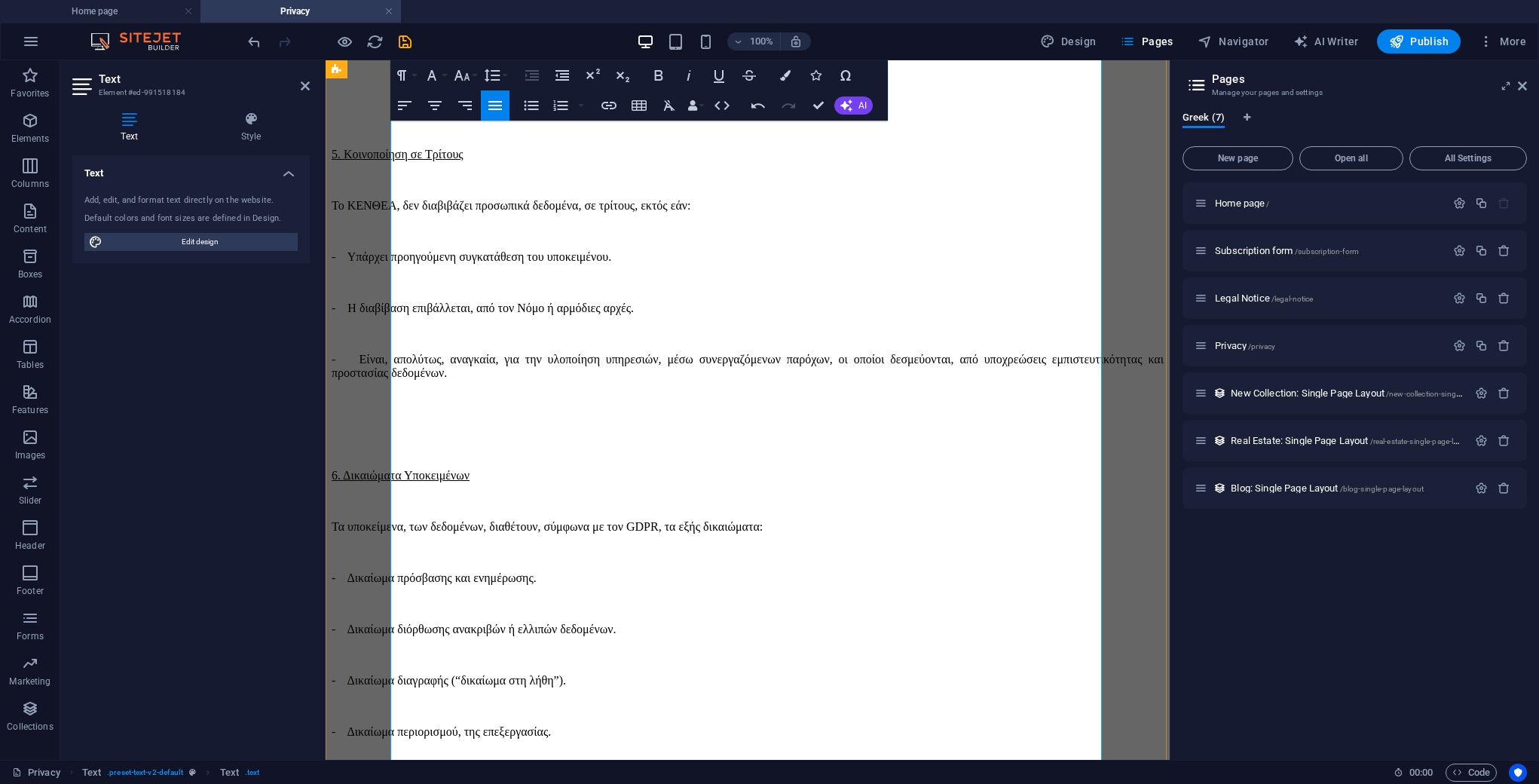
scroll to position [1560, 0]
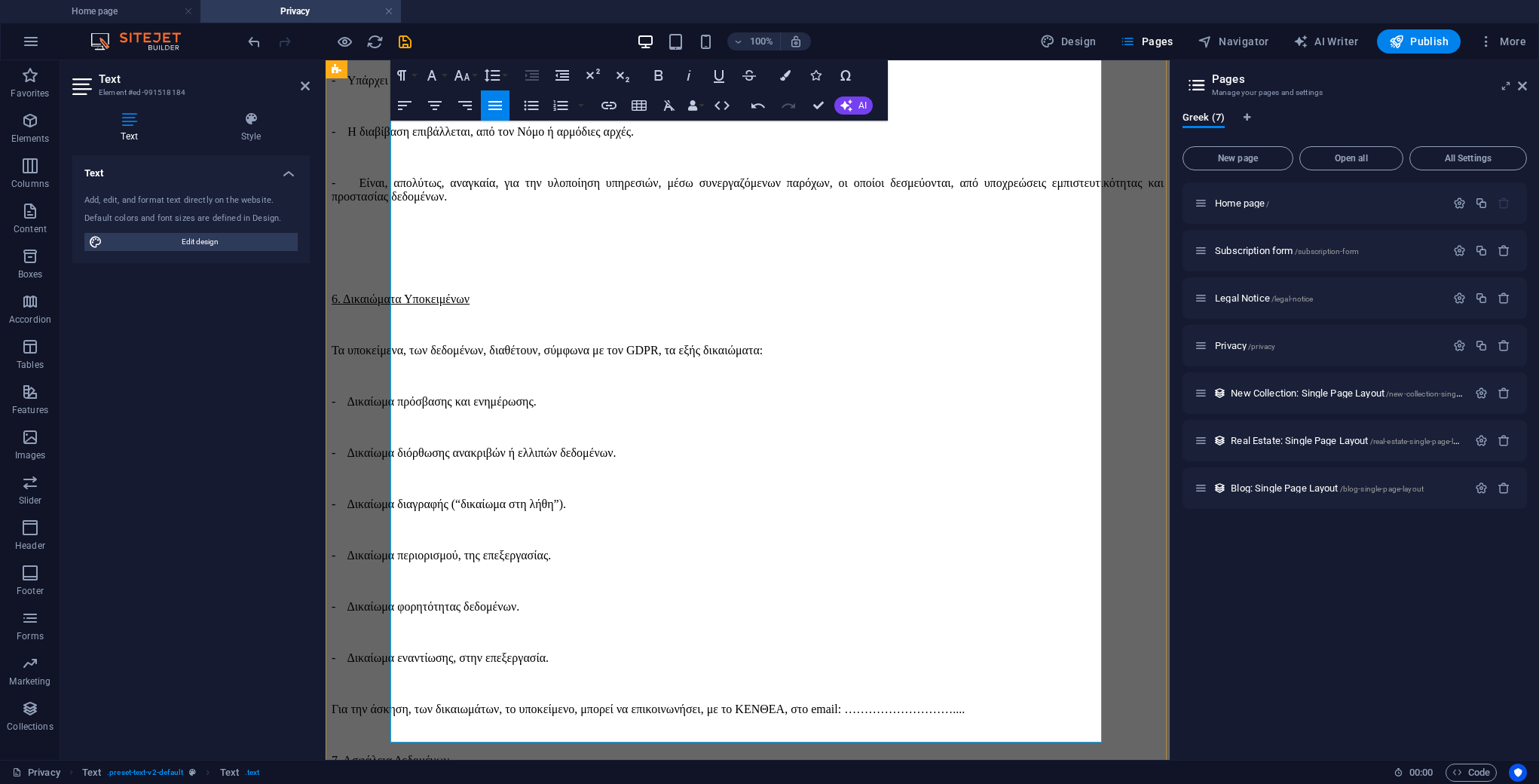
click at [452, 702] on p "Για την άσκηση, των δικαιωμάτων, το υποκείμενο, μπορεί να επικοινωνήσει, με το …" at bounding box center [747, 709] width 832 height 13
click at [510, 702] on p "Για την άσκηση, των δικαιωμάτων, το υποκείμενο, μπορεί να επικοινωνήσει, με το …" at bounding box center [747, 709] width 832 height 13
drag, startPoint x: 477, startPoint y: 300, endPoint x: 389, endPoint y: 304, distance: 88.1
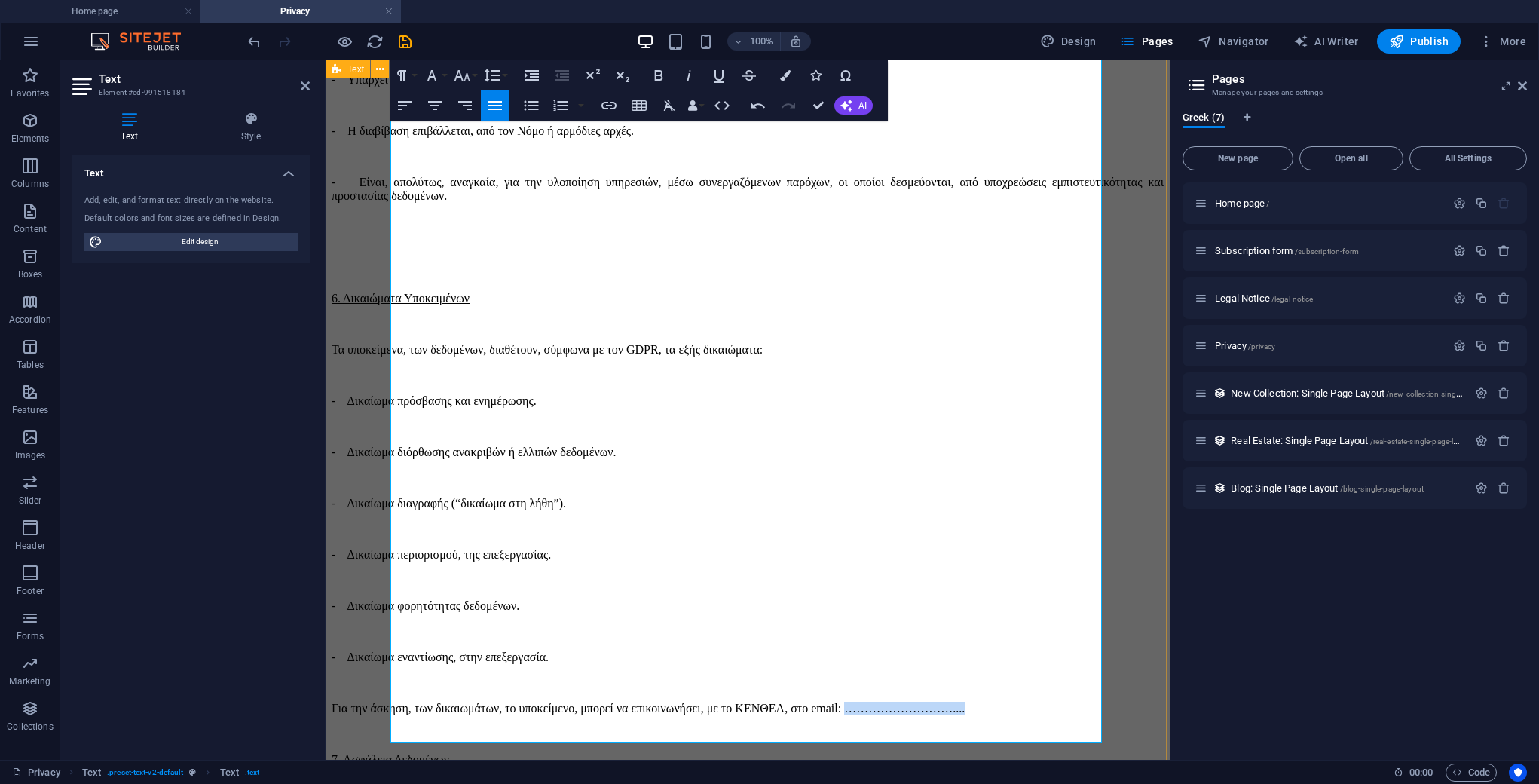
click at [657, 701] on p "Για την άσκηση, των δικαιωμάτων, το υποκείμενο, μπορεί να επικοινωνήσει, με το …" at bounding box center [747, 708] width 832 height 13
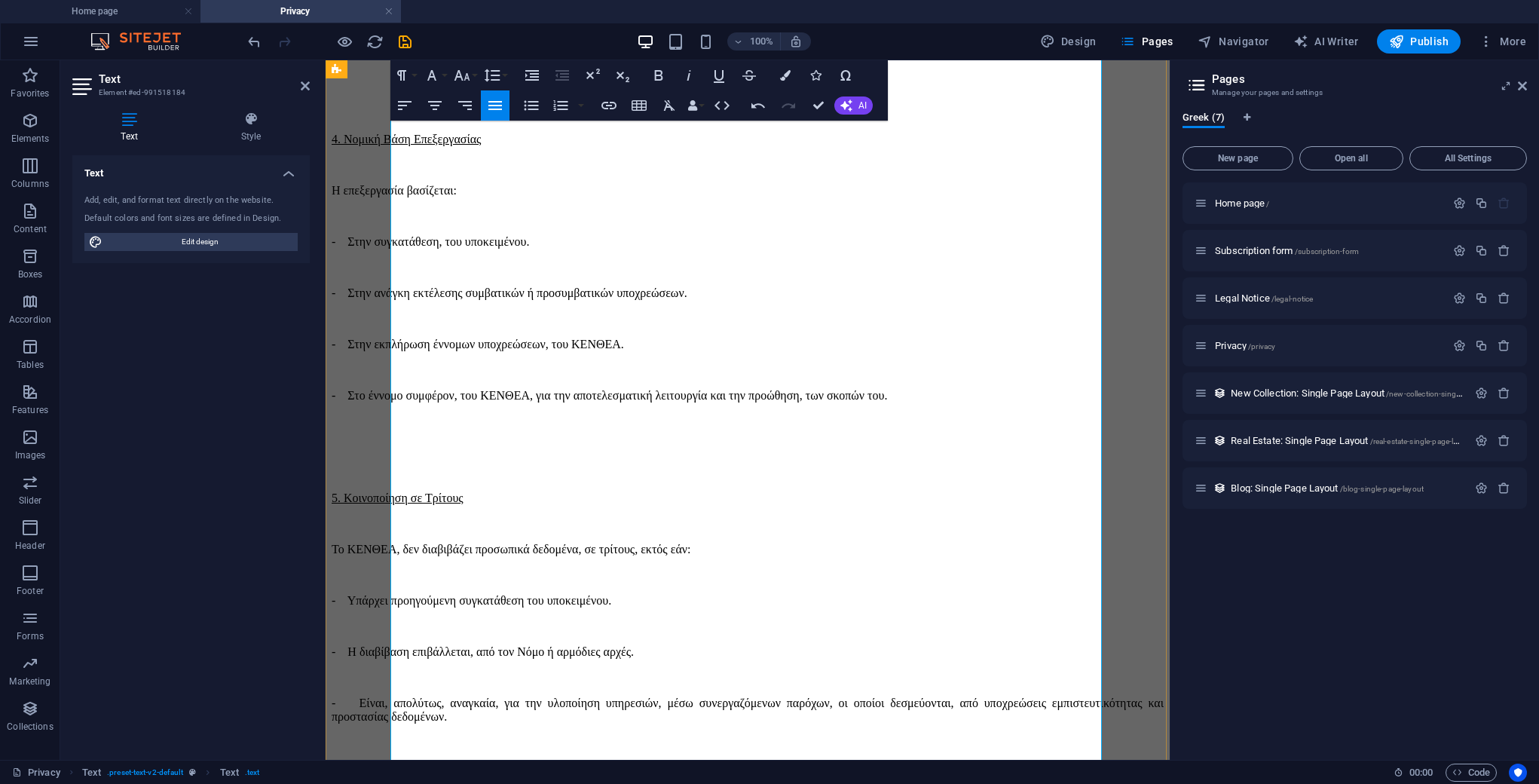
scroll to position [1035, 0]
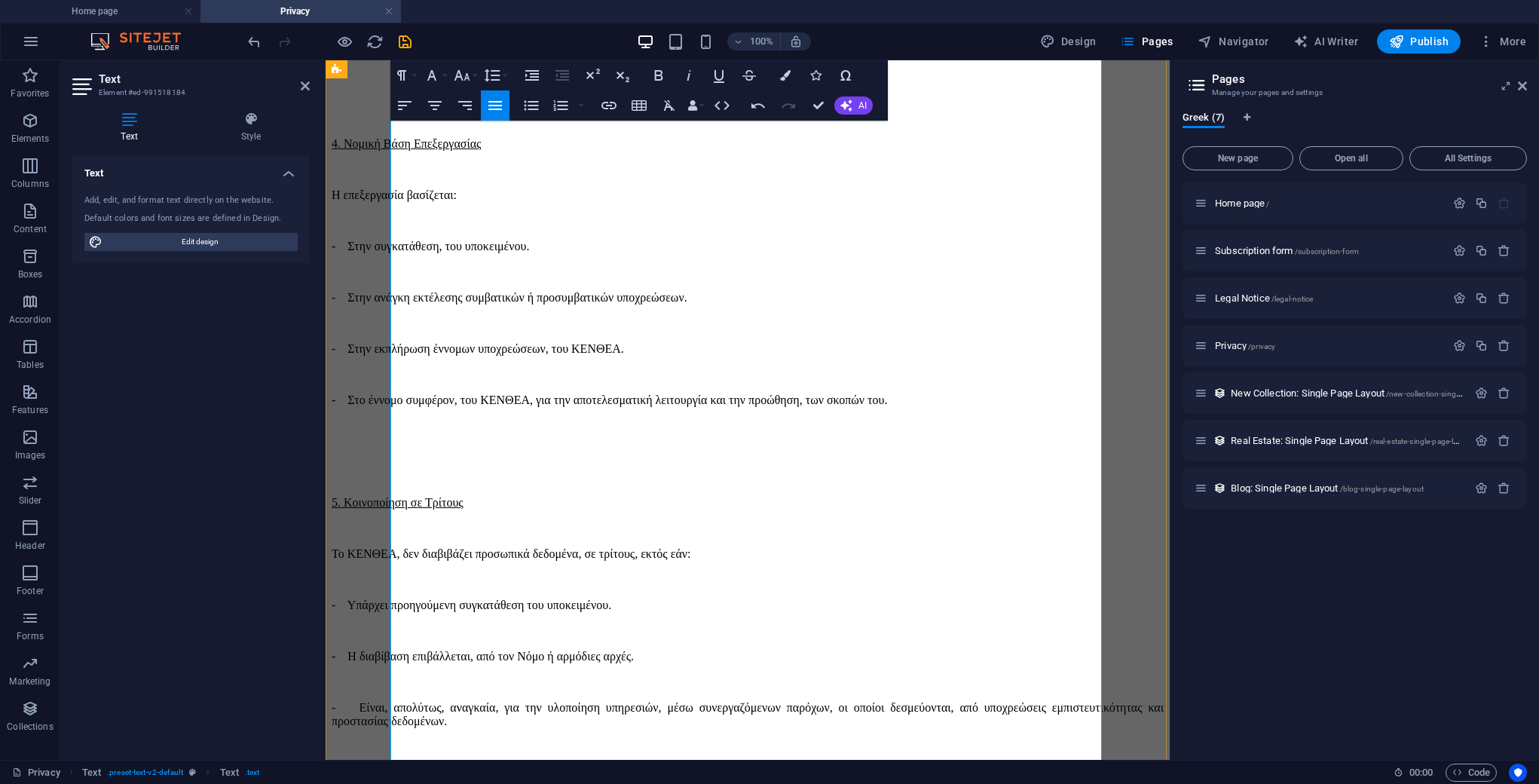
click at [424, 701] on p "- Είναι, απολύτως, αναγκαία, για την υλοποίηση υπηρεσιών, μέσω συνεργαζόμενων π…" at bounding box center [747, 714] width 832 height 27
click at [401, 701] on p "- Είναι, απολύτως, αναγκαία, για την υλοποίηση υπηρεσιών, μέσω συνεργαζόμενων π…" at bounding box center [747, 714] width 832 height 27
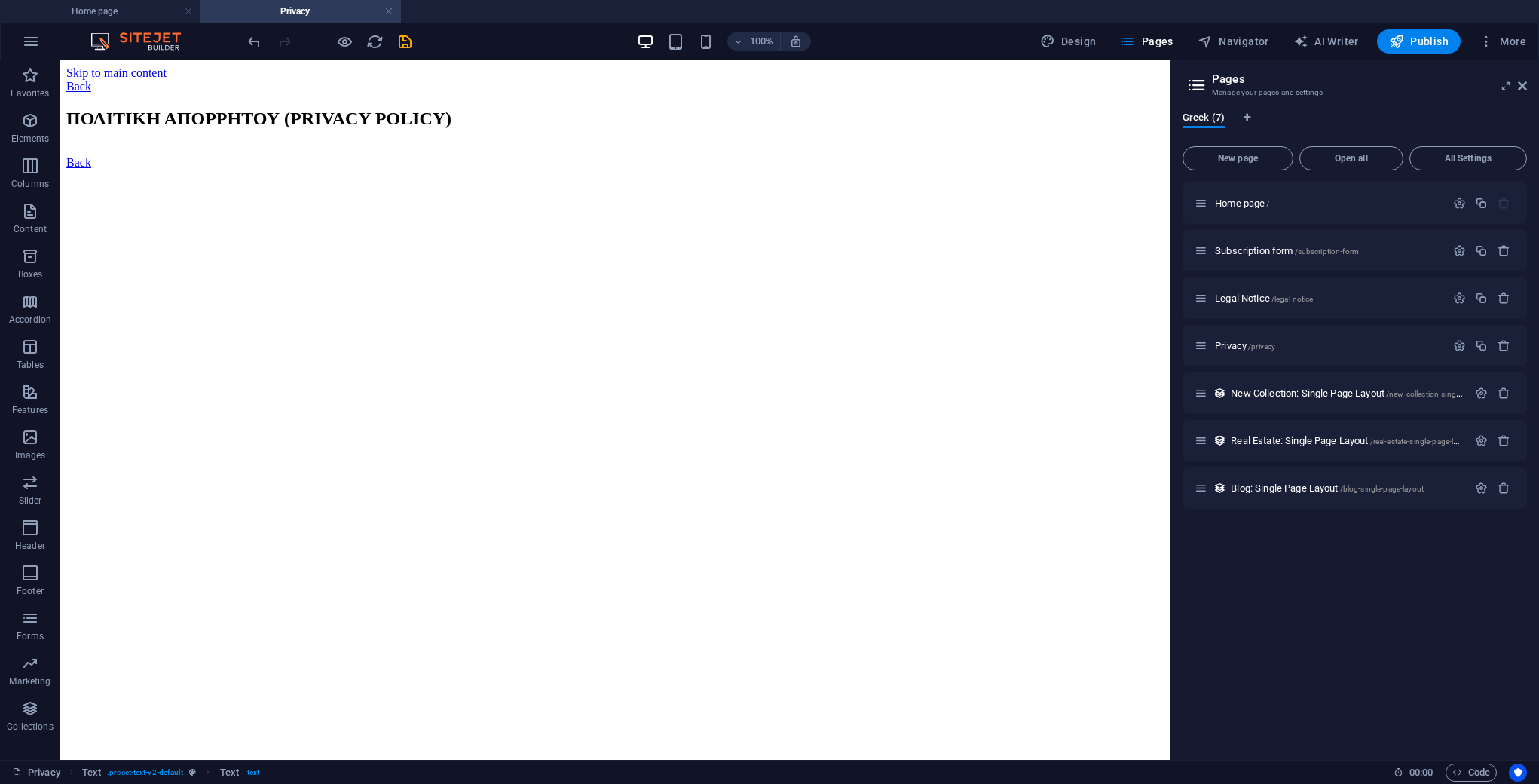
scroll to position [0, 0]
click at [564, 156] on div "ΠΟΛΙΤΙΚΗ ΑΠΟΡΡΗΤΟΥ (PRIVACY POLICY)" at bounding box center [615, 132] width 1097 height 48
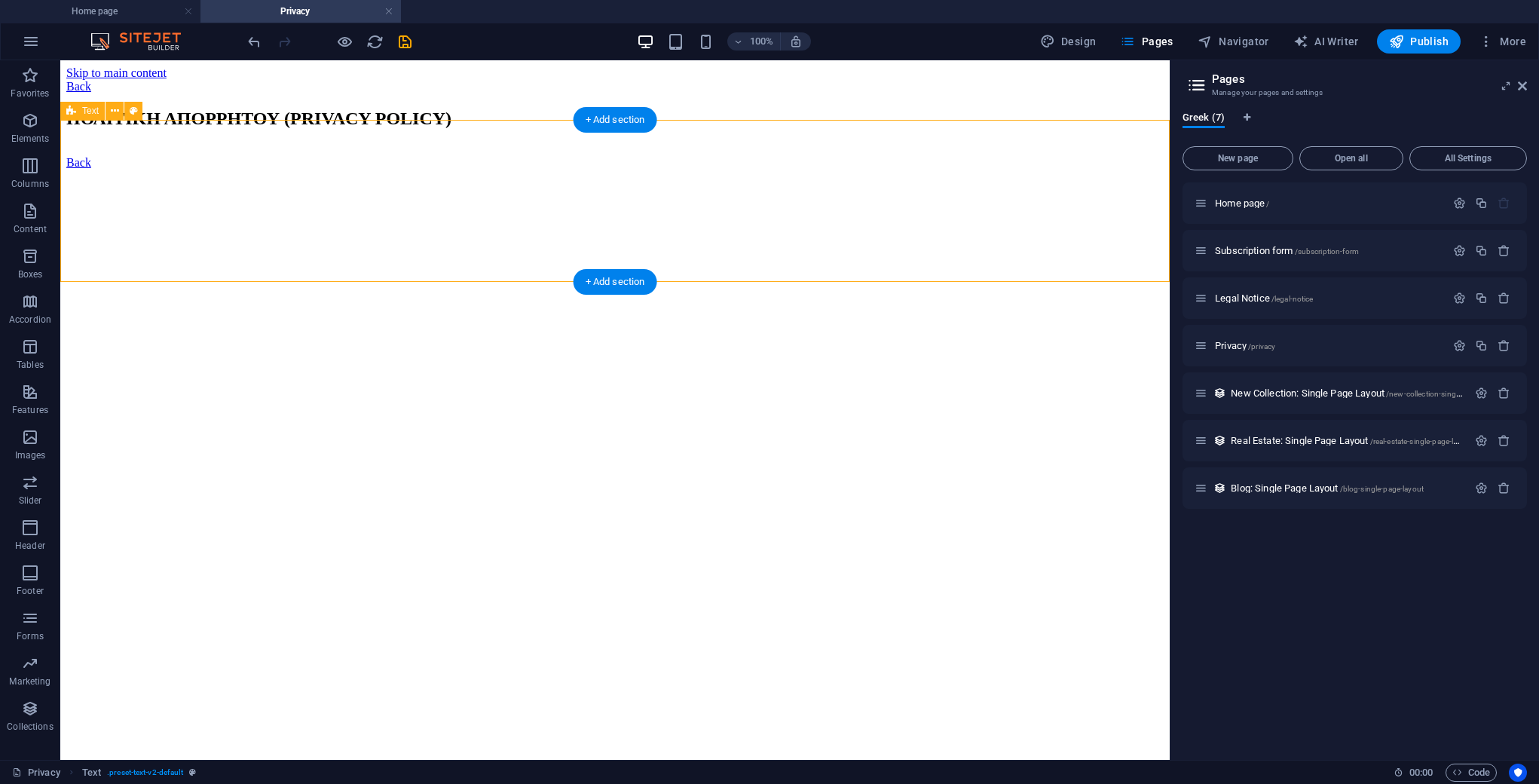
click at [564, 156] on div "ΠΟΛΙΤΙΚΗ ΑΠΟΡΡΗΤΟΥ (PRIVACY POLICY)" at bounding box center [615, 132] width 1097 height 48
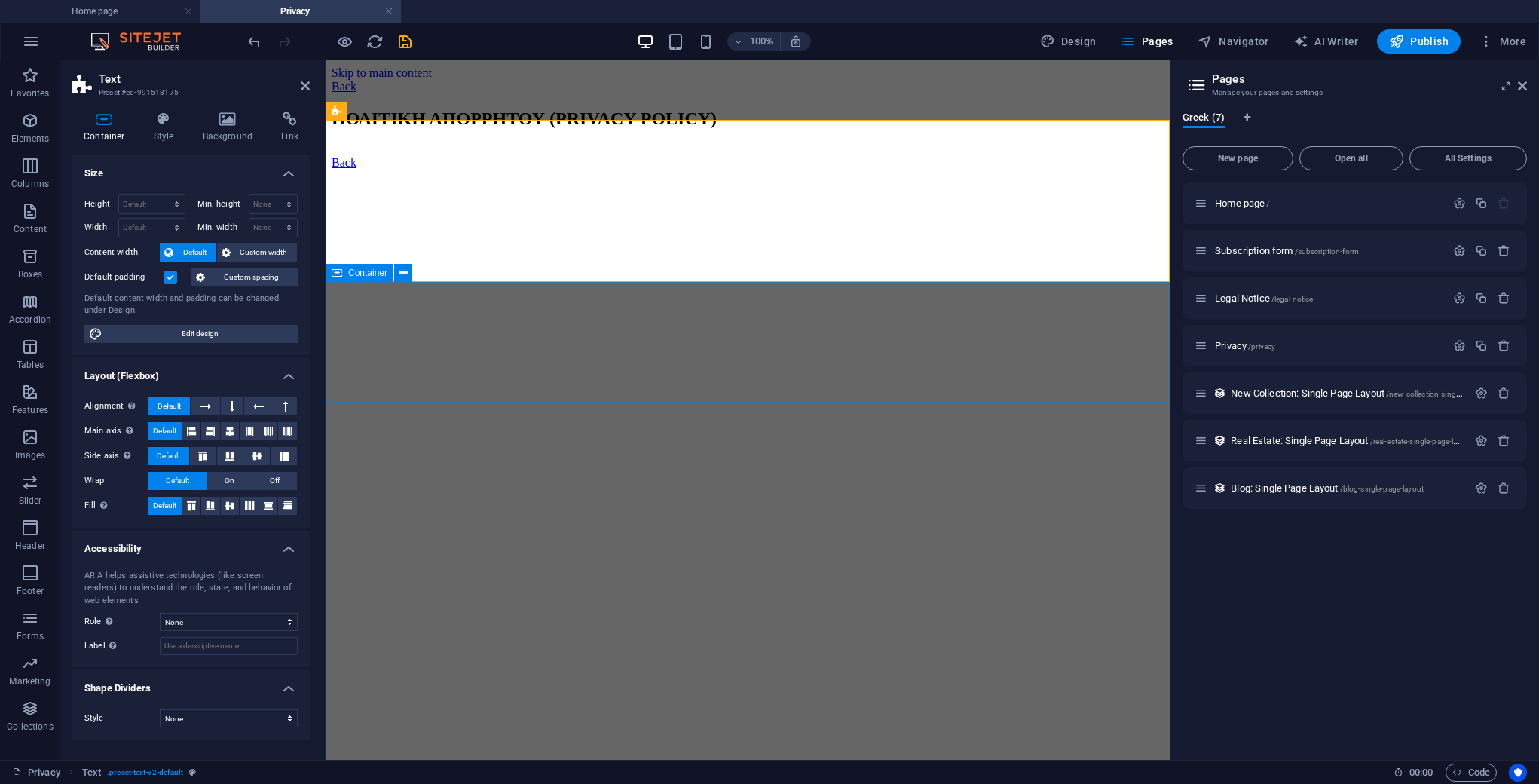
click at [644, 156] on div at bounding box center [747, 156] width 832 height 0
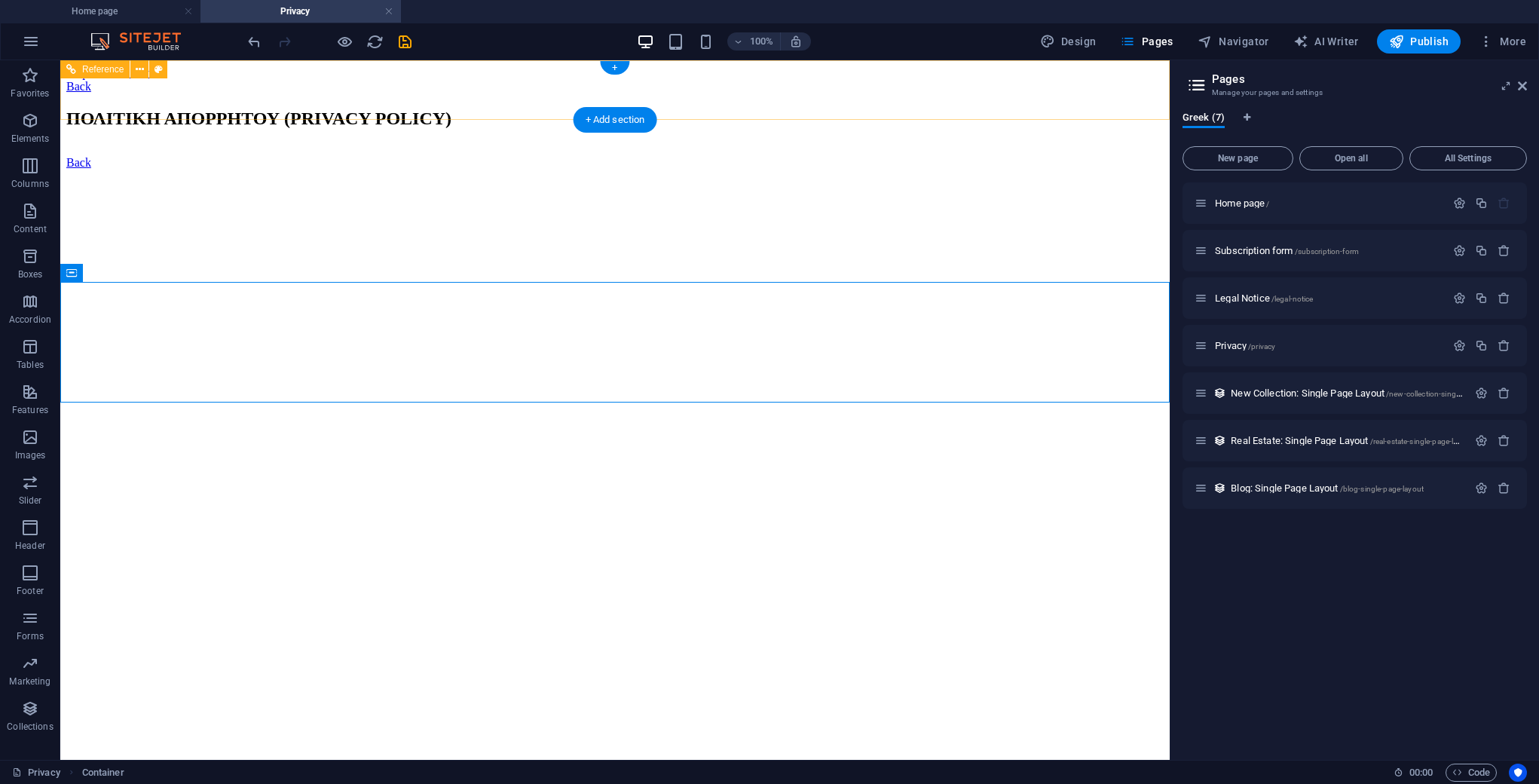
click at [304, 88] on div "Back" at bounding box center [615, 86] width 1097 height 13
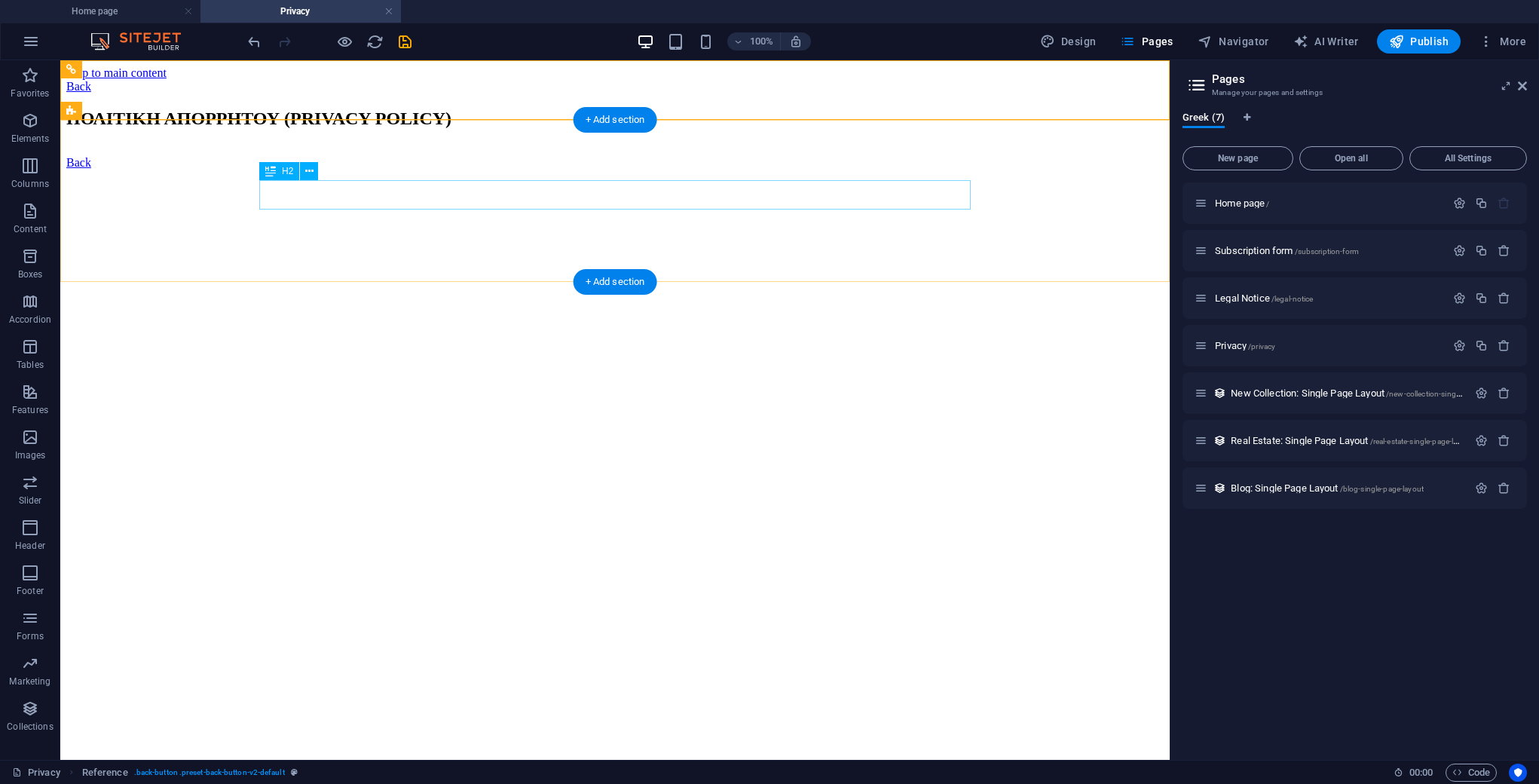
click at [428, 129] on div "ΠΟΛΙΤΙΚΗ ΑΠΟΡΡΗΤΟΥ (PRIVACY POLICY)" at bounding box center [615, 118] width 1097 height 21
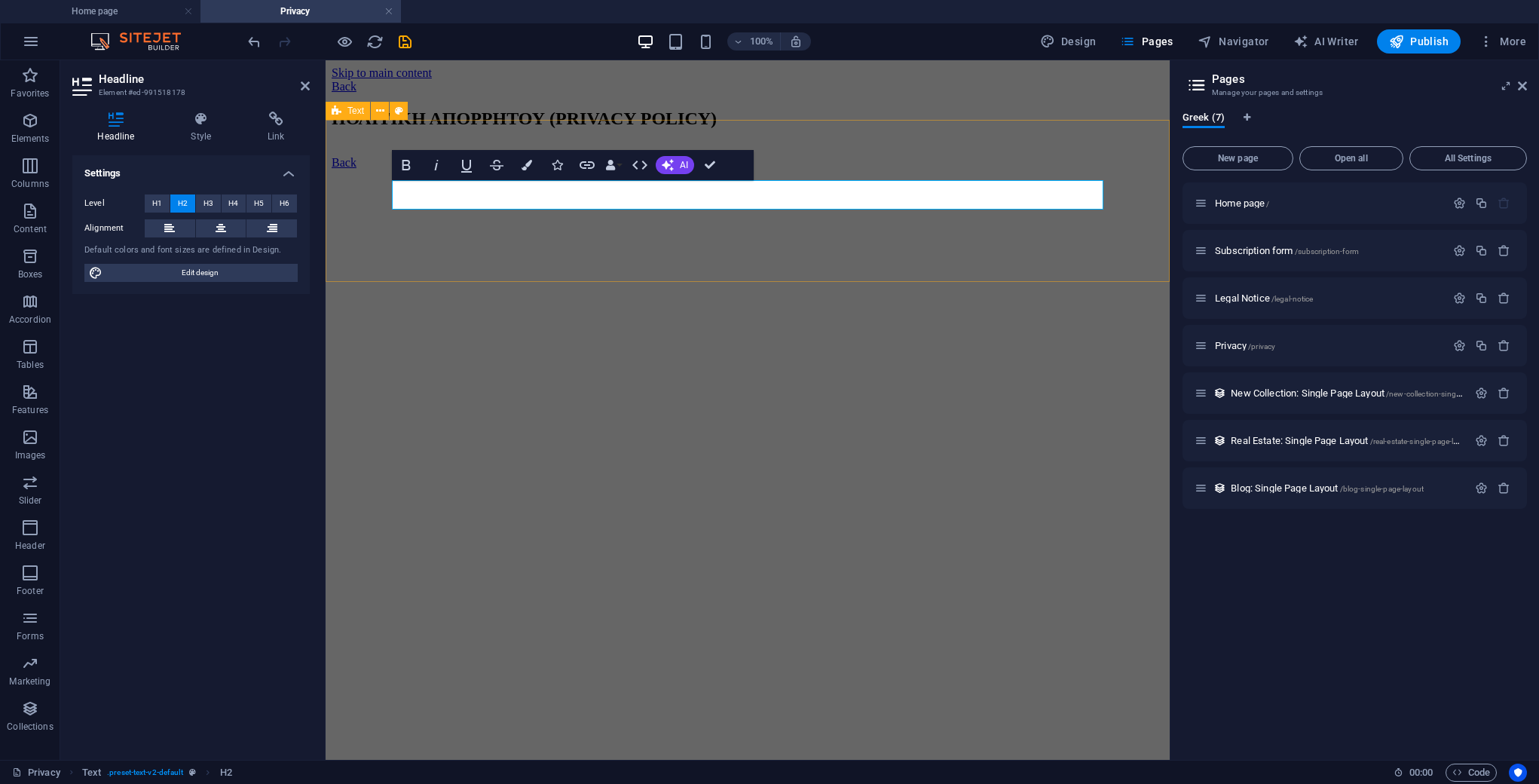
click at [561, 156] on div "ΠΟΛΙΤΙΚΗ ΑΠΟΡΡΗΤΟΥ (PRIVACY POLICY)" at bounding box center [747, 132] width 832 height 48
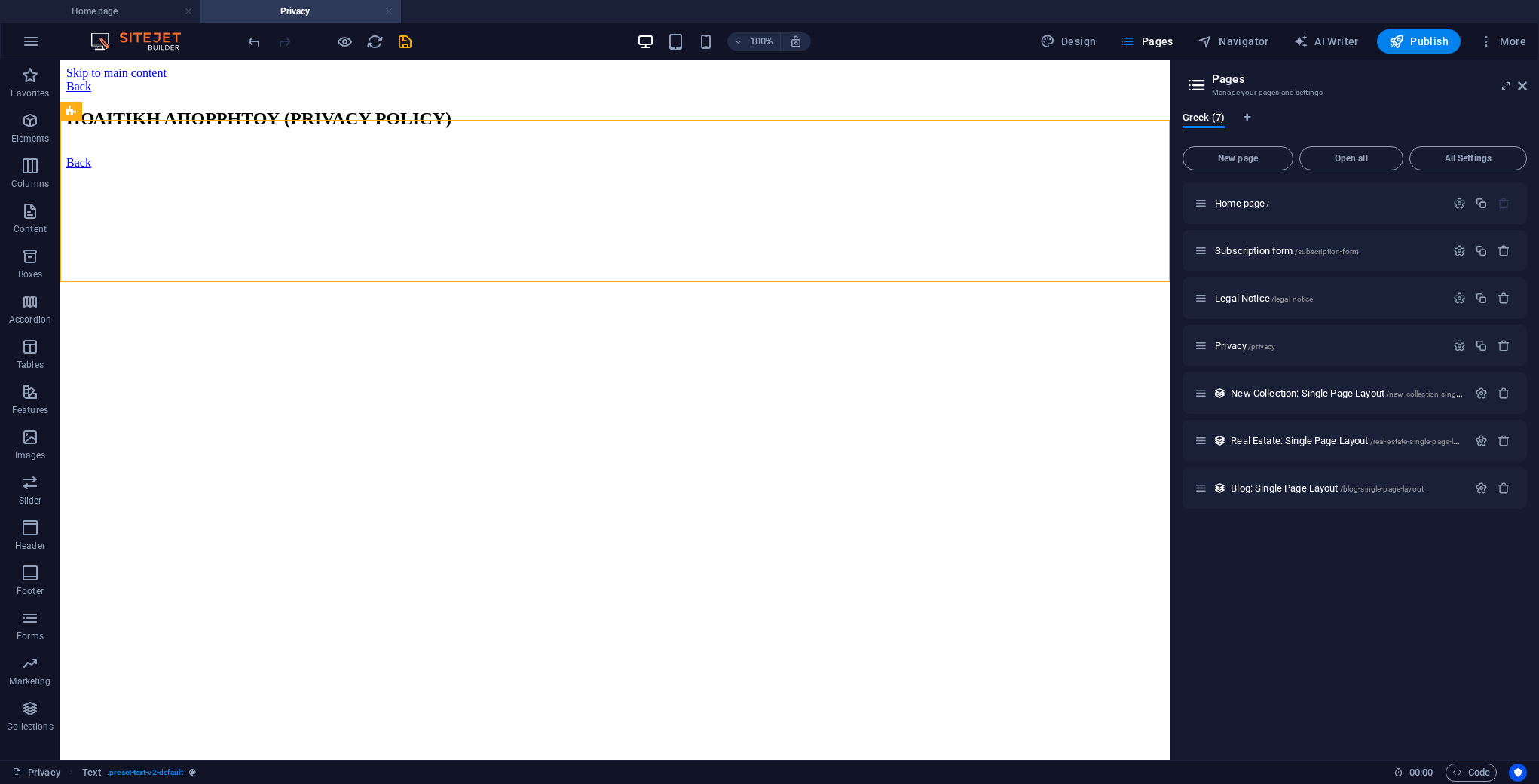
click at [387, 9] on link at bounding box center [389, 11] width 9 height 14
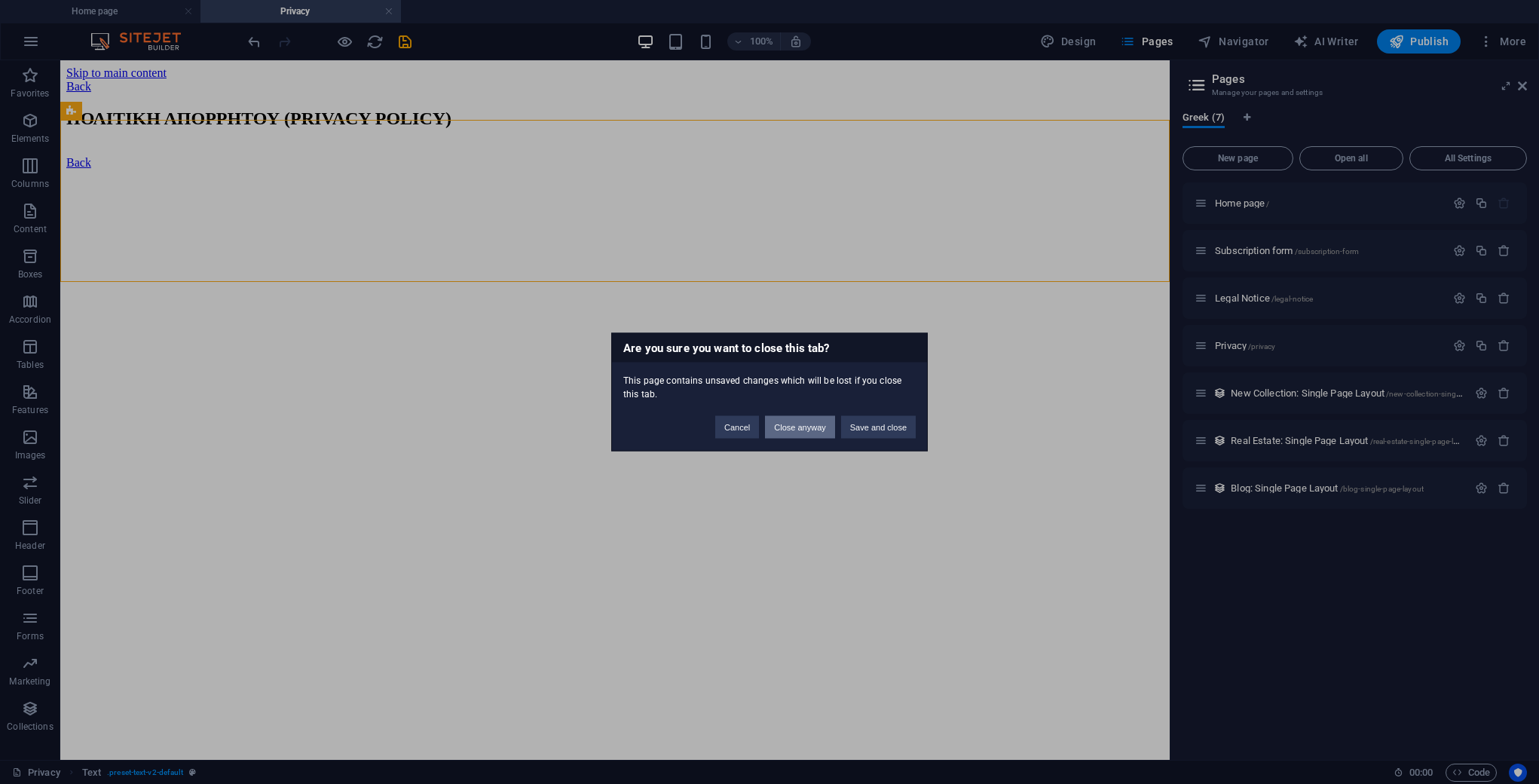
click at [797, 429] on button "Close anyway" at bounding box center [800, 428] width 70 height 23
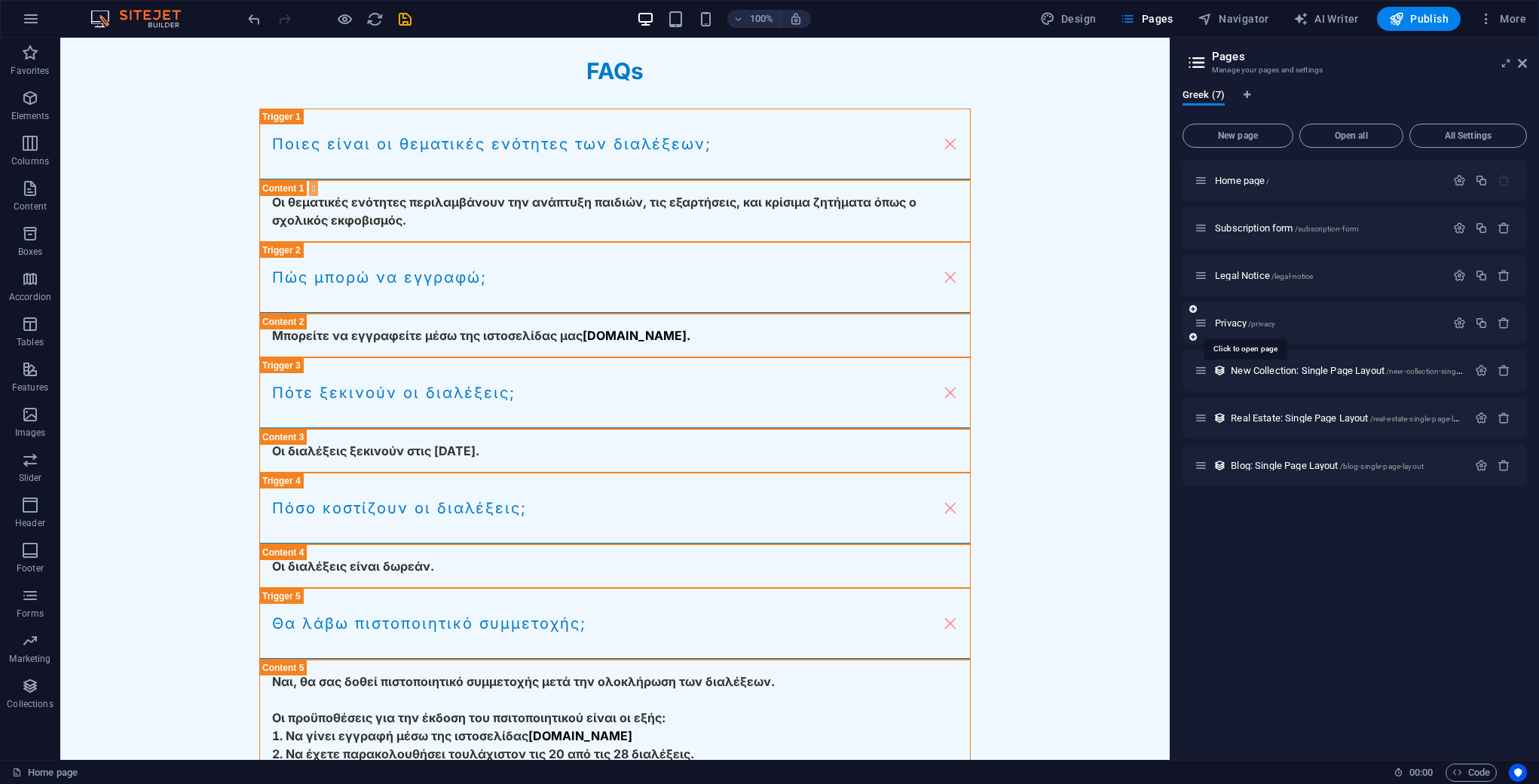
click at [1009, 321] on span "Privacy /privacy" at bounding box center [1245, 323] width 60 height 11
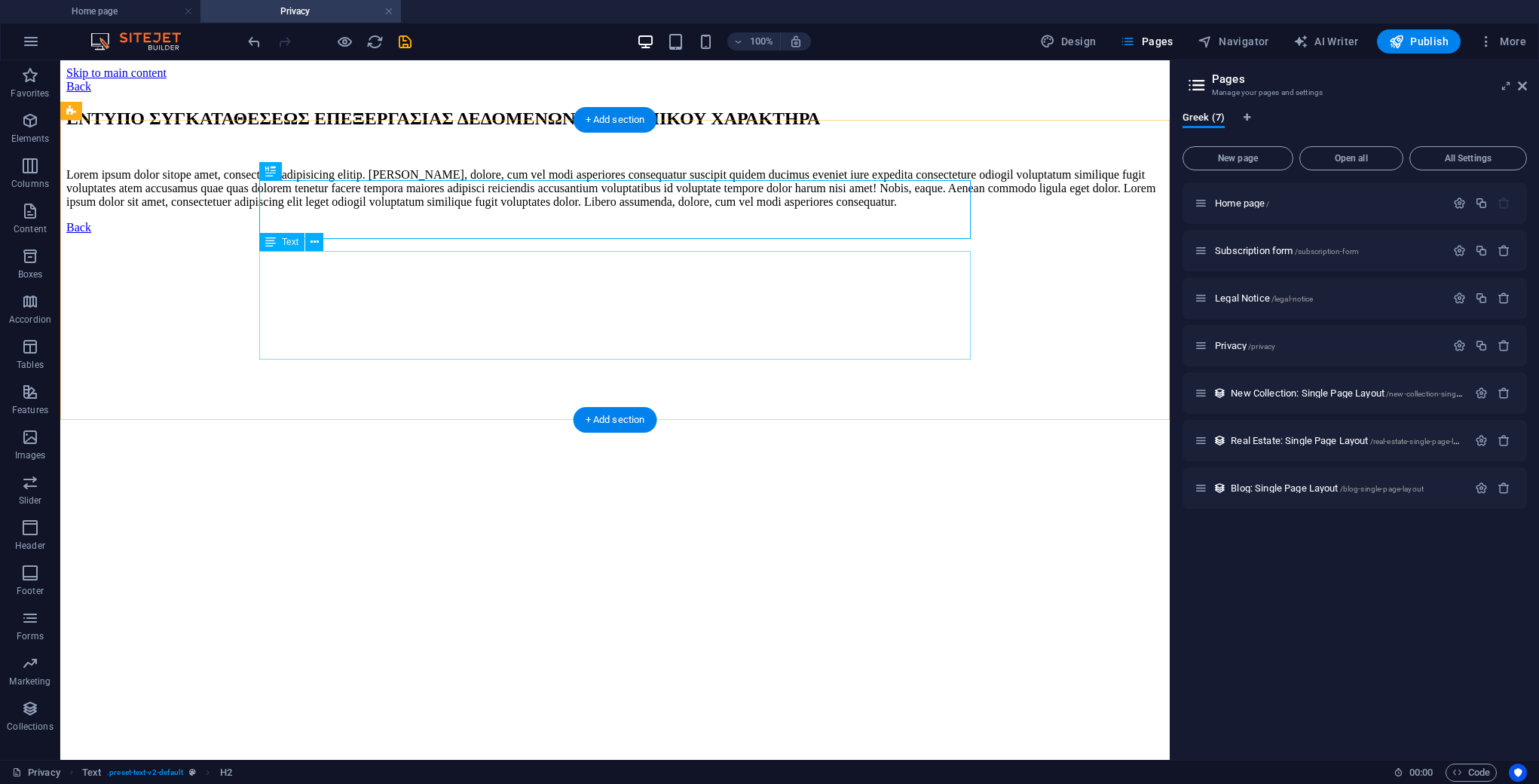
click at [486, 209] on div "Lorem ipsum dolor sitope amet, consectetur adipisicing elitip. [PERSON_NAME], d…" at bounding box center [615, 188] width 1097 height 40
click at [417, 209] on div "Lorem ipsum dolor sitope amet, consectetur adipisicing elitip. [PERSON_NAME], d…" at bounding box center [615, 188] width 1097 height 40
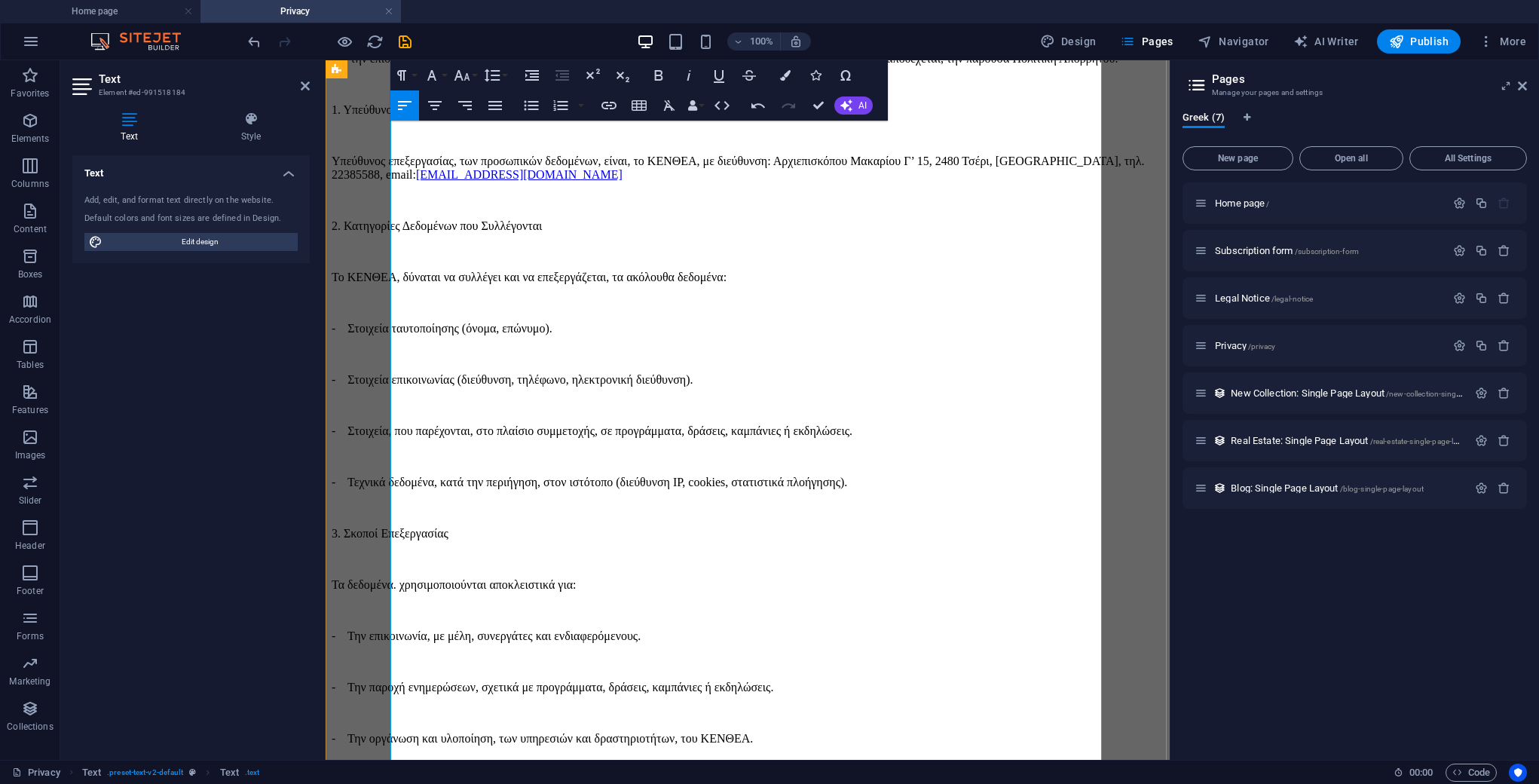
scroll to position [228, 0]
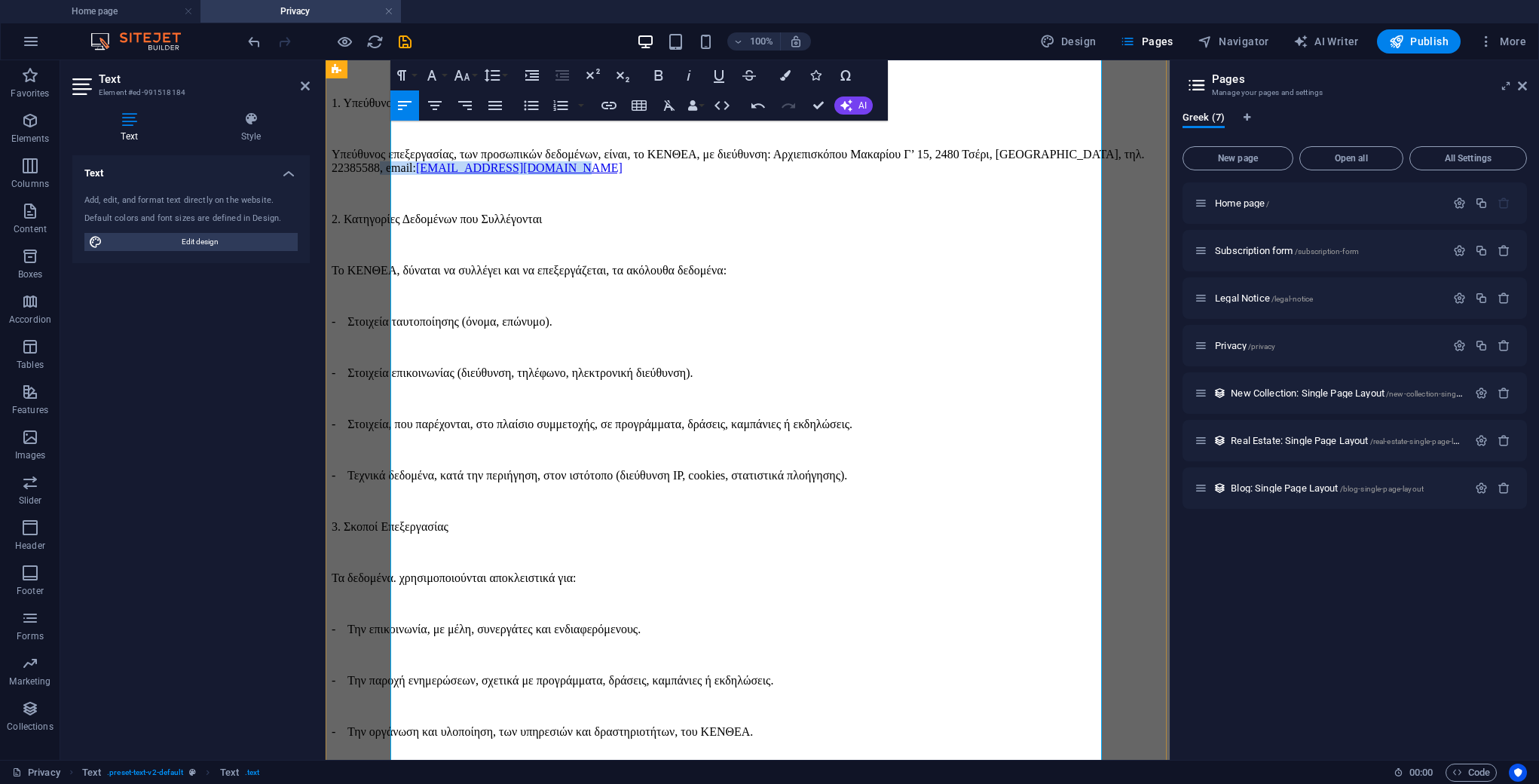
drag, startPoint x: 686, startPoint y: 302, endPoint x: 842, endPoint y: 306, distance: 156.1
click at [622, 174] on link "[EMAIL_ADDRESS][DOMAIN_NAME]" at bounding box center [520, 168] width 207 height 13
copy p "Υπεύθυνος επεξεργασίας, των προσωπικών δεδομένων, είναι, το ΚΕΝΘΕΑ, με διεύθυνσ…"
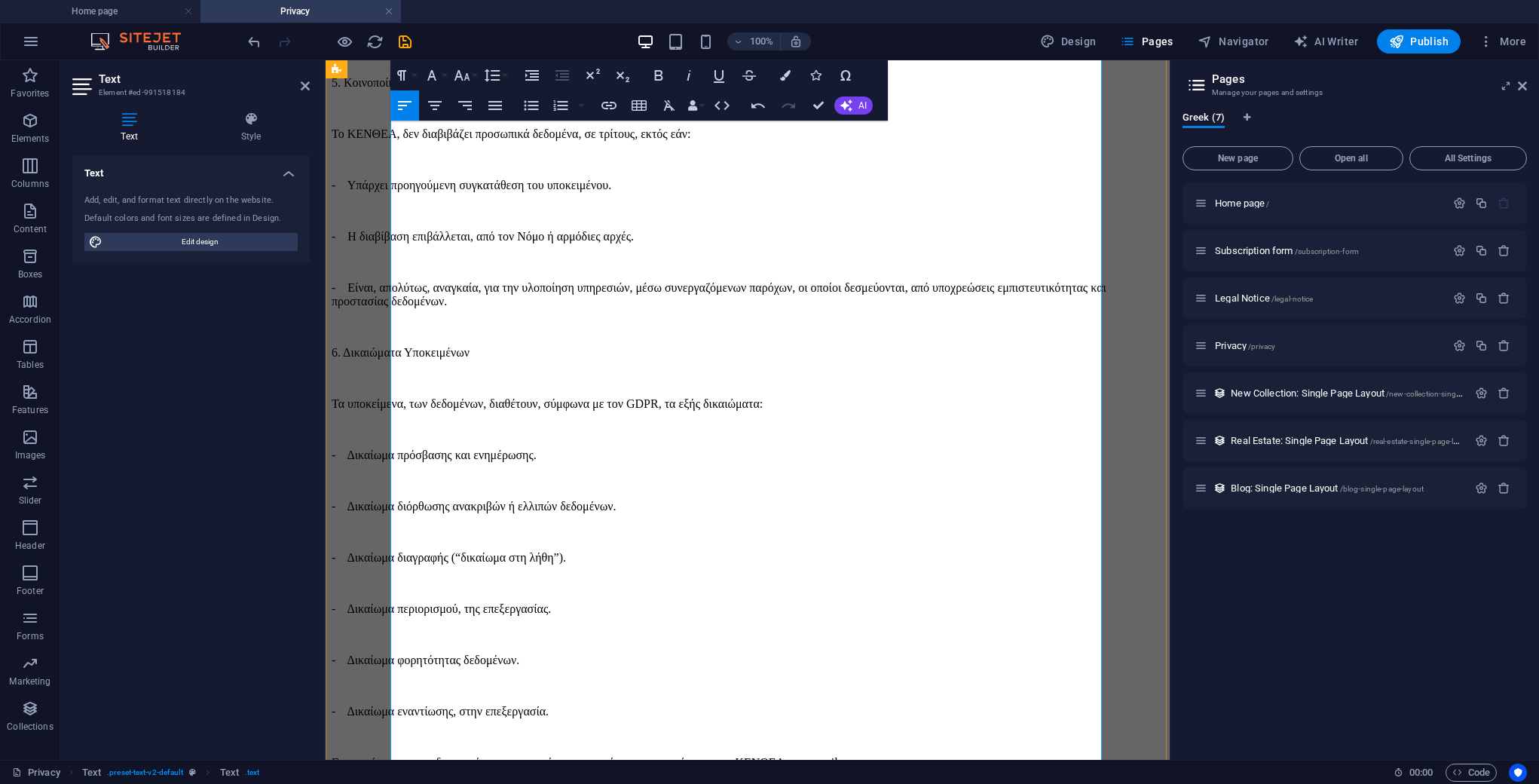
scroll to position [1397, 0]
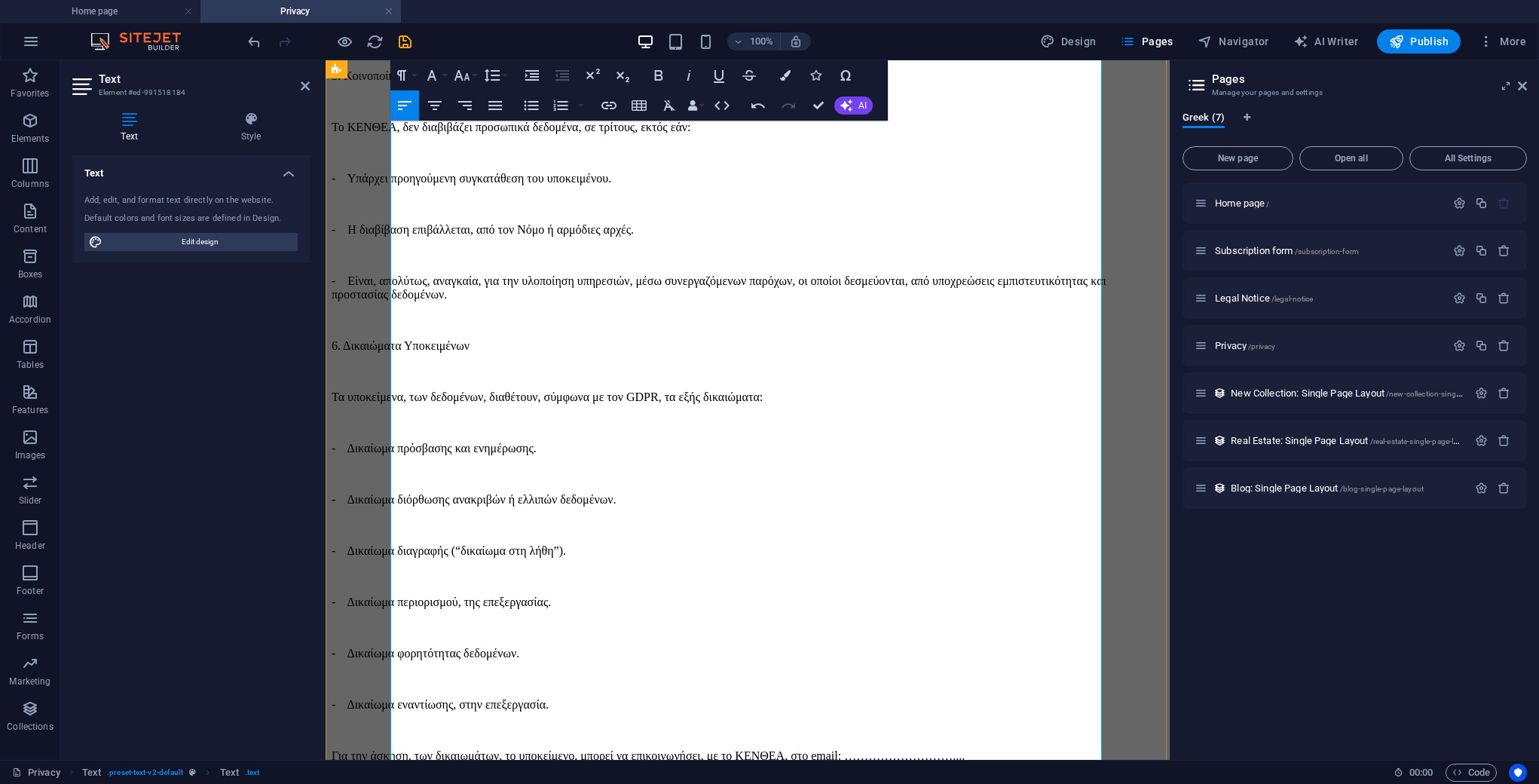
click at [479, 749] on p "Για την άσκηση, των δικαιωμάτων, το υποκείμενο, μπορεί να επικοινωνήσει, με το …" at bounding box center [747, 756] width 832 height 13
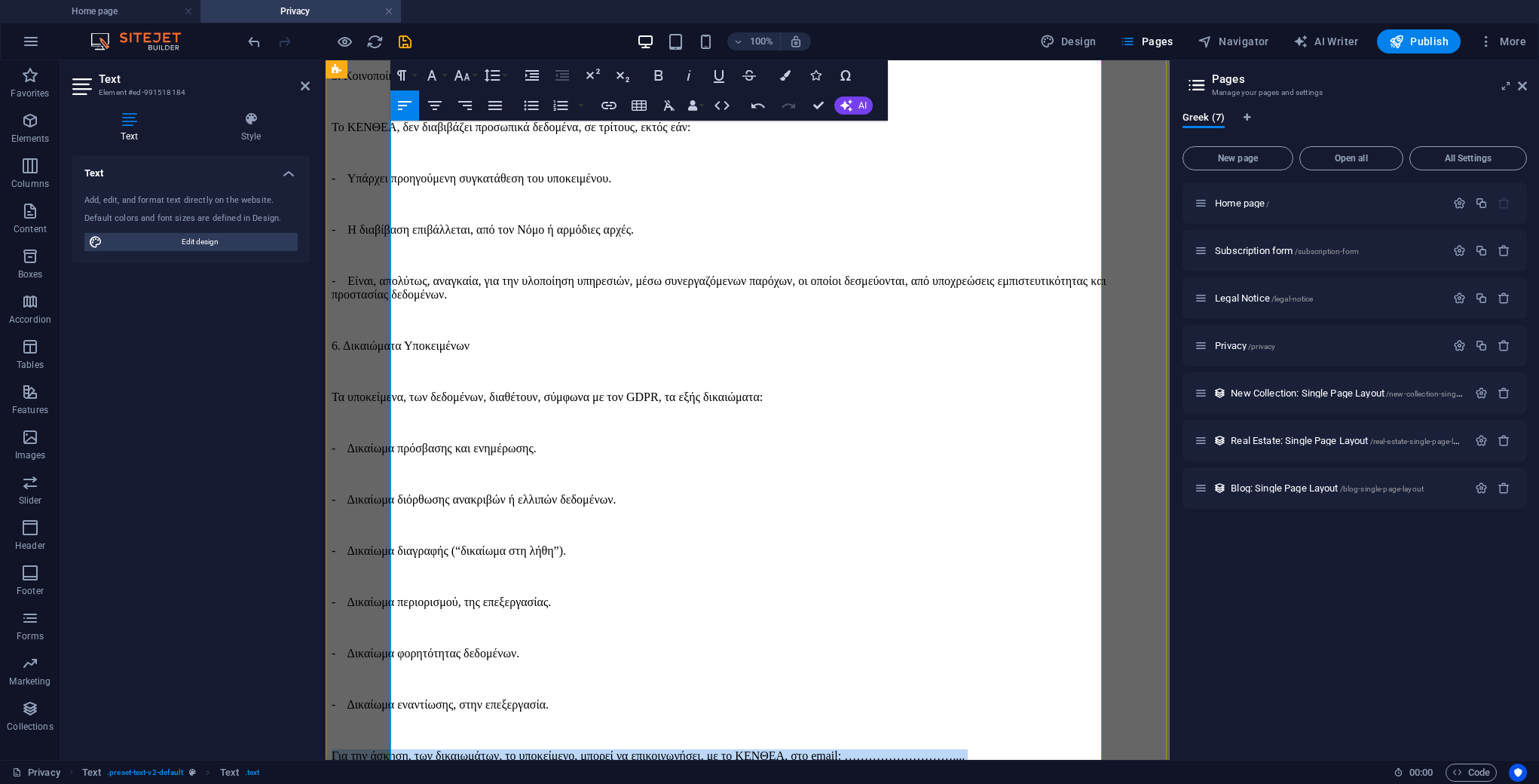
click at [479, 749] on p "Για την άσκηση, των δικαιωμάτων, το υποκείμενο, μπορεί να επικοινωνήσει, με το …" at bounding box center [747, 756] width 832 height 13
click at [539, 749] on p "Για την άσκηση, των δικαιωμάτων, το υποκείμενο, μπορεί να επικοινωνήσει, με το …" at bounding box center [747, 756] width 832 height 13
click at [542, 749] on p "Για την άσκηση, των δικαιωμάτων, το υποκείμενο, μπορεί να επικοινωνήσει, με το …" at bounding box center [747, 756] width 832 height 13
drag, startPoint x: 541, startPoint y: 402, endPoint x: 390, endPoint y: 401, distance: 151.0
click at [391, 749] on p "Για την άσκηση, των δικαιωμάτων, το υποκείμενο, μπορεί να επικοινωνήσει, με το …" at bounding box center [747, 756] width 832 height 13
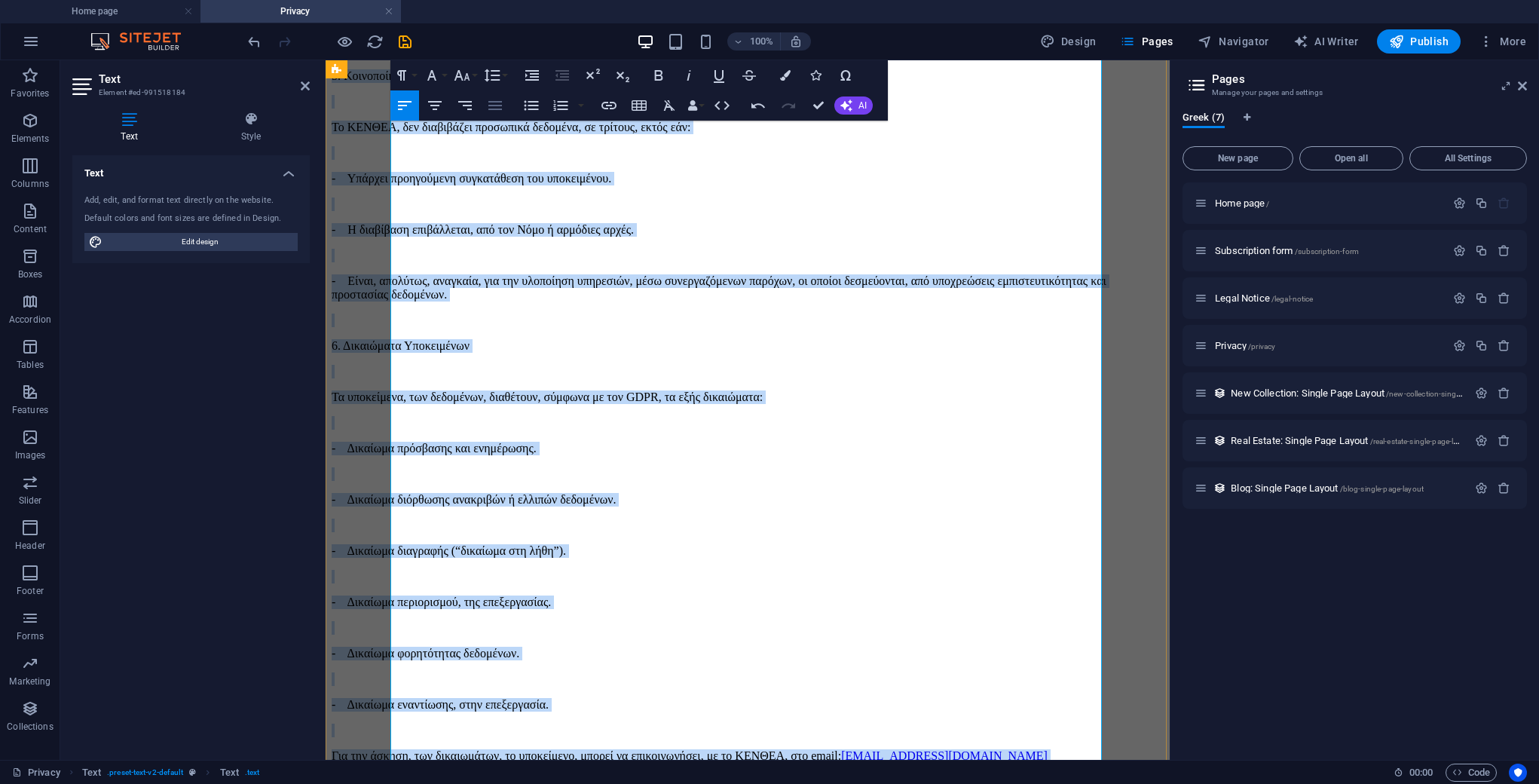
click at [500, 106] on icon "button" at bounding box center [495, 105] width 13 height 9
click at [770, 724] on p at bounding box center [747, 730] width 832 height 13
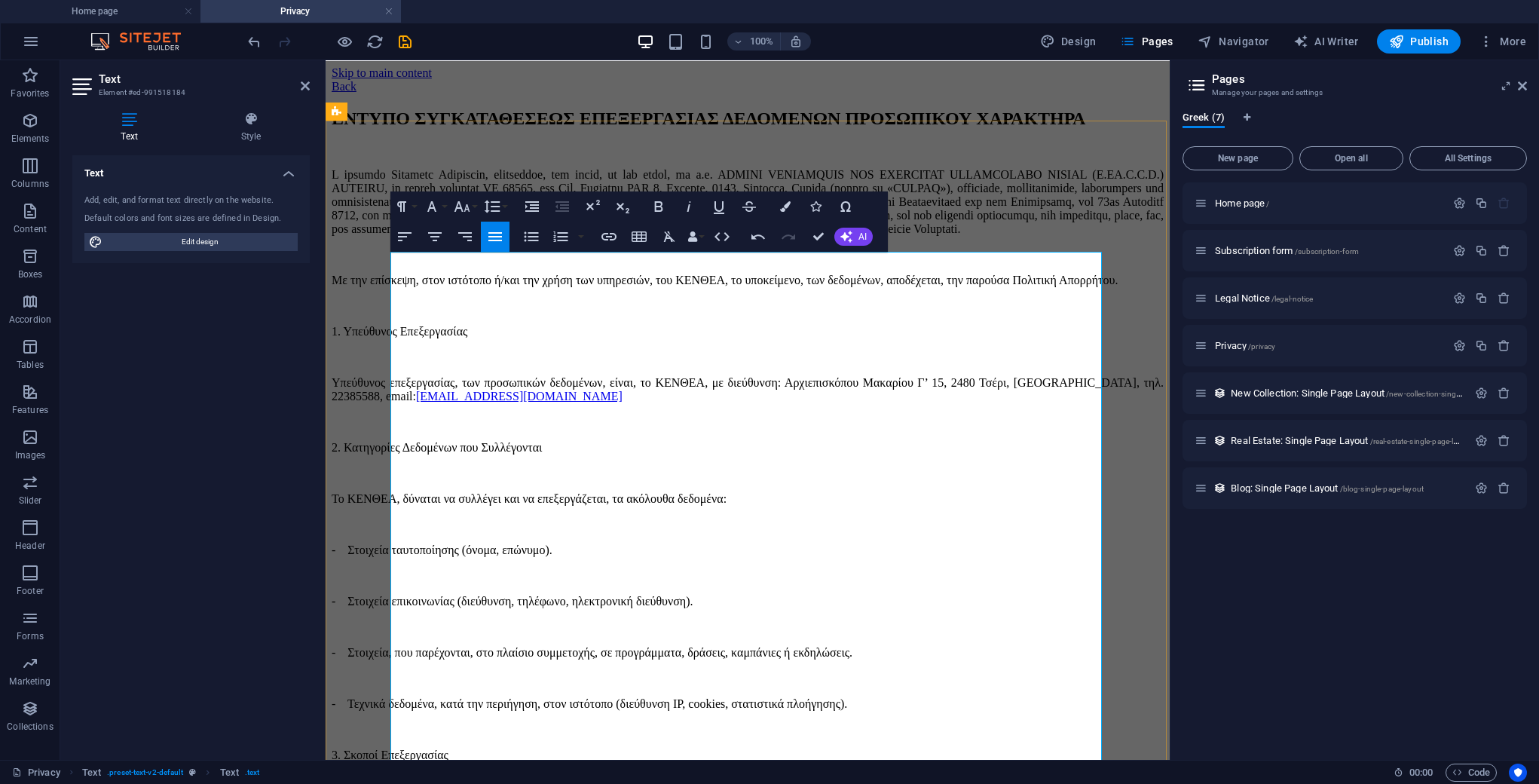
scroll to position [0, 0]
click at [698, 287] on p "Με την επίσκεψη, στον ιστότοπο ή/και την χρήση των υπηρεσιών, του ΚΕΝΘΕΑ, το υπ…" at bounding box center [747, 280] width 832 height 13
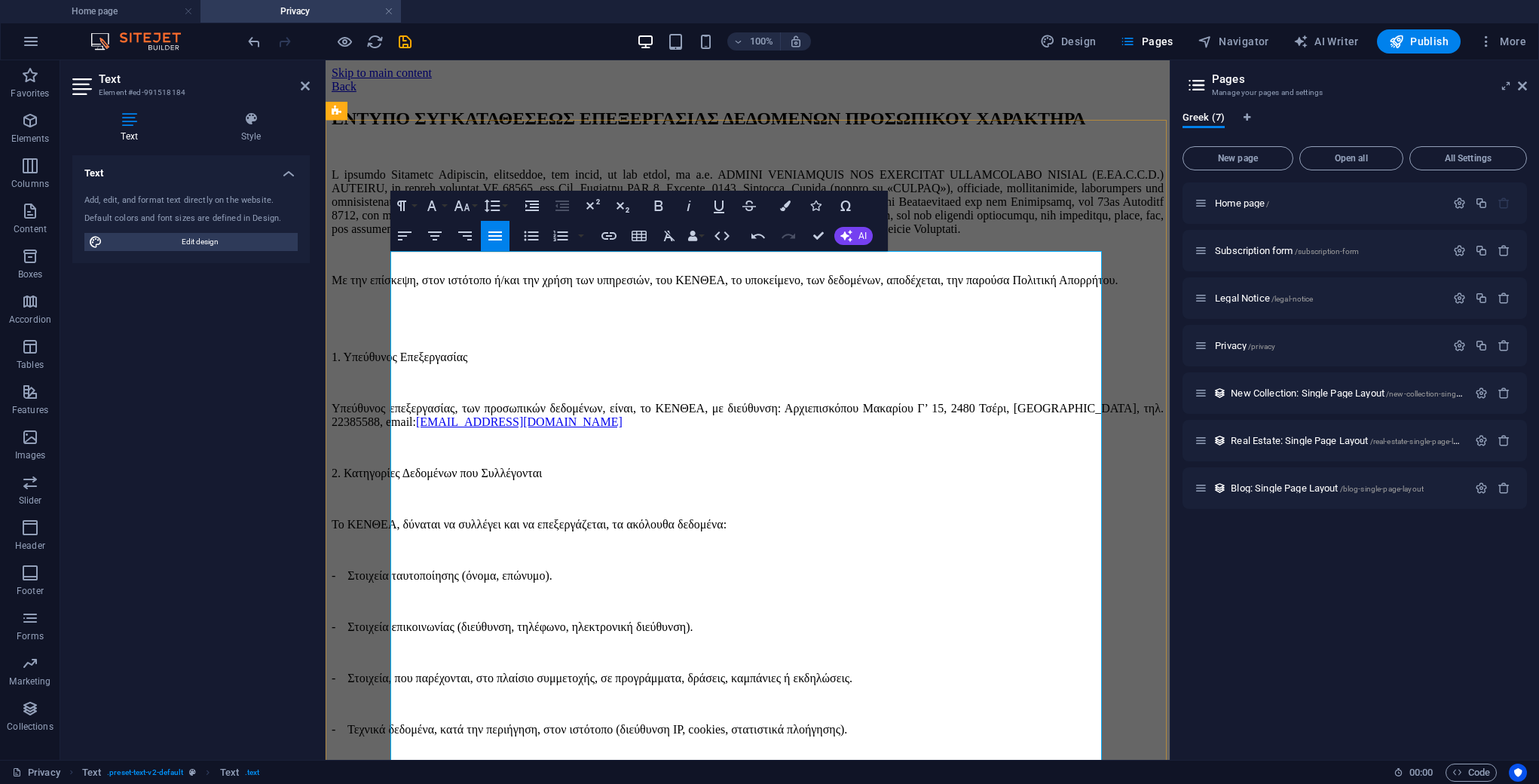
click at [506, 364] on p "1. Υπεύθυνος Επεξεργασίας" at bounding box center [747, 357] width 832 height 13
click at [505, 364] on p "1. Υπεύθυνος Επεξεργασίας" at bounding box center [747, 357] width 832 height 13
click at [599, 480] on p "2. Κατηγορίες Δεδομένων που Συλλέγονται" at bounding box center [747, 473] width 832 height 13
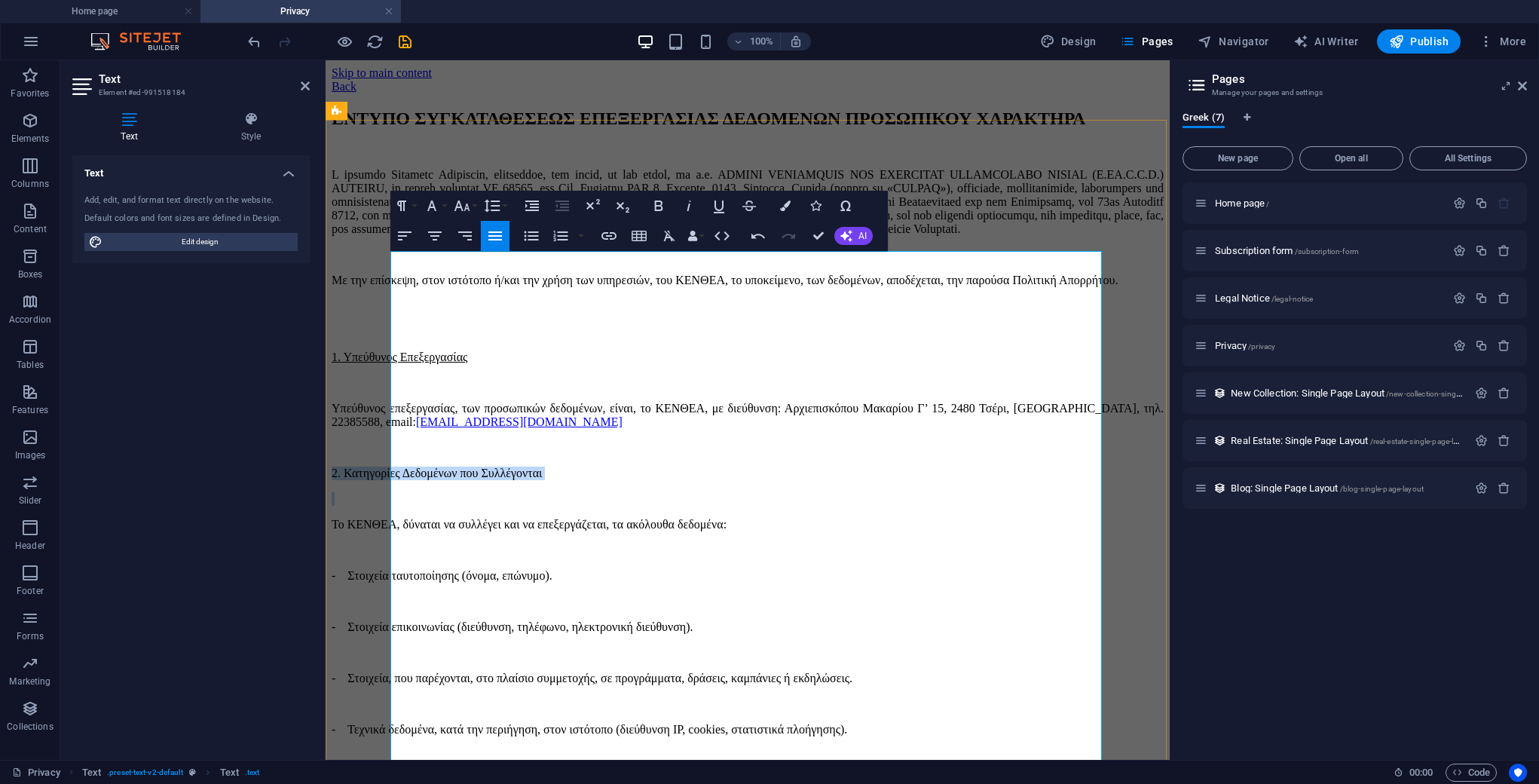
click at [599, 480] on p "2. Κατηγορίες Δεδομένων που Συλλέγονται" at bounding box center [747, 473] width 832 height 13
click at [863, 429] on p "Υπεύθυνος επεξεργασίας, των προσωπικών δεδομένων, είναι, το ΚΕΝΘΕΑ, με διεύθυνσ…" at bounding box center [747, 415] width 832 height 27
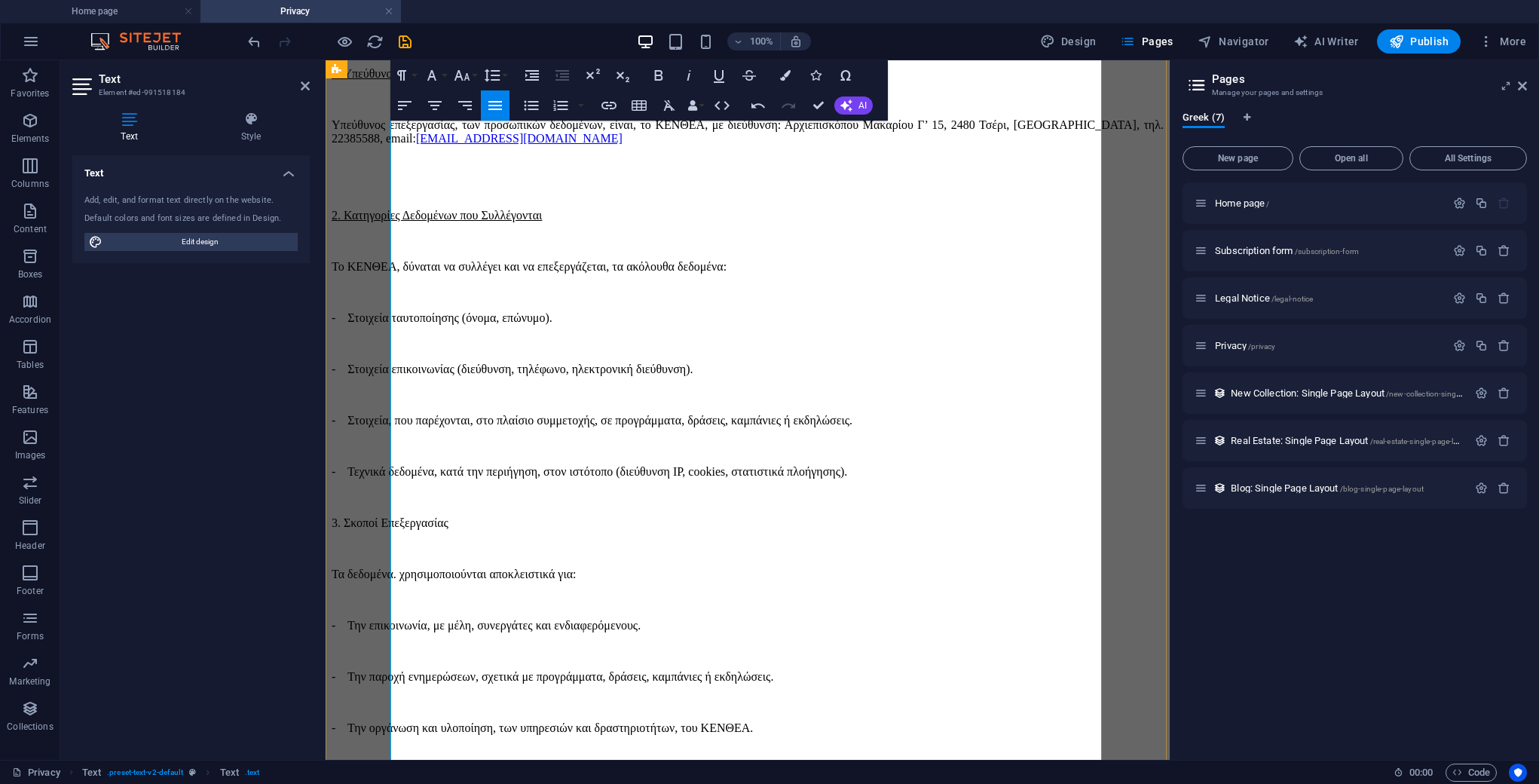
scroll to position [309, 0]
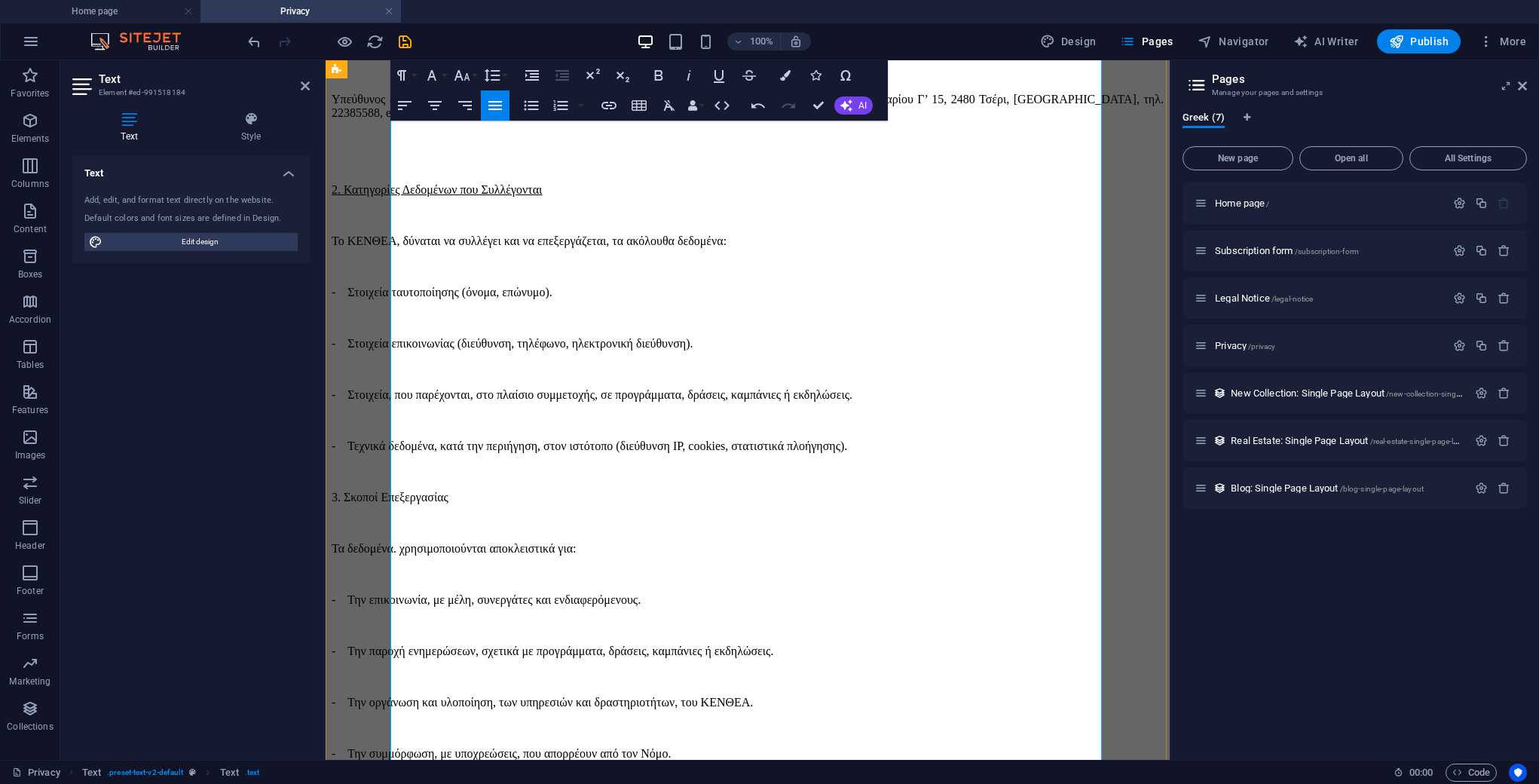
click at [530, 504] on p "3. Σκοποί Επεξεργασίας" at bounding box center [747, 497] width 832 height 13
click at [1009, 453] on p "- Τεχνικά δεδομένα, κατά την περιήγηση, στον ιστότοπο (διεύθυνση IP, cookies, σ…" at bounding box center [747, 446] width 832 height 13
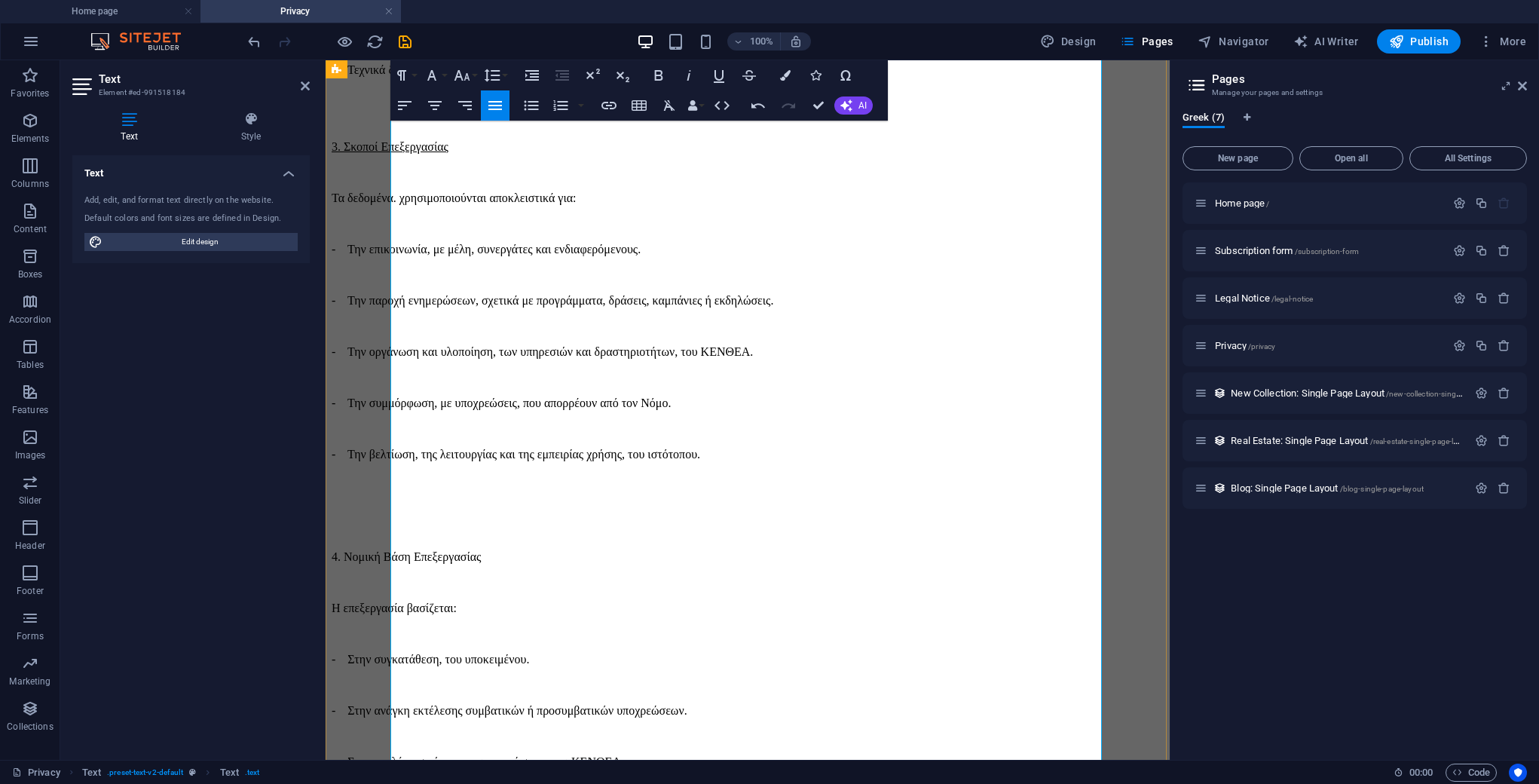
scroll to position [705, 0]
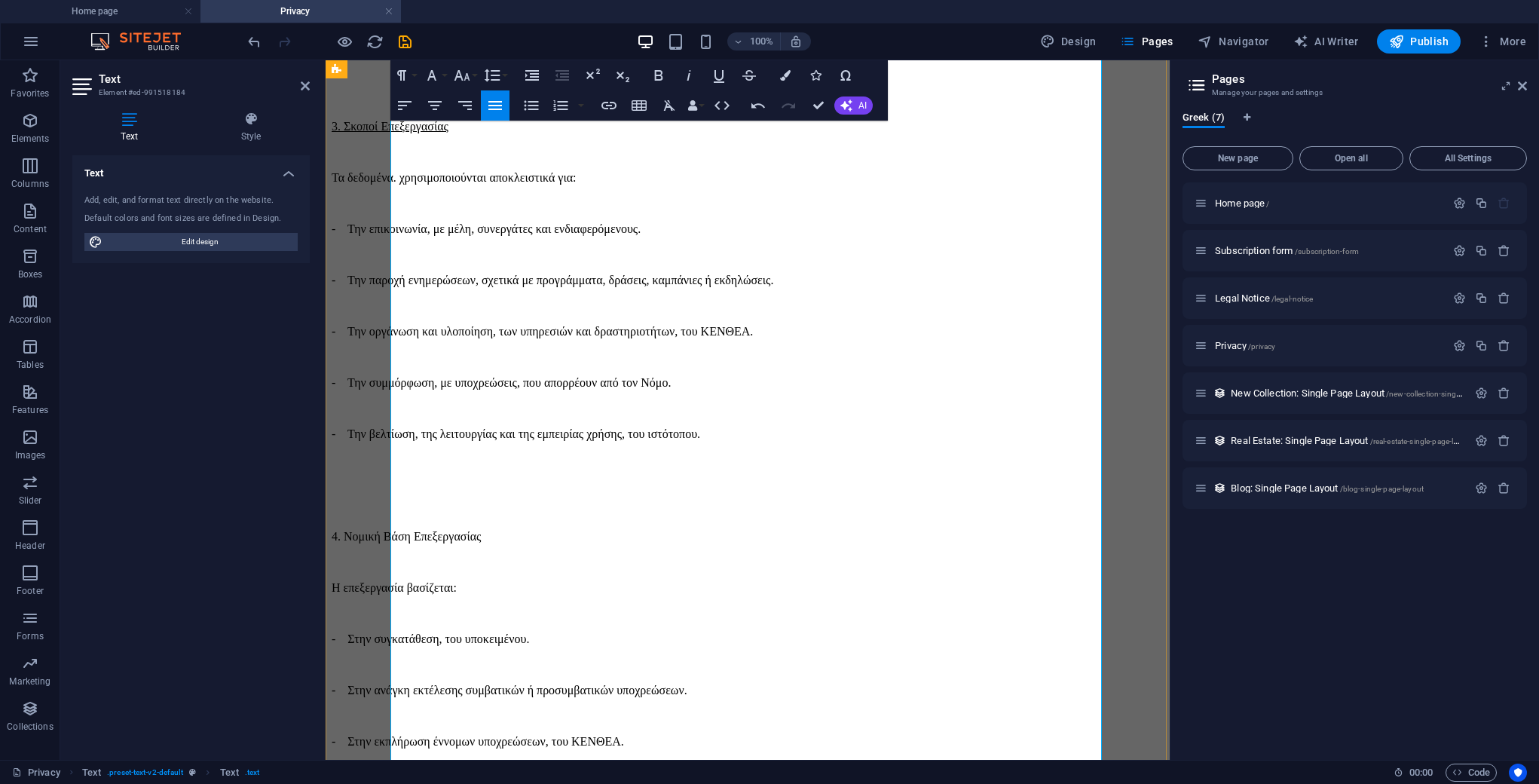
click at [463, 478] on p at bounding box center [747, 485] width 832 height 13
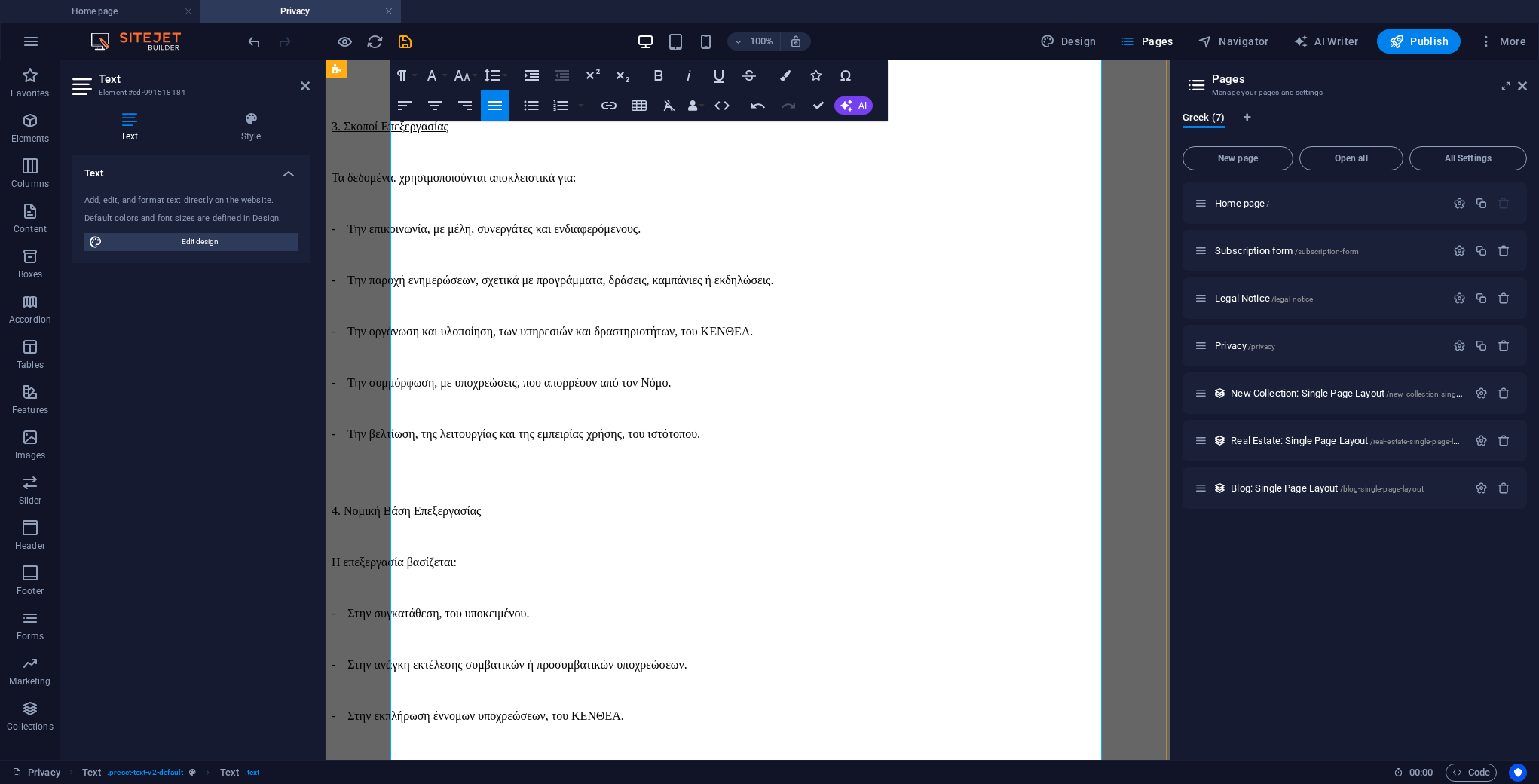
click at [477, 504] on p "4. Νομική Βάση Επεξεργασίας" at bounding box center [747, 510] width 832 height 13
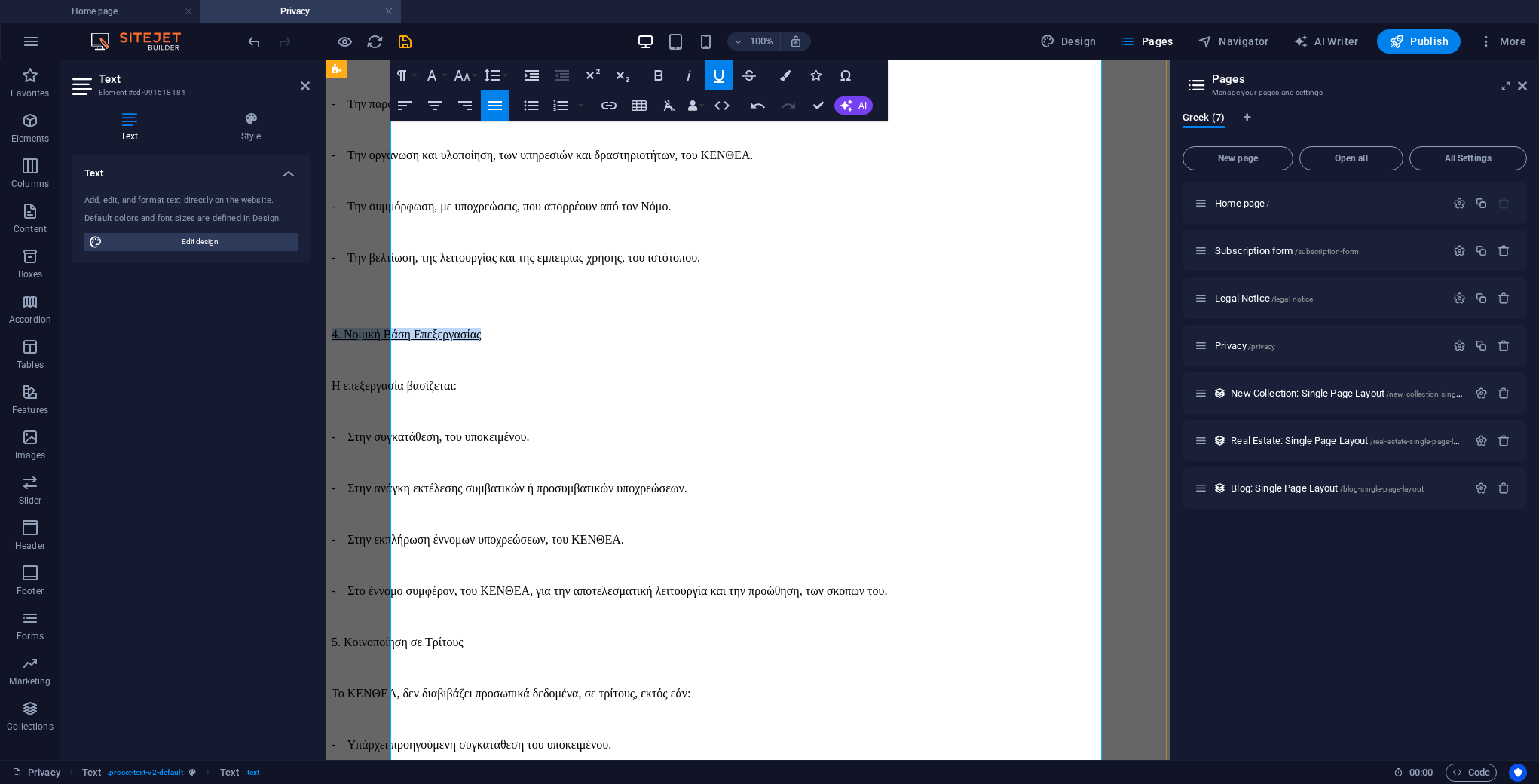
scroll to position [884, 0]
click at [1009, 582] on p "- Στο έννομο συμφέρον, του ΚΕΝΘΕΑ, για την αποτελεσματική λειτουργία και την πρ…" at bounding box center [747, 588] width 832 height 13
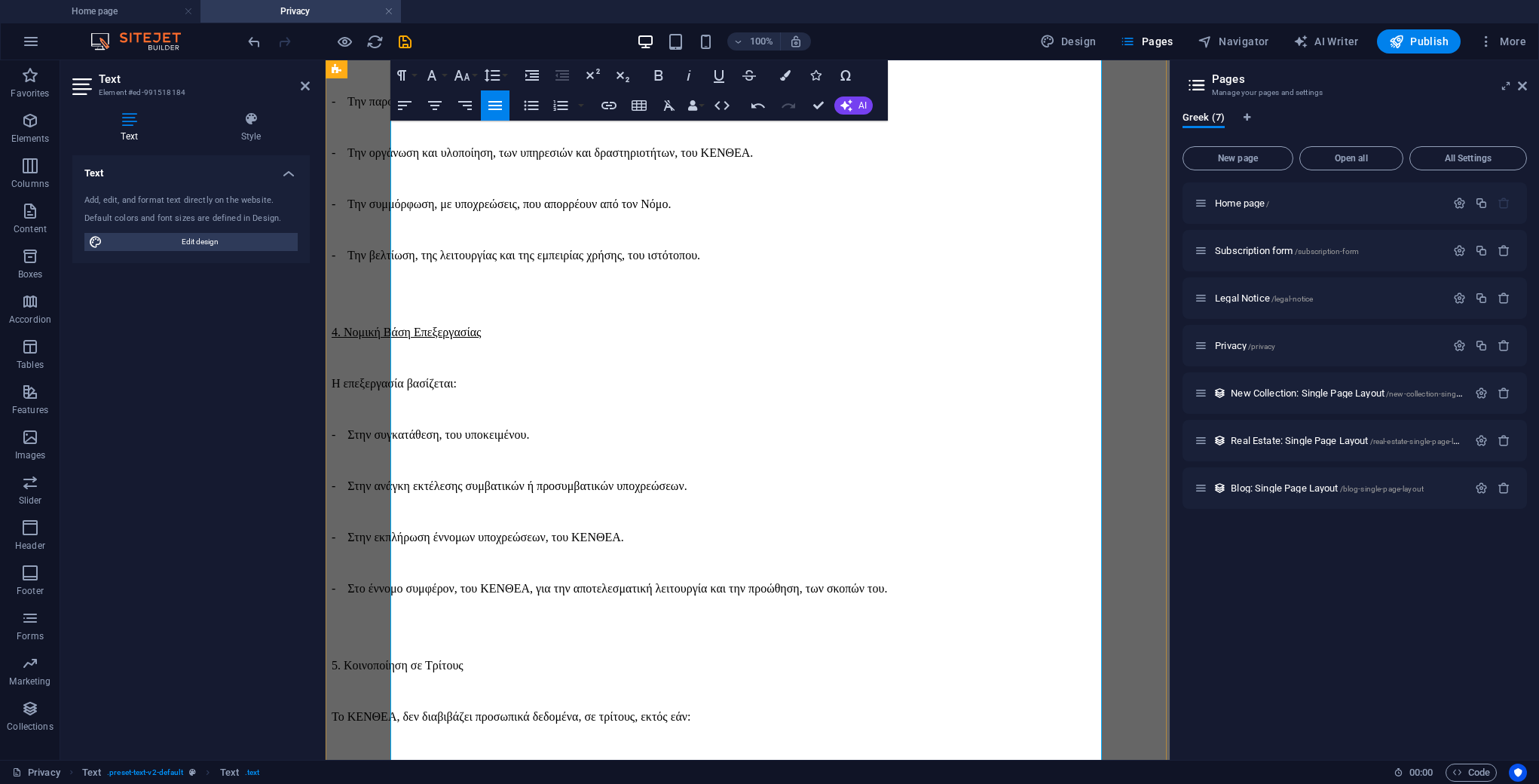
click at [515, 659] on p "5. Κοινοποίηση σε Τρίτους" at bounding box center [747, 666] width 832 height 13
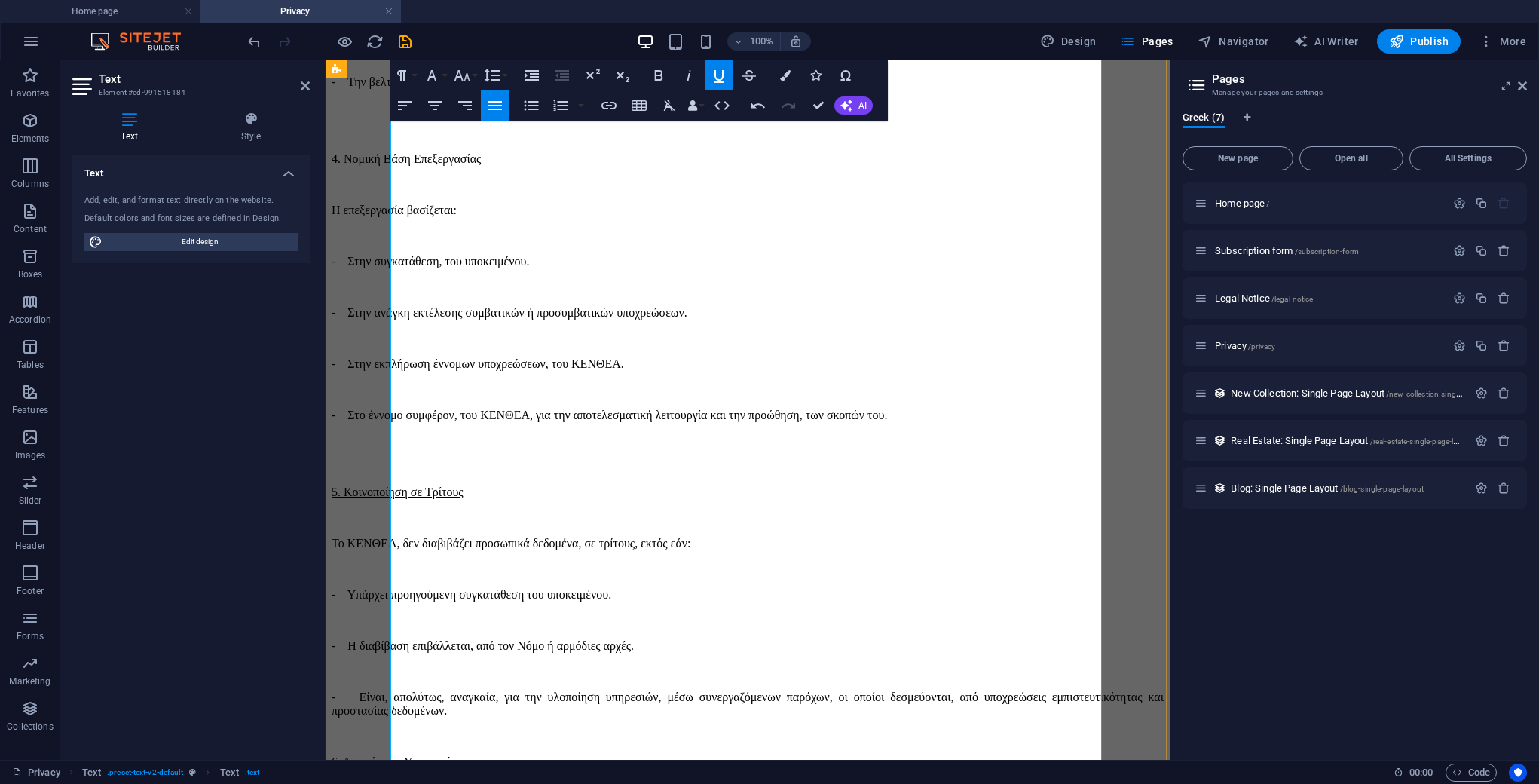
scroll to position [1062, 0]
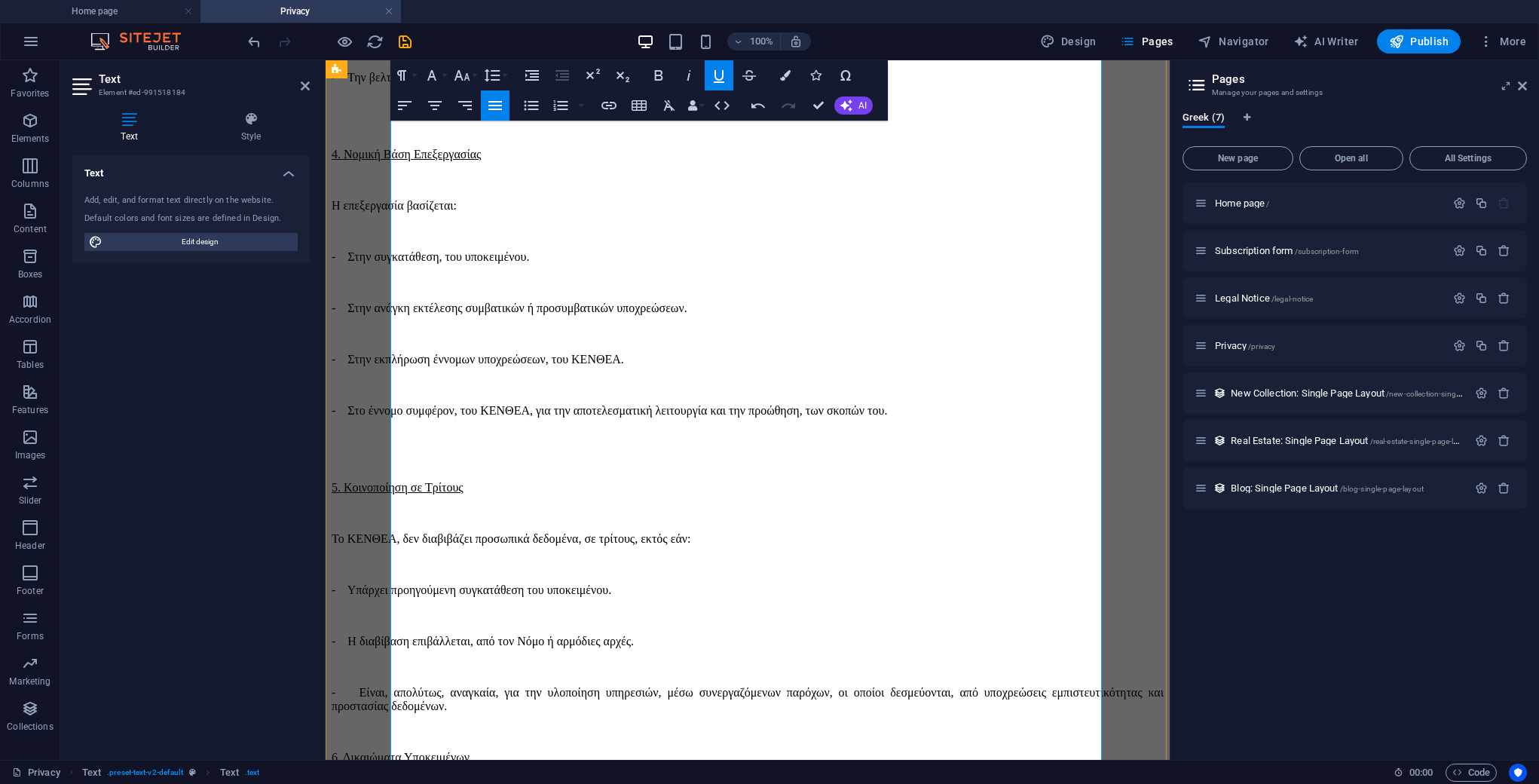
click at [883, 686] on p "- Είναι, απολύτως, αναγκαία, για την υλοποίηση υπηρεσιών, μέσω συνεργαζόμενων π…" at bounding box center [747, 699] width 832 height 27
click at [526, 776] on p "6. Δικαιώματα Υποκειμένων" at bounding box center [747, 783] width 832 height 13
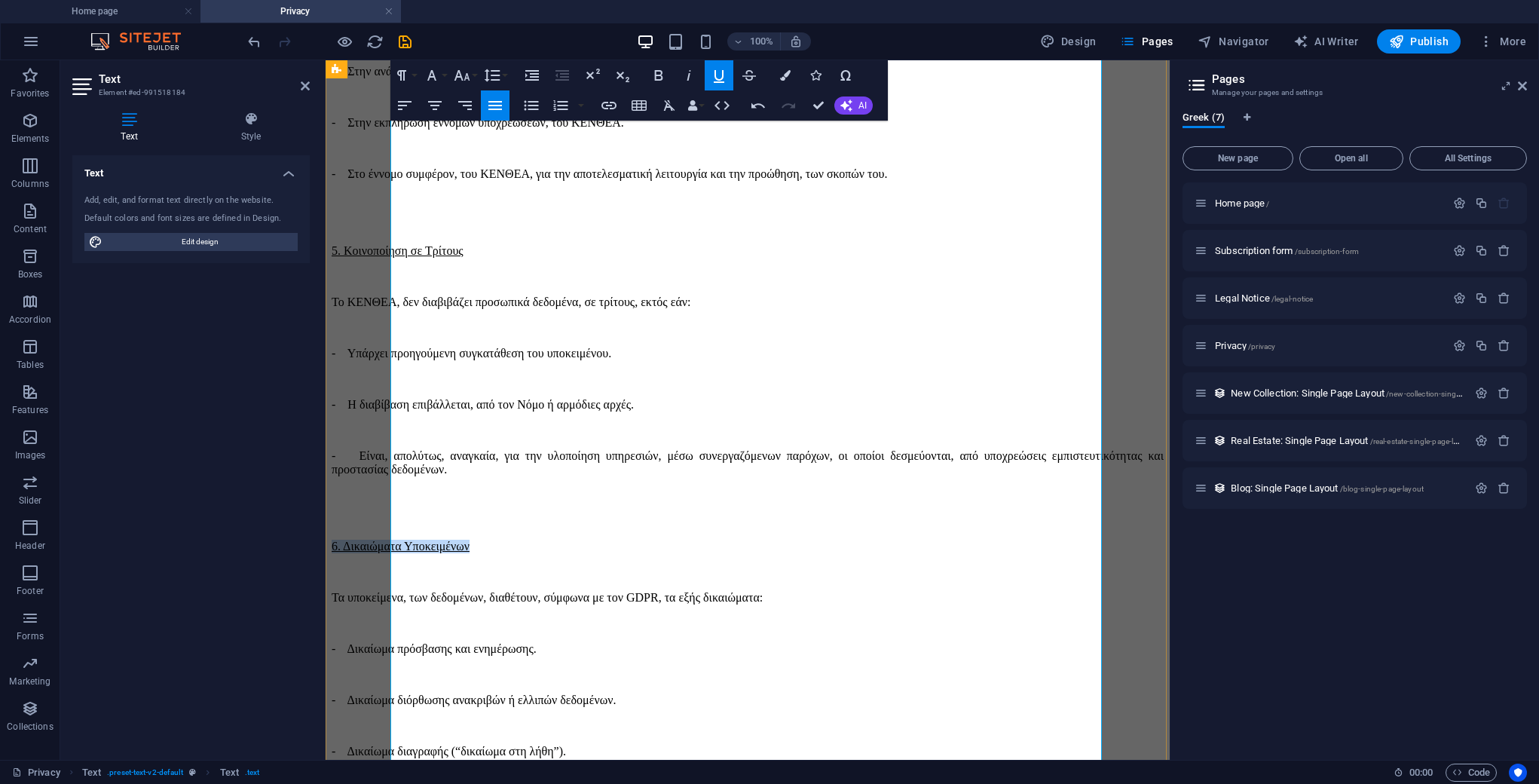
scroll to position [1306, 0]
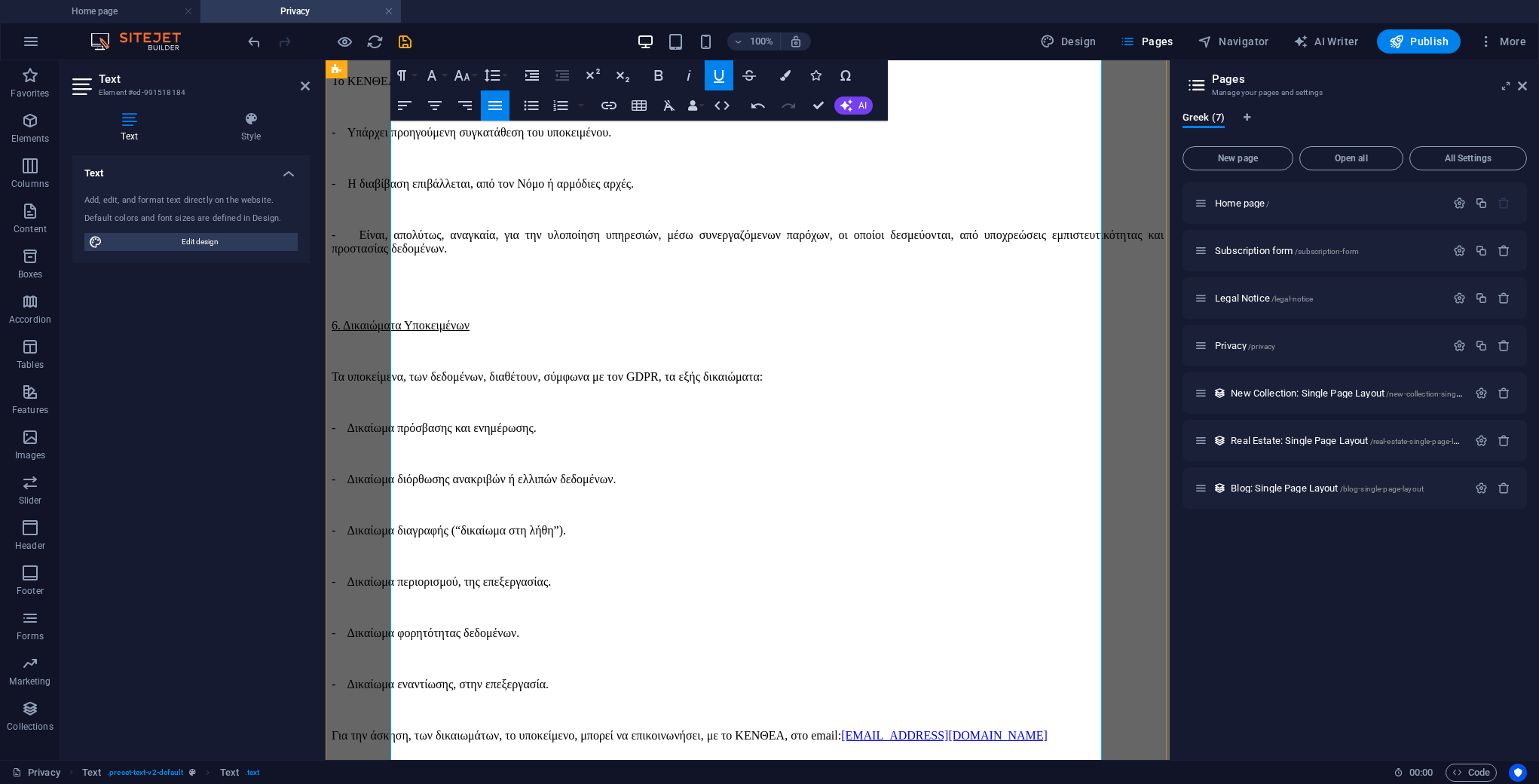
scroll to position [1533, 0]
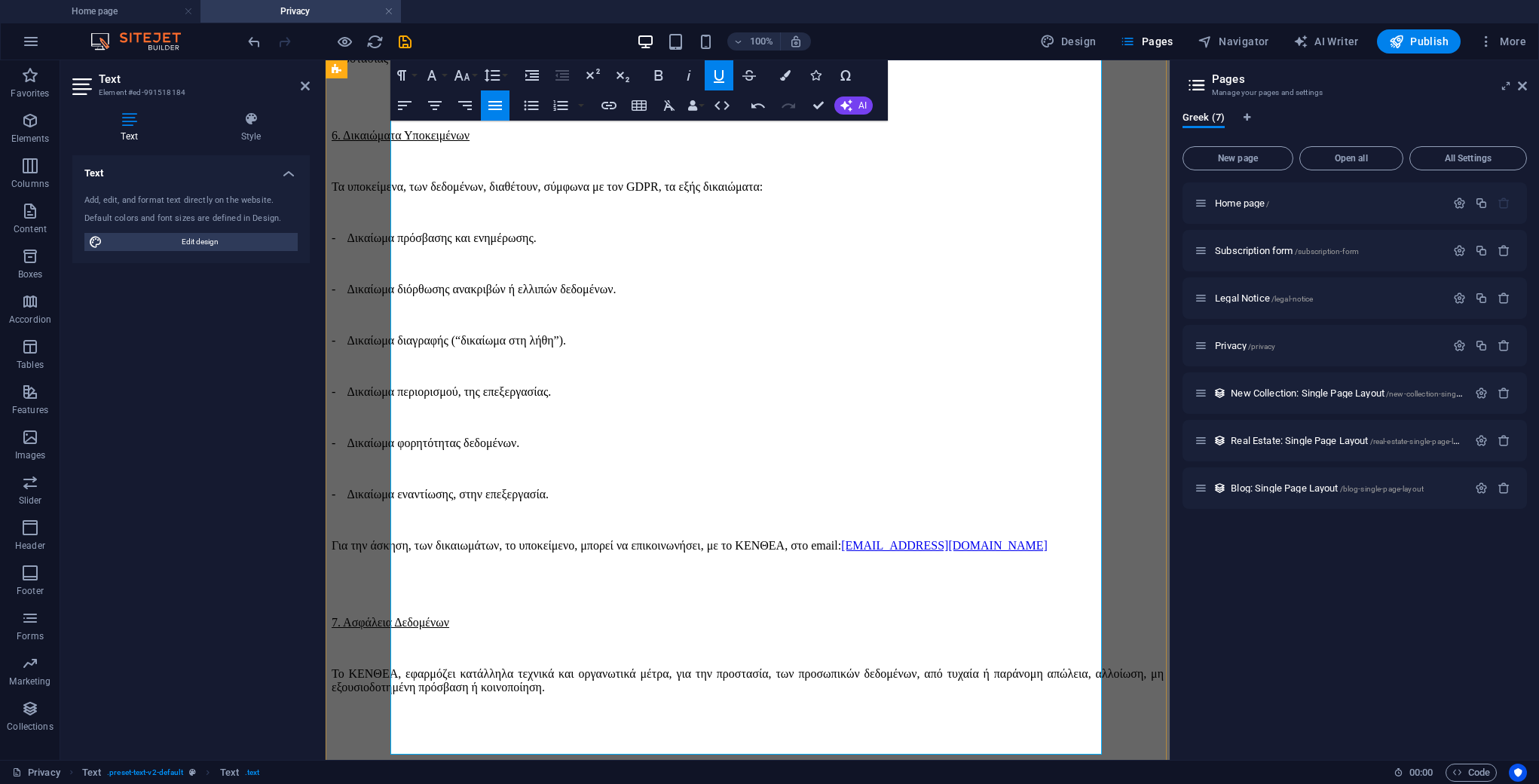
scroll to position [1795, 0]
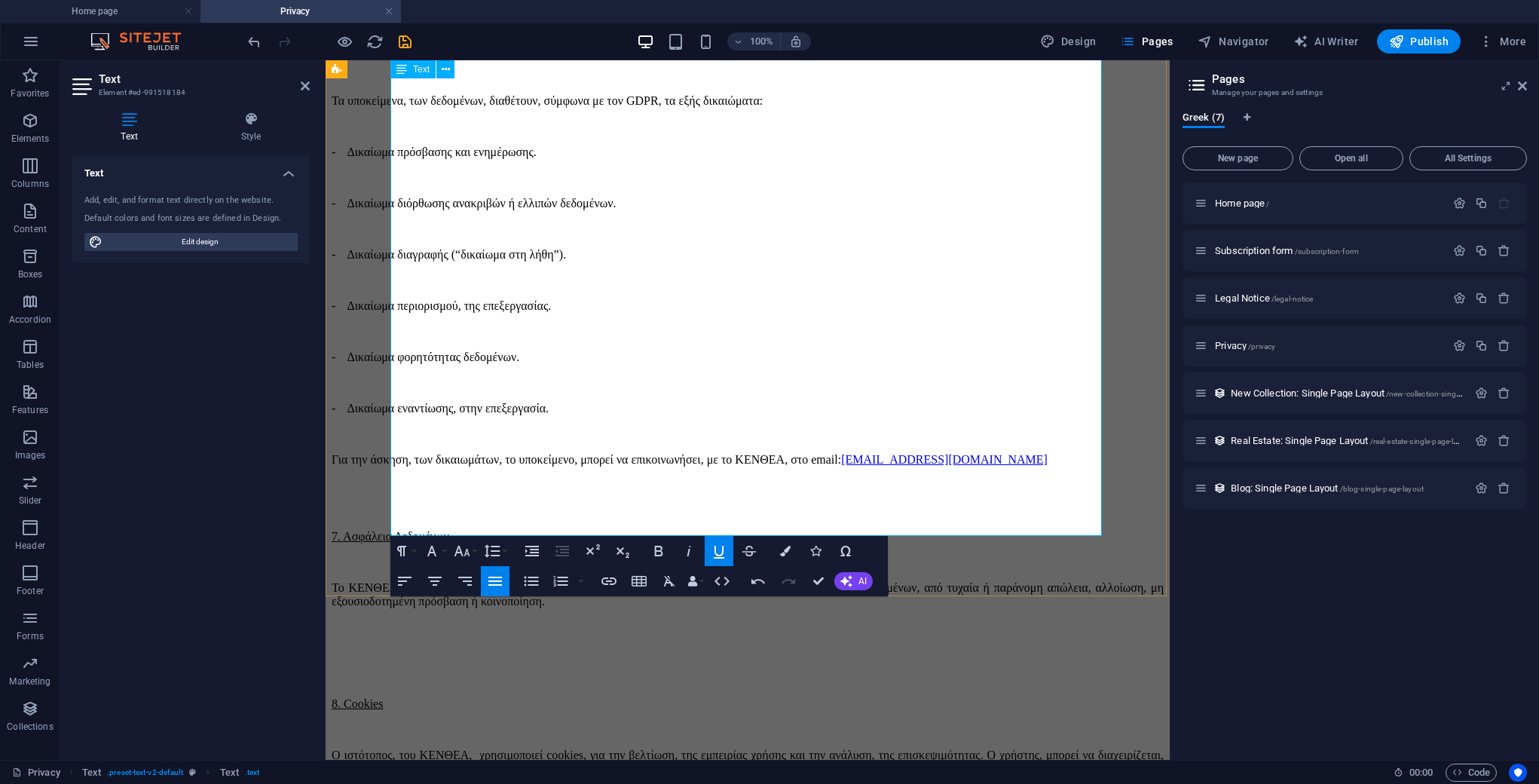
click at [523, 748] on p "Ο ιστότοπος, του ΚΕΝΘΕΑ, χρησιμοποιεί cookies, για την βελτίωση, της εμπειρίας …" at bounding box center [747, 761] width 832 height 27
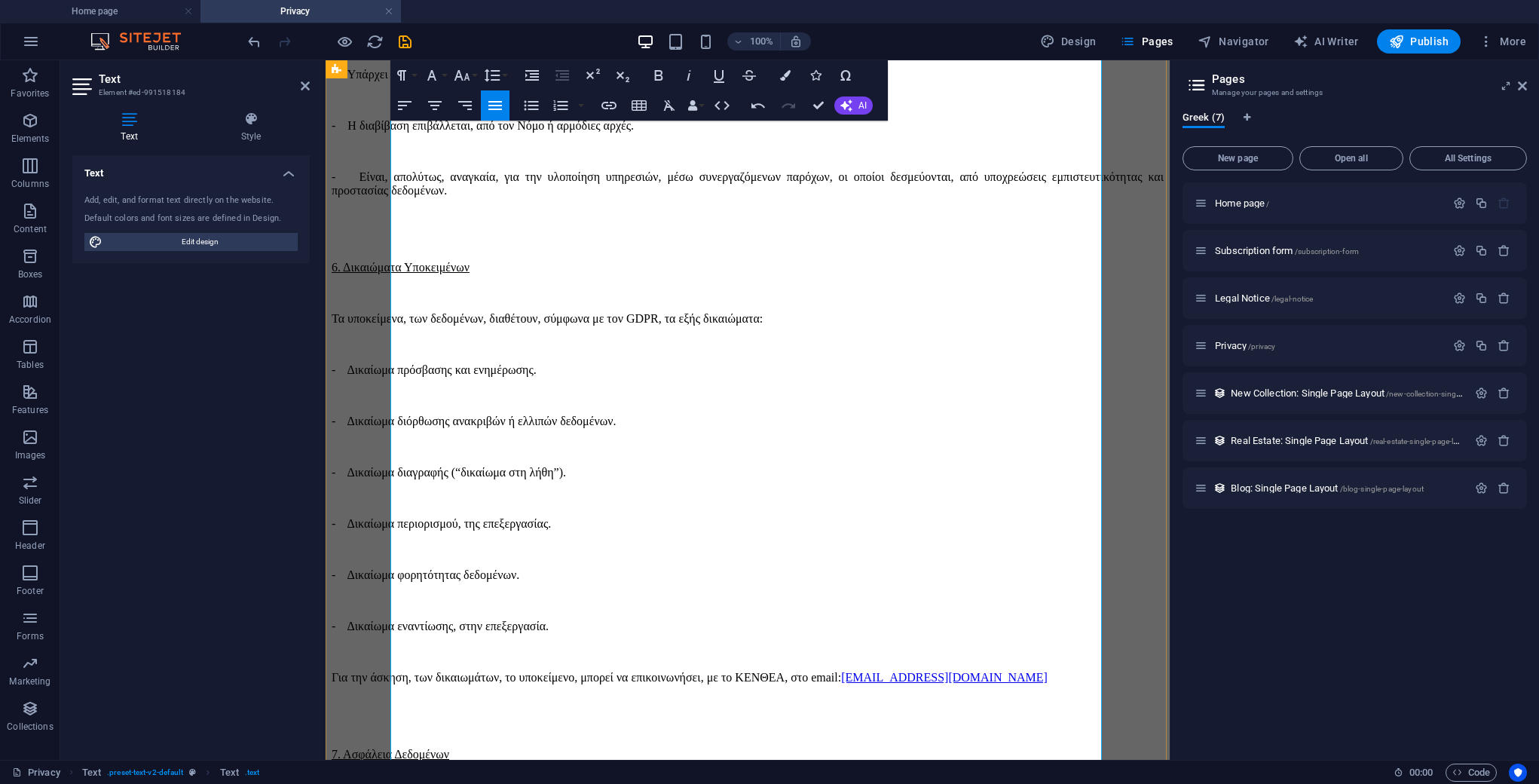
scroll to position [1578, 0]
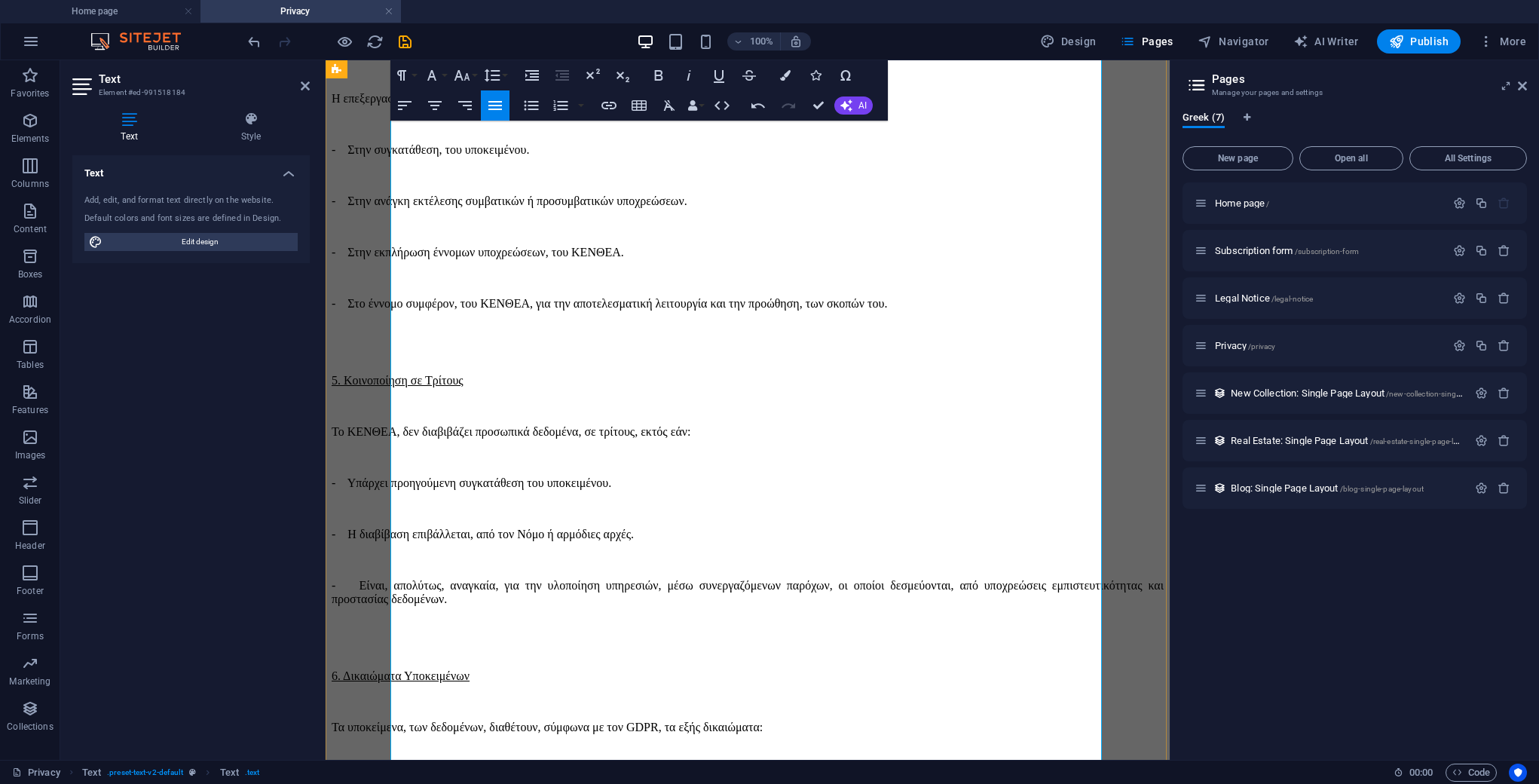
scroll to position [1165, 0]
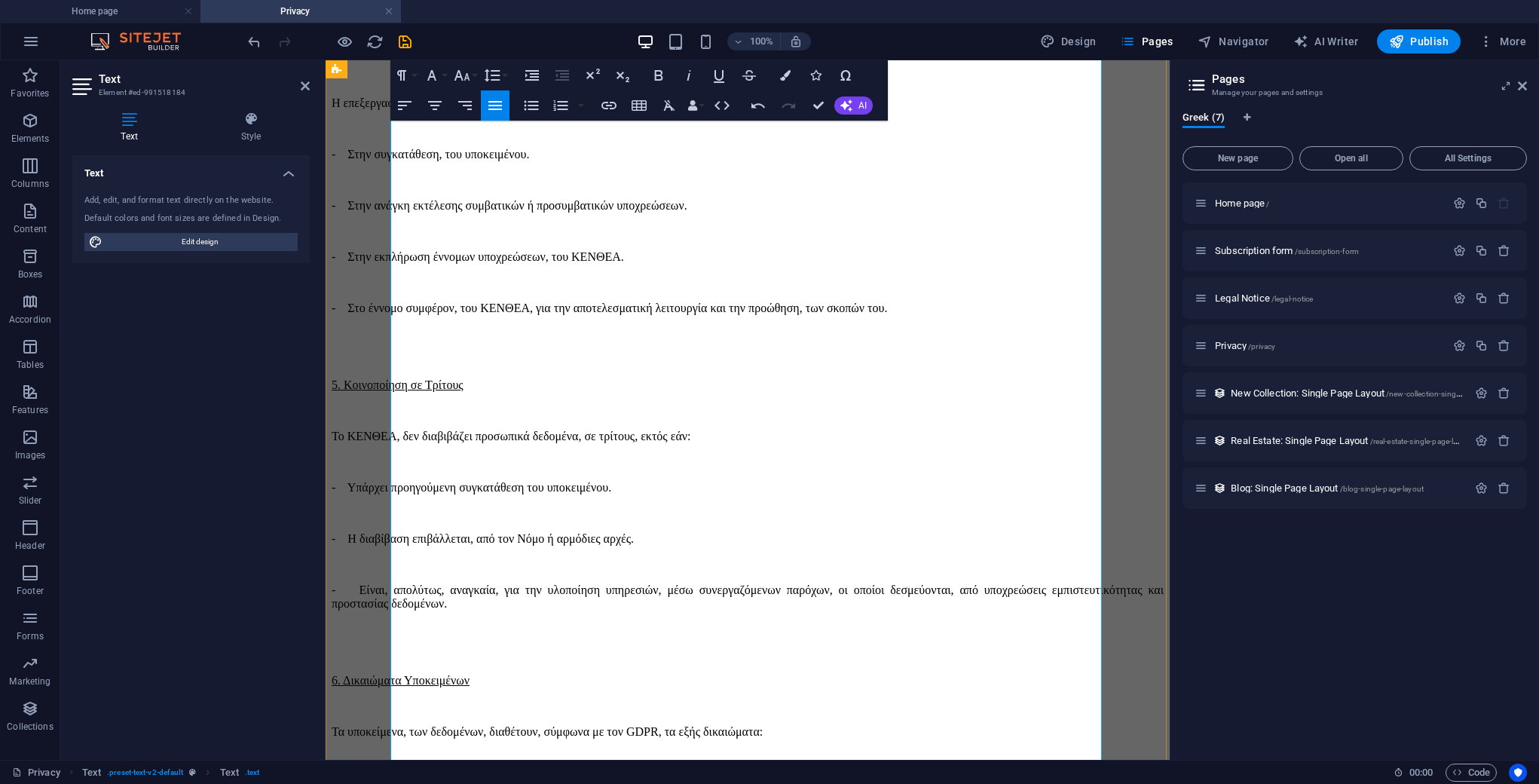
click at [420, 584] on p "- Είναι, απολύτως, αναγκαία, για την υλοποίηση υπηρεσιών, μέσω συνεργαζόμενων π…" at bounding box center [747, 597] width 832 height 27
drag, startPoint x: 404, startPoint y: 344, endPoint x: 432, endPoint y: 355, distance: 30.1
click at [405, 584] on p "- Είναι, απολύτως, αναγκαία, για την υλοποίηση υπηρεσιών, μέσω συνεργαζόμενων π…" at bounding box center [747, 597] width 832 height 27
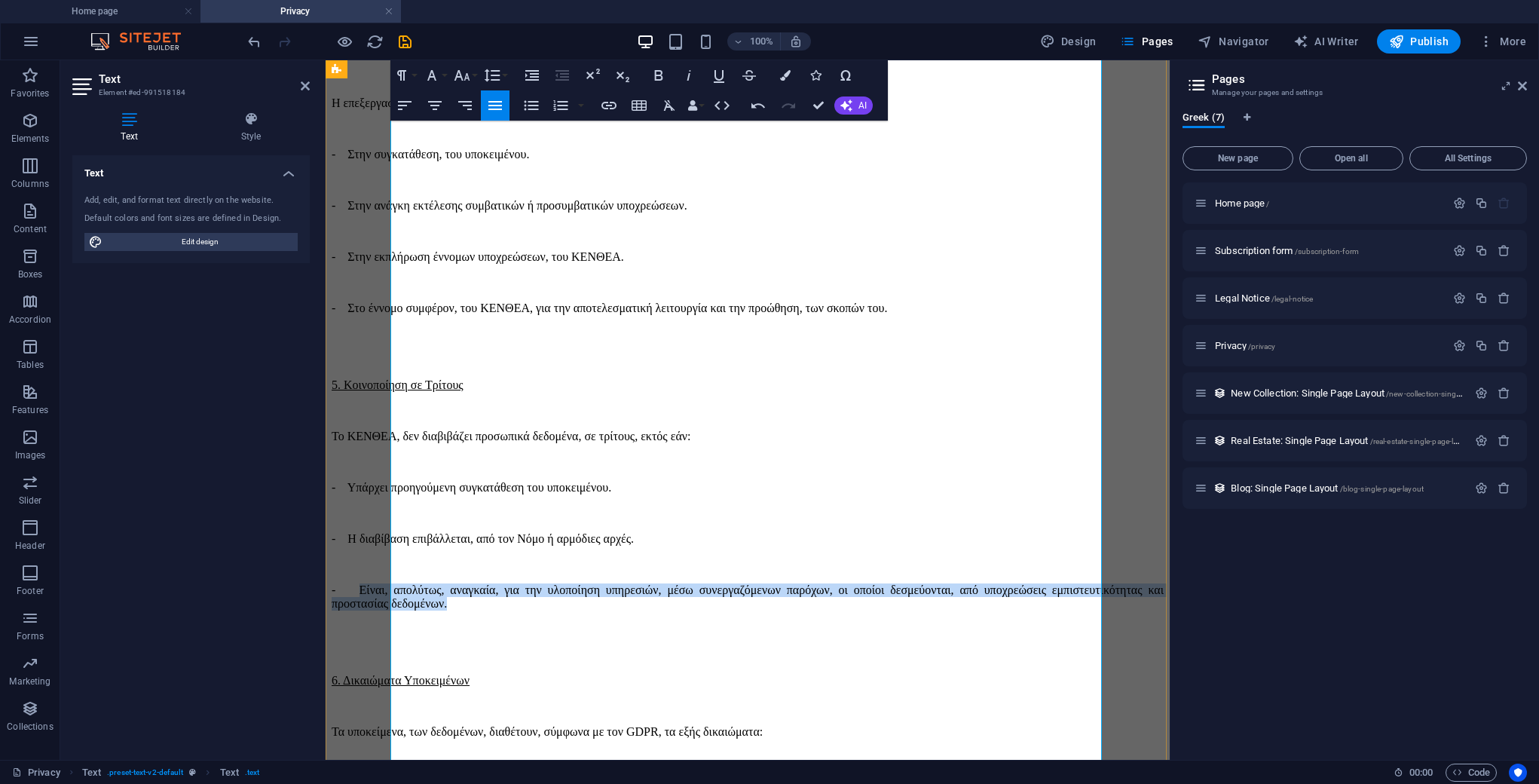
drag, startPoint x: 881, startPoint y: 343, endPoint x: 432, endPoint y: 323, distance: 449.4
click at [432, 584] on p "- Είναι, απολύτως, αναγκαία, για την υλοποίηση υπηρεσιών, μέσω συνεργαζόμενων π…" at bounding box center [747, 597] width 832 height 27
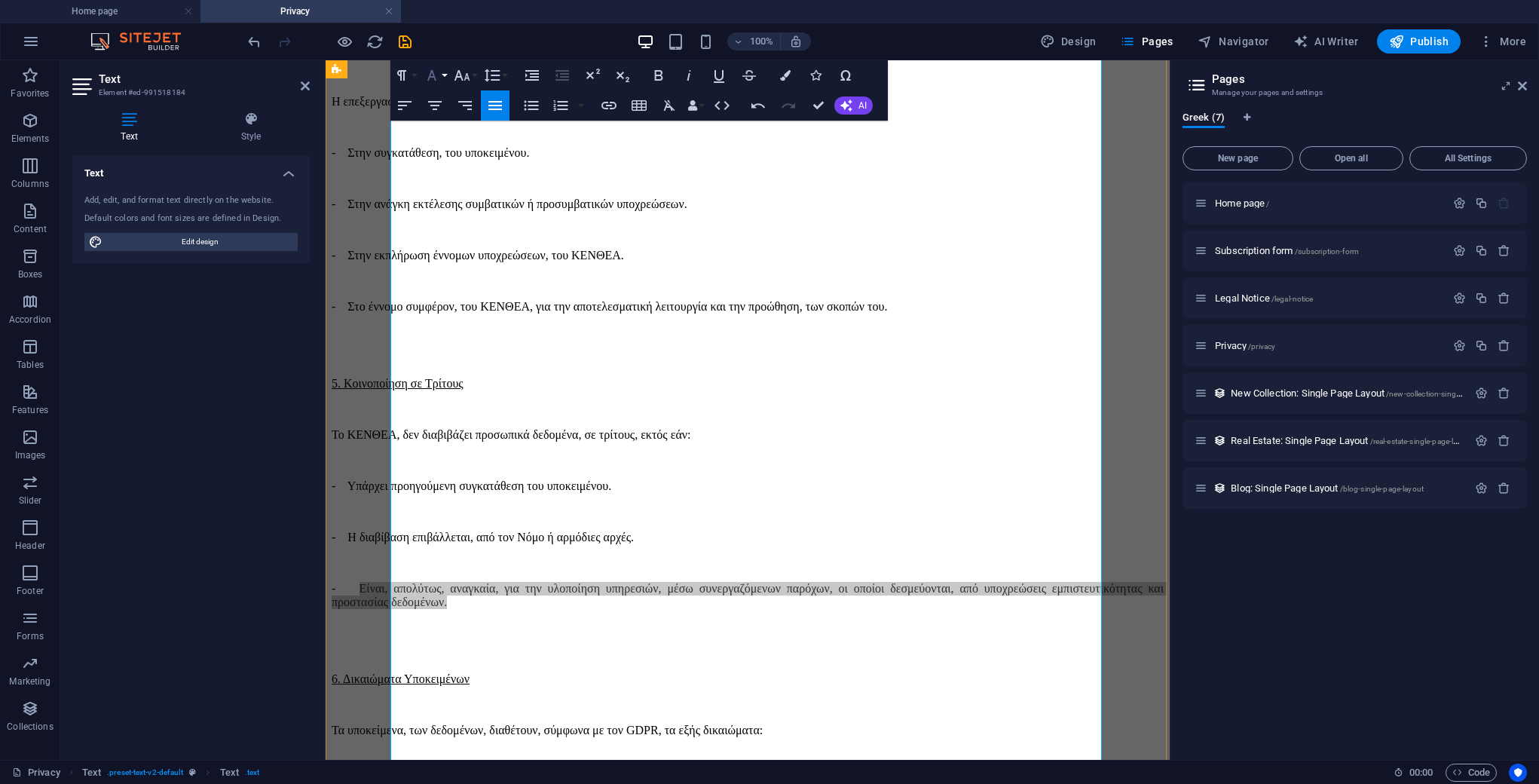
click at [445, 73] on button "Font Family" at bounding box center [434, 75] width 28 height 30
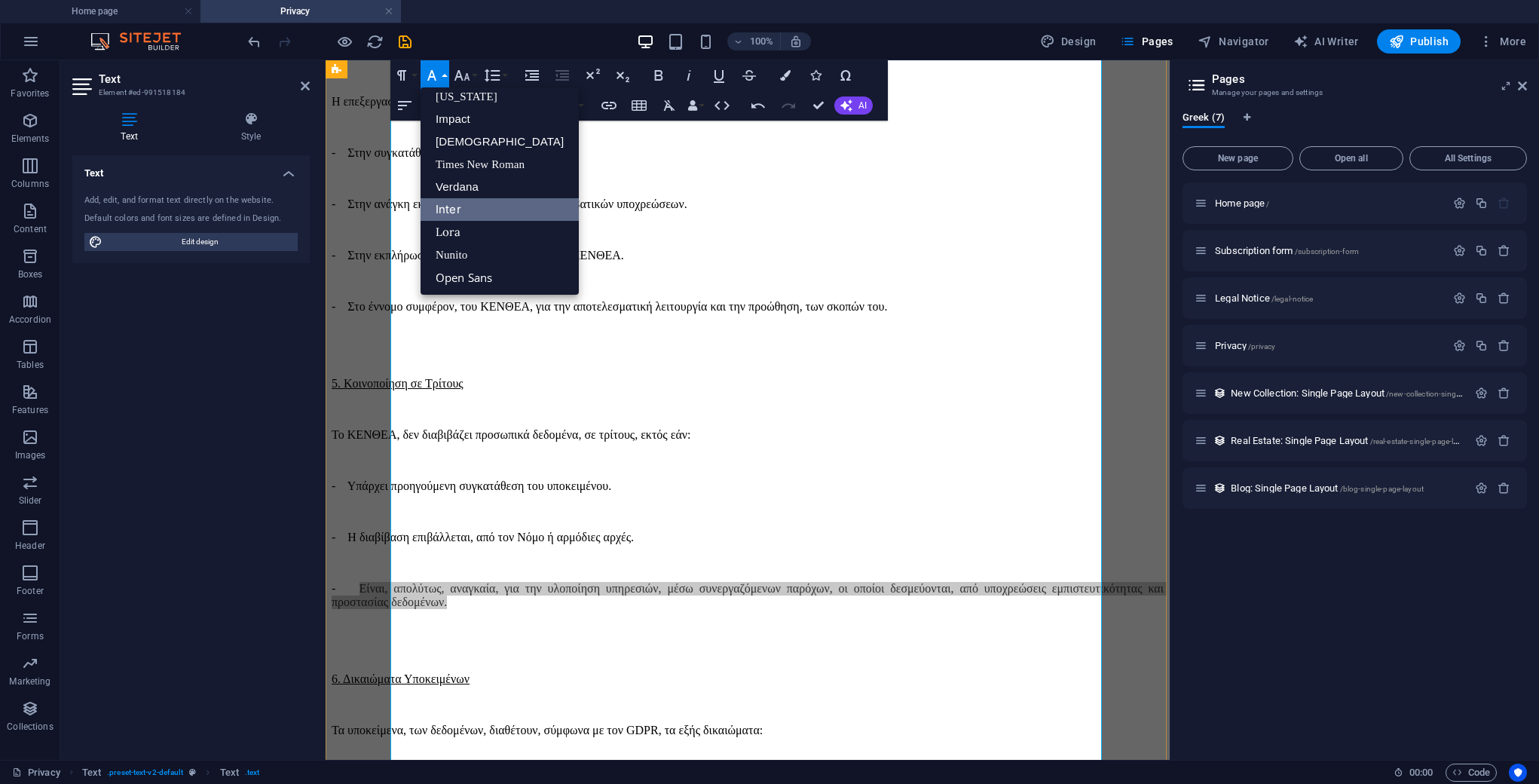
scroll to position [31, 0]
click at [445, 73] on button "Font Family" at bounding box center [434, 75] width 28 height 30
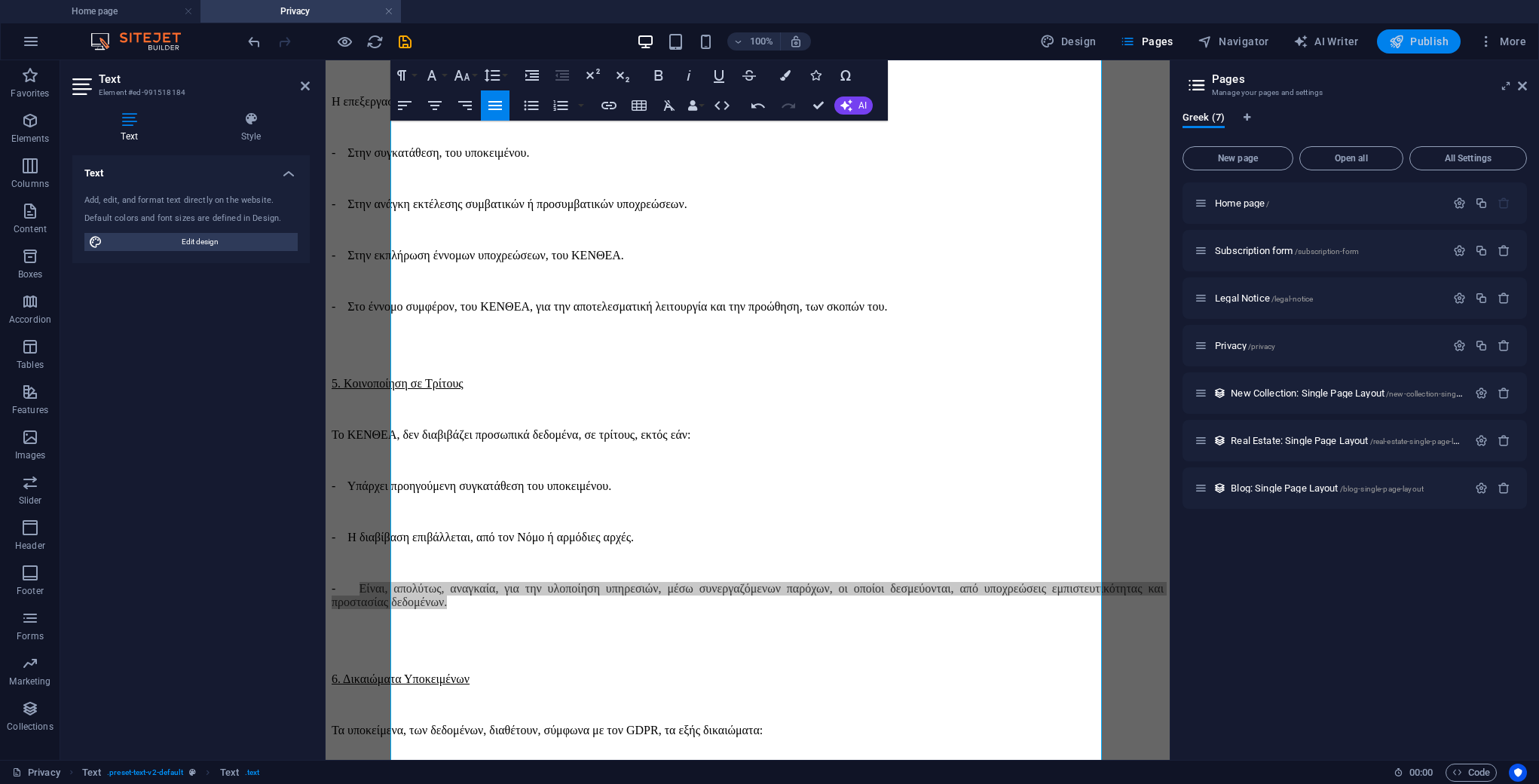
click at [1009, 44] on span "Publish" at bounding box center [1419, 41] width 59 height 15
